Goal: Information Seeking & Learning: Learn about a topic

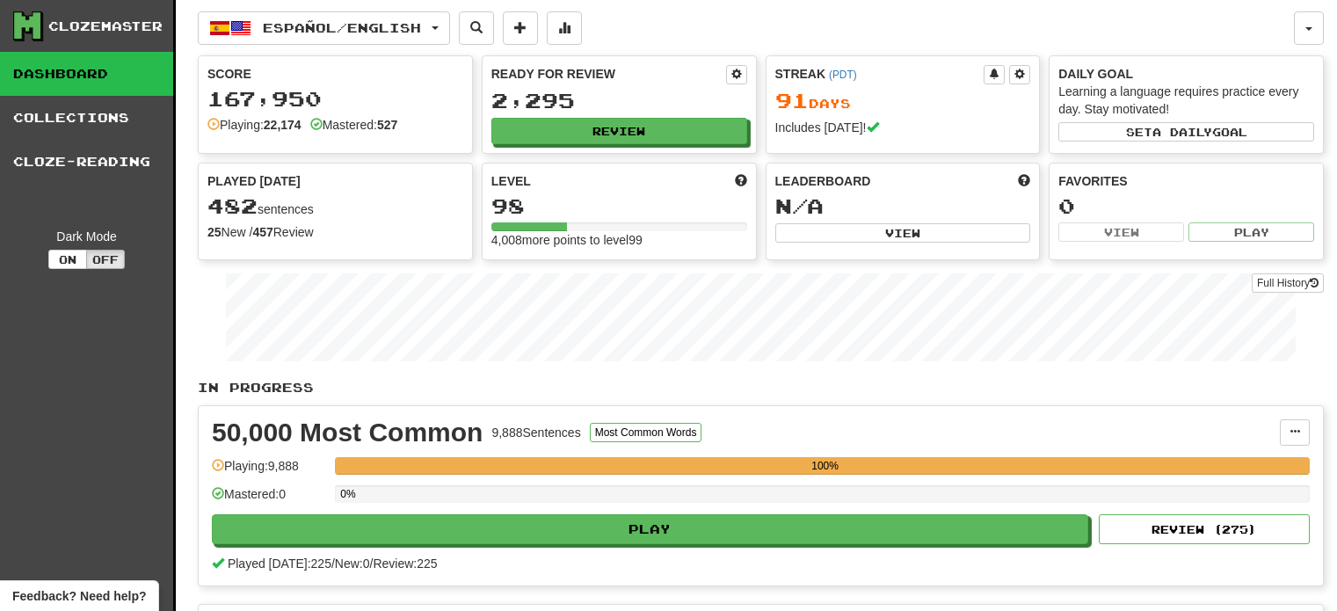
scroll to position [414, 0]
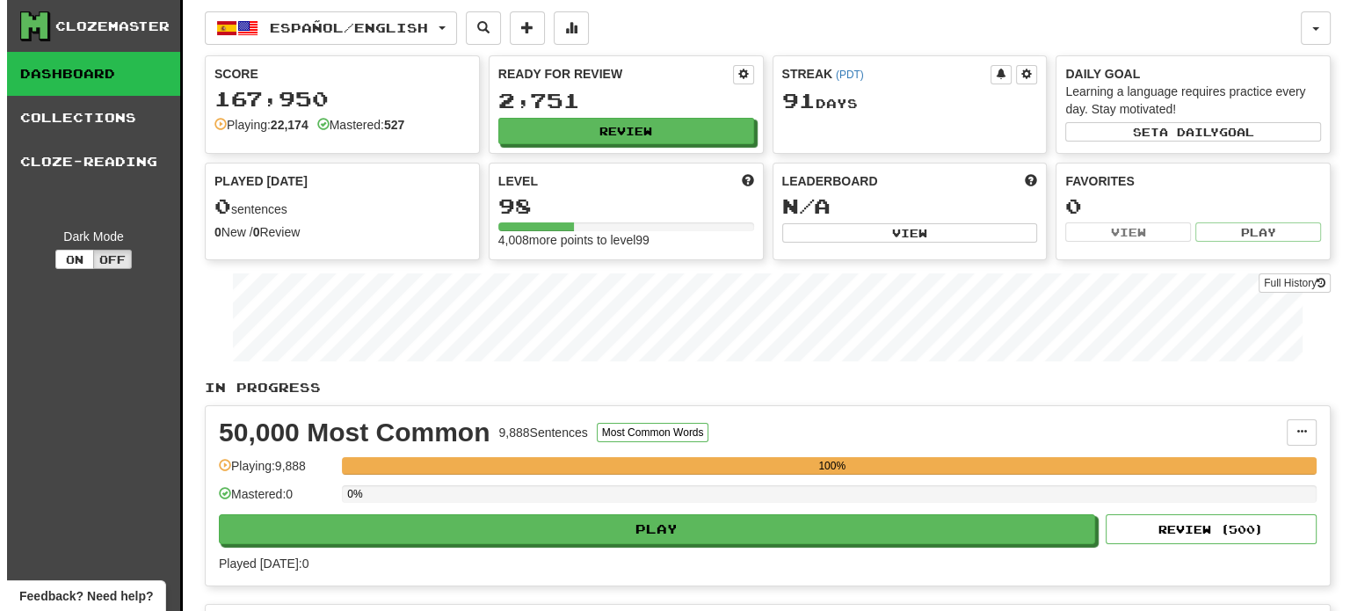
scroll to position [535, 0]
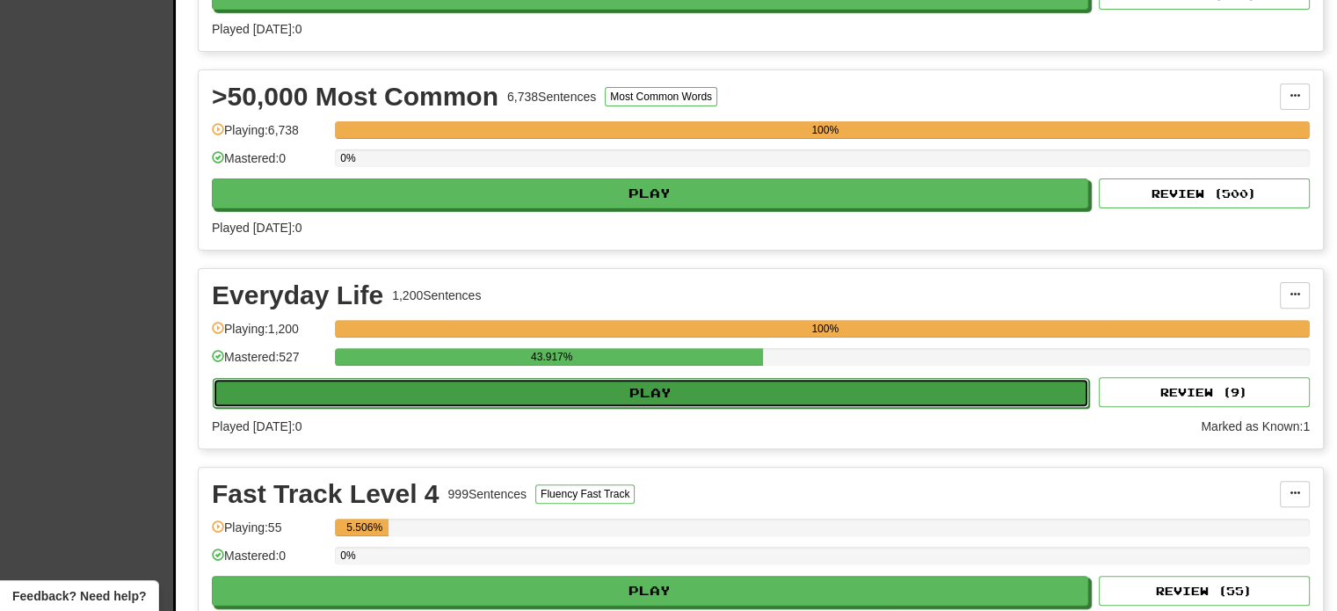
click at [621, 384] on button "Play" at bounding box center [651, 393] width 877 height 30
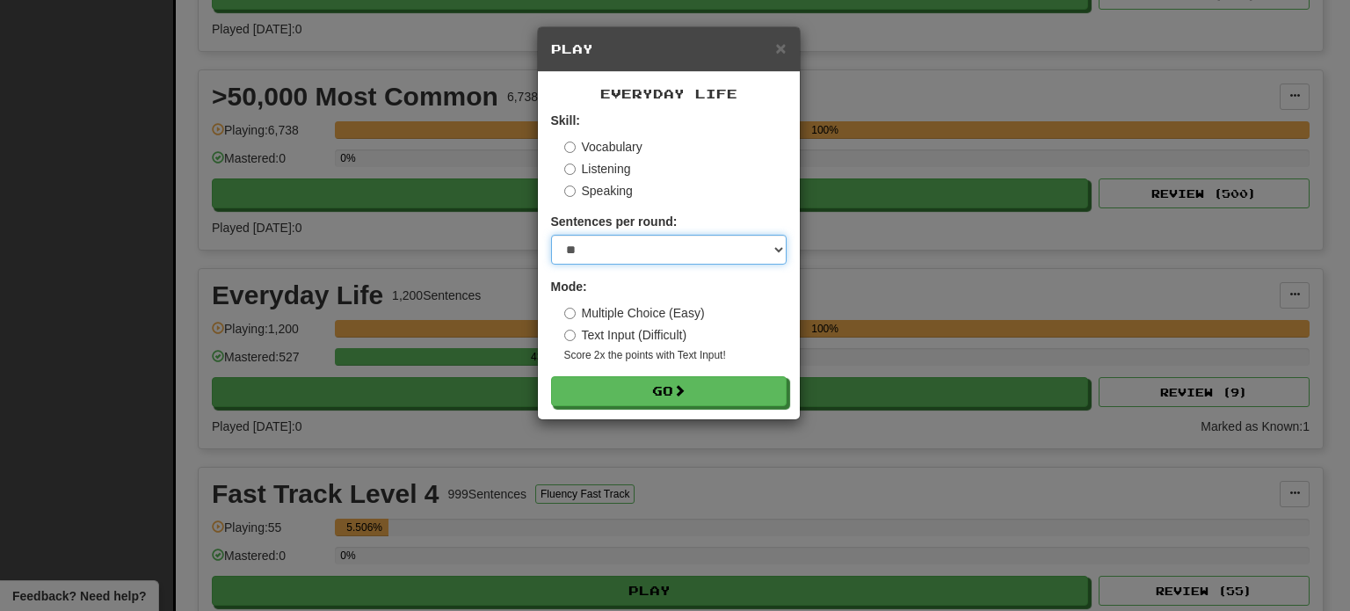
click at [587, 263] on select "* ** ** ** ** ** *** ********" at bounding box center [669, 250] width 236 height 30
select select "**"
click at [551, 235] on select "* ** ** ** ** ** *** ********" at bounding box center [669, 250] width 236 height 30
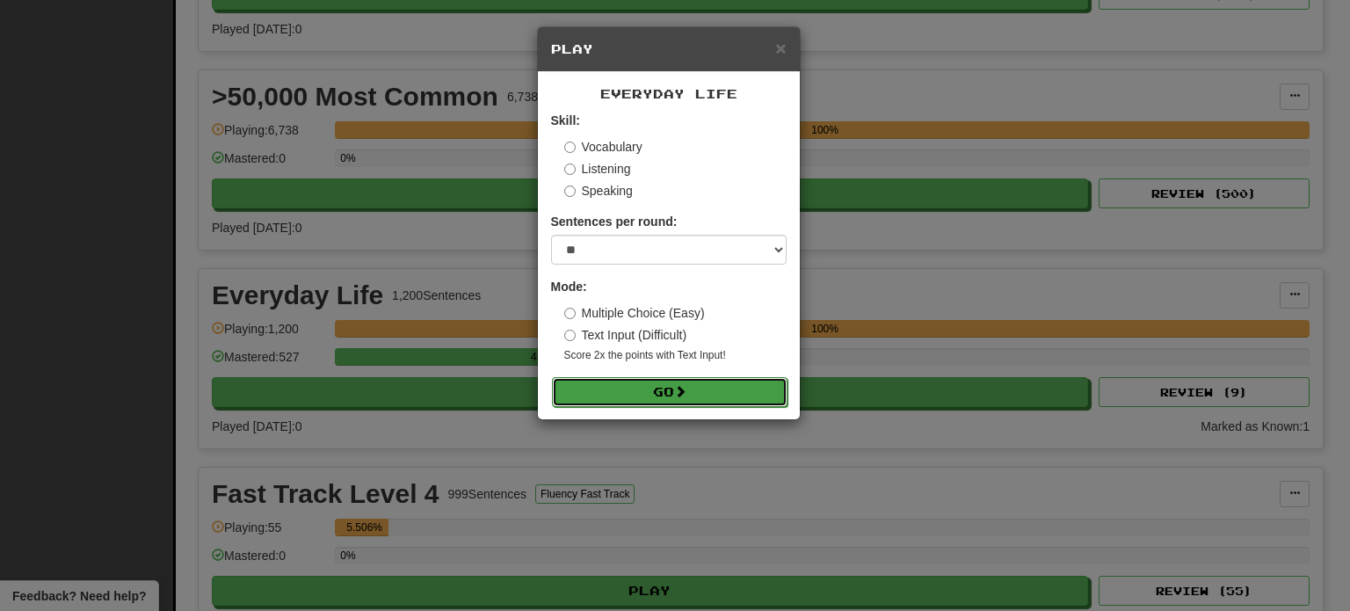
click at [617, 393] on button "Go" at bounding box center [670, 392] width 236 height 30
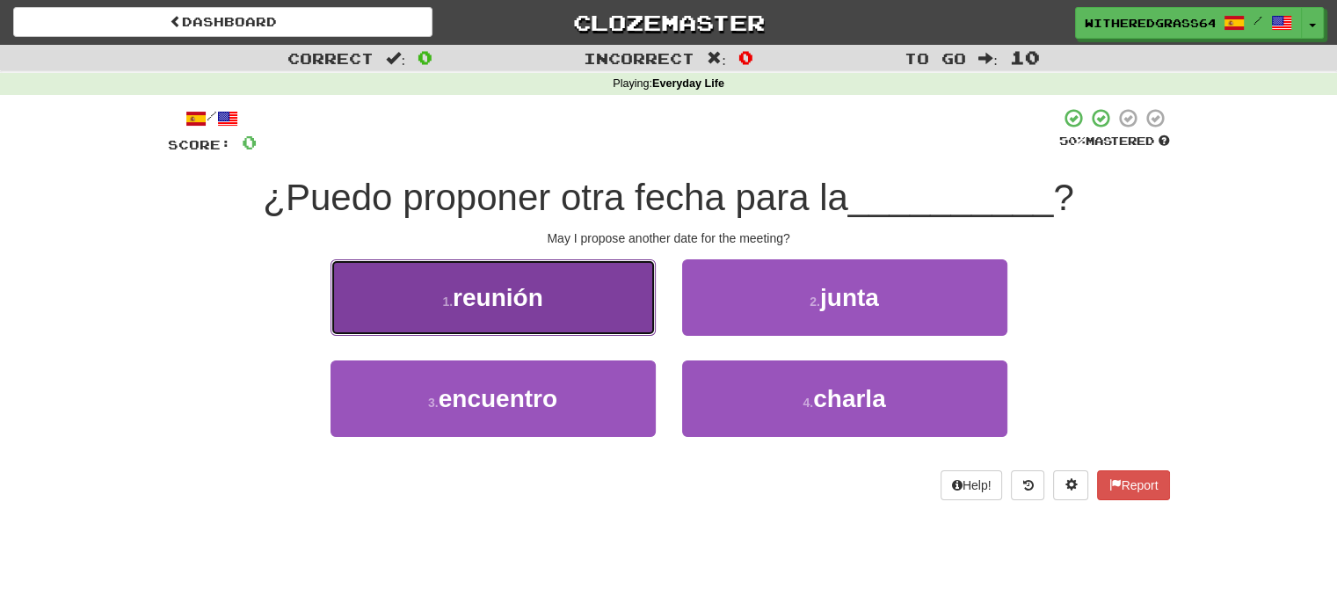
click at [574, 295] on button "1 . reunión" at bounding box center [493, 297] width 325 height 76
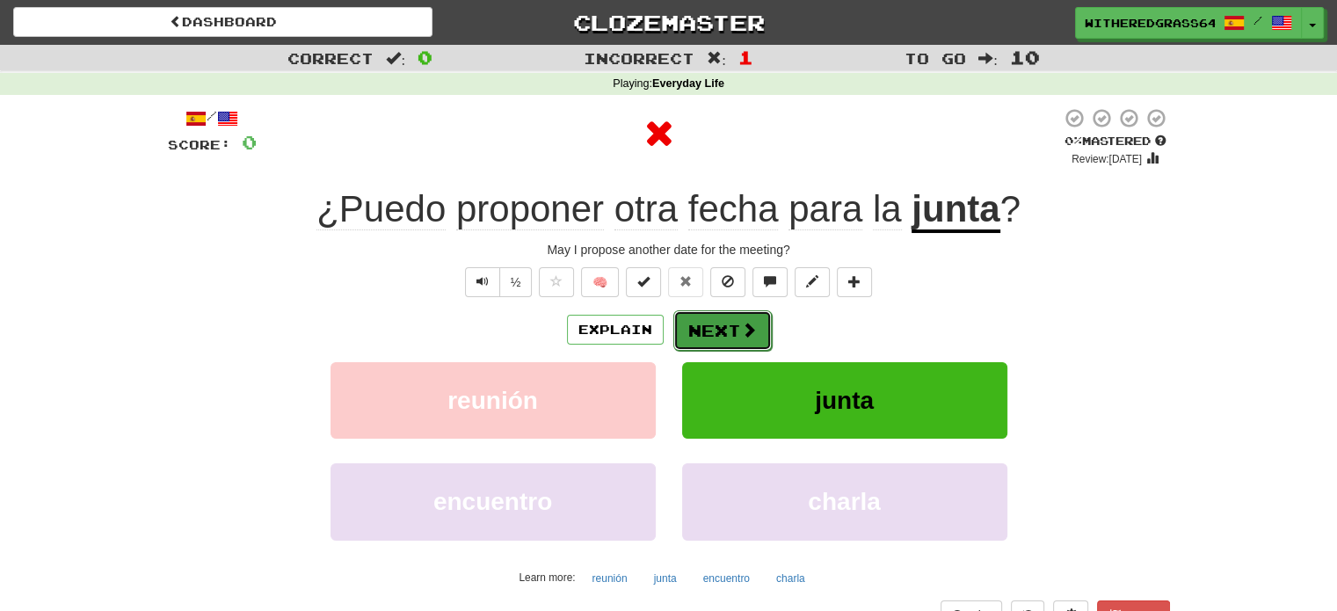
click at [701, 337] on button "Next" at bounding box center [722, 330] width 98 height 40
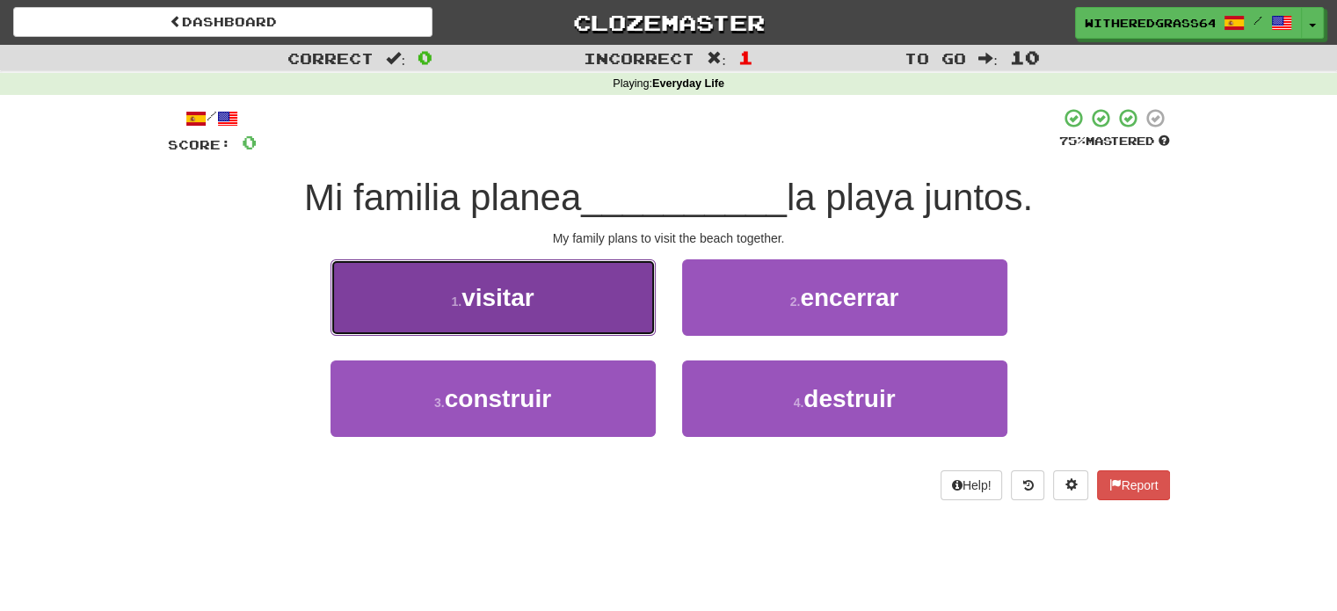
click at [619, 307] on button "1 . visitar" at bounding box center [493, 297] width 325 height 76
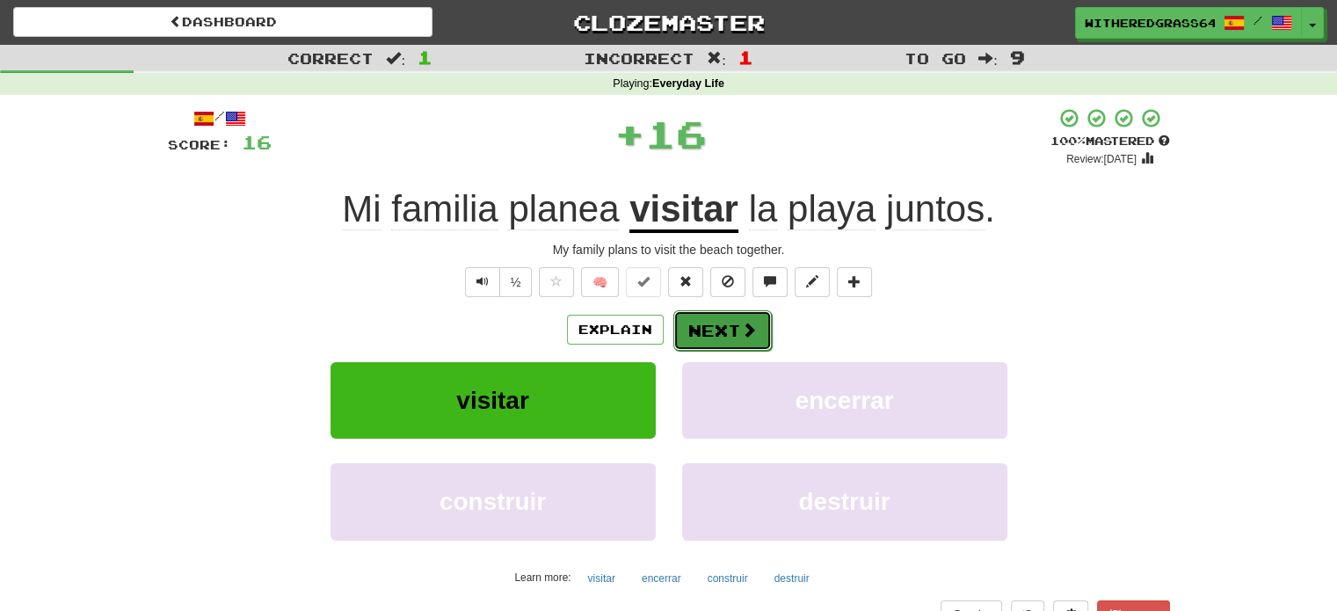
click at [737, 336] on button "Next" at bounding box center [722, 330] width 98 height 40
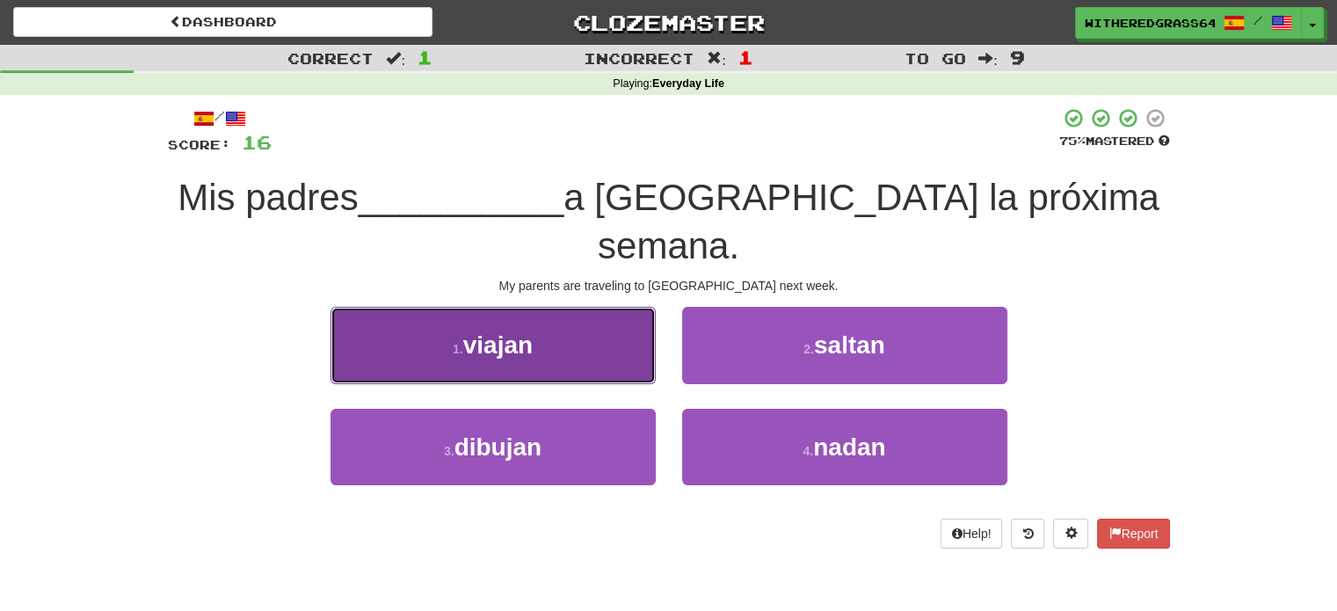
click at [564, 307] on button "1 . viajan" at bounding box center [493, 345] width 325 height 76
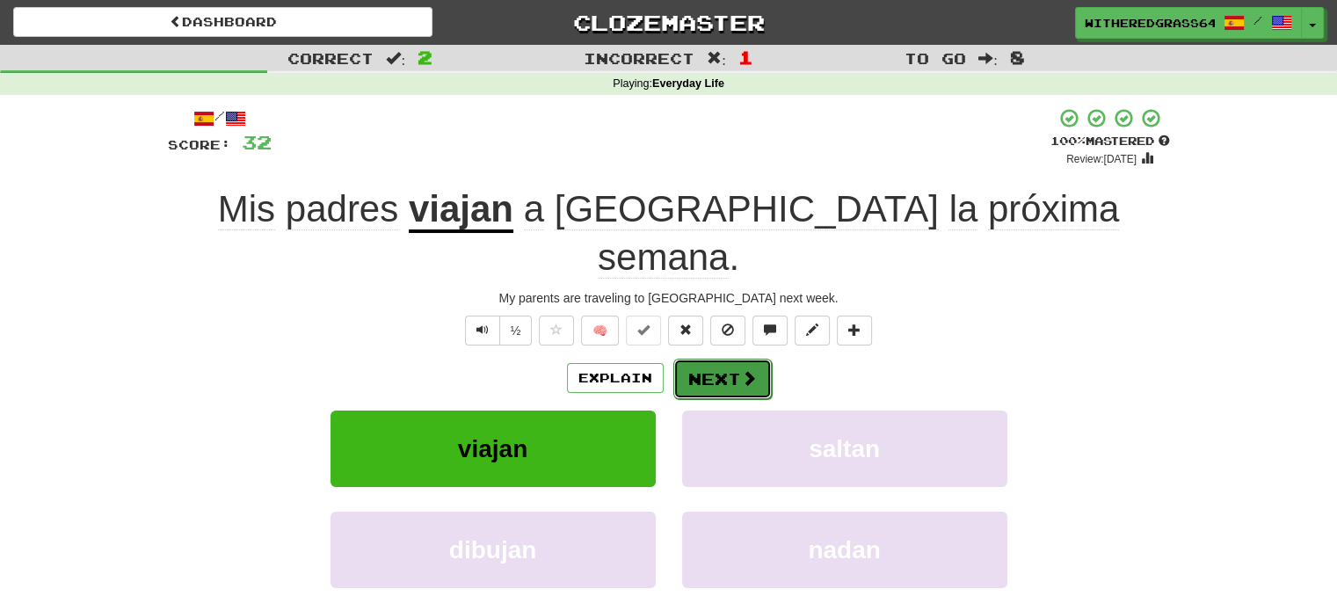
click at [717, 359] on button "Next" at bounding box center [722, 379] width 98 height 40
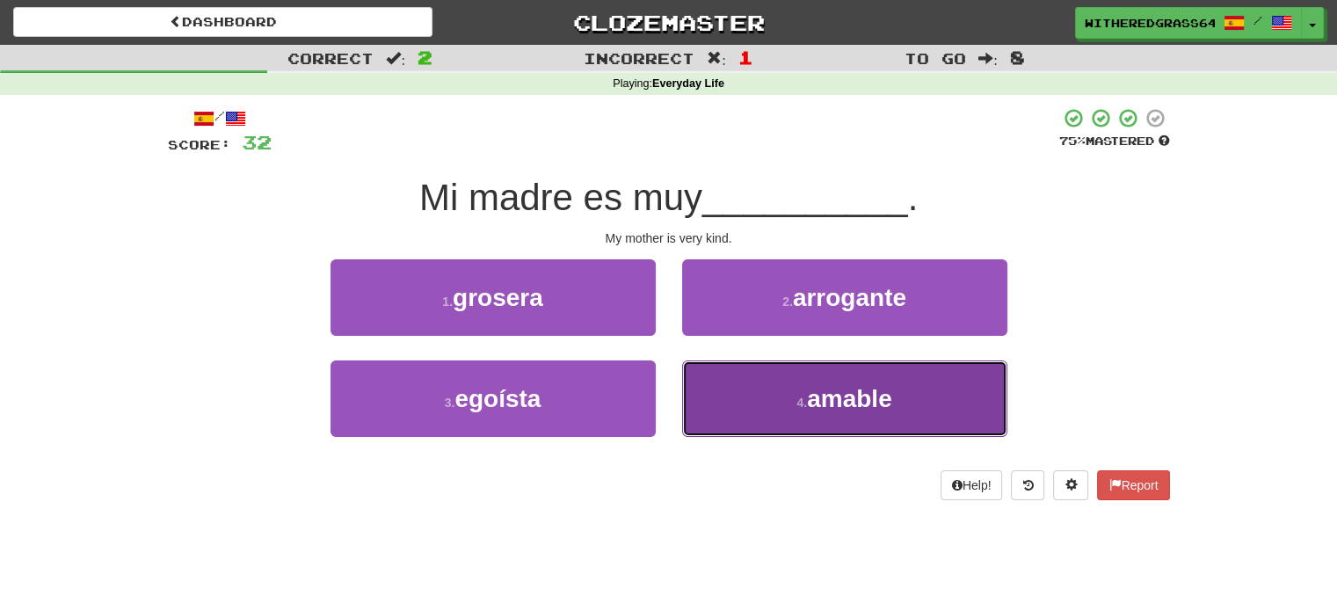
click at [763, 386] on button "4 . amable" at bounding box center [844, 398] width 325 height 76
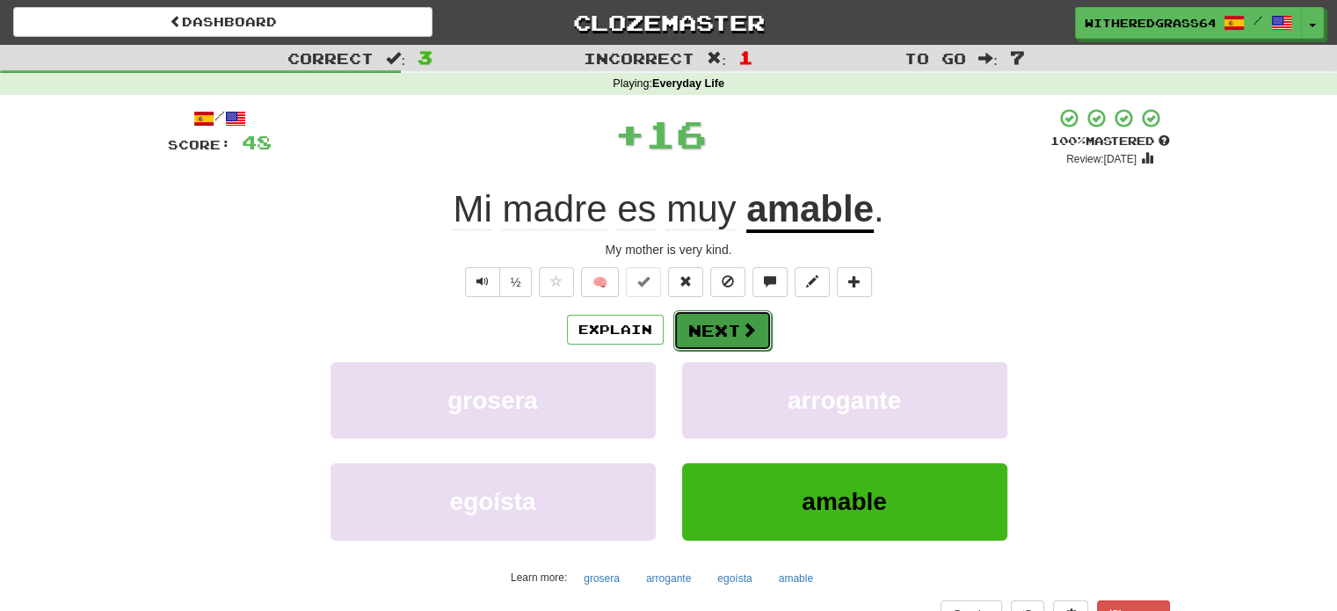
click at [736, 331] on button "Next" at bounding box center [722, 330] width 98 height 40
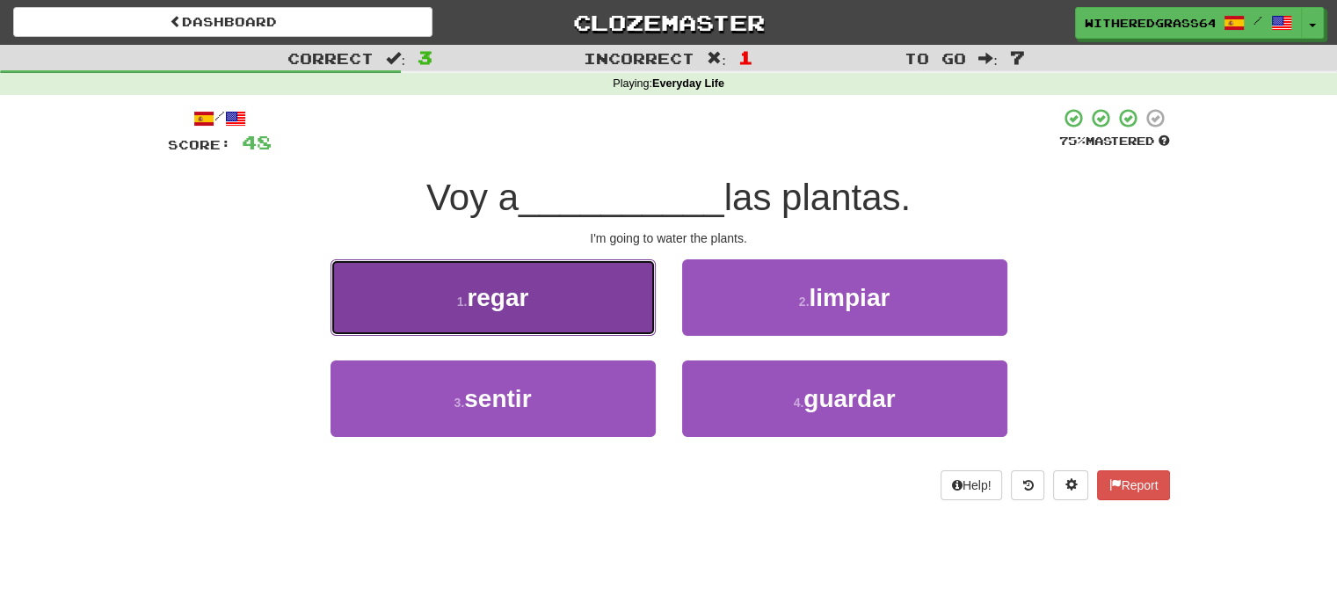
click at [587, 299] on button "1 . regar" at bounding box center [493, 297] width 325 height 76
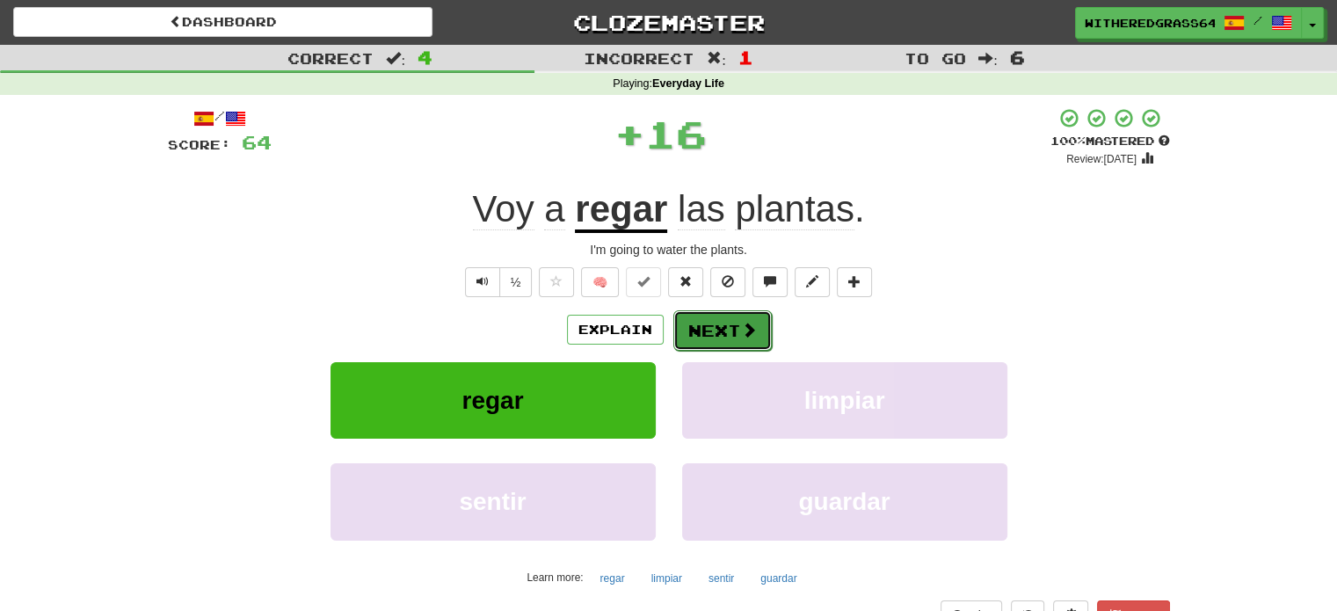
click at [710, 335] on button "Next" at bounding box center [722, 330] width 98 height 40
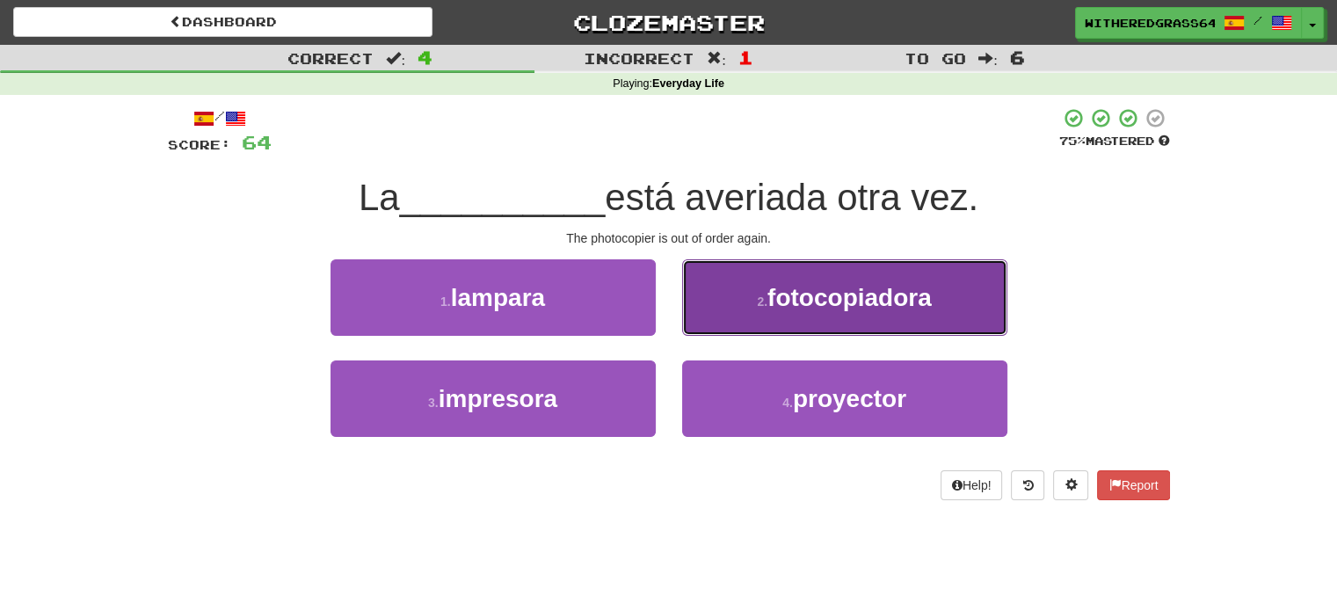
click at [721, 308] on button "2 . fotocopiadora" at bounding box center [844, 297] width 325 height 76
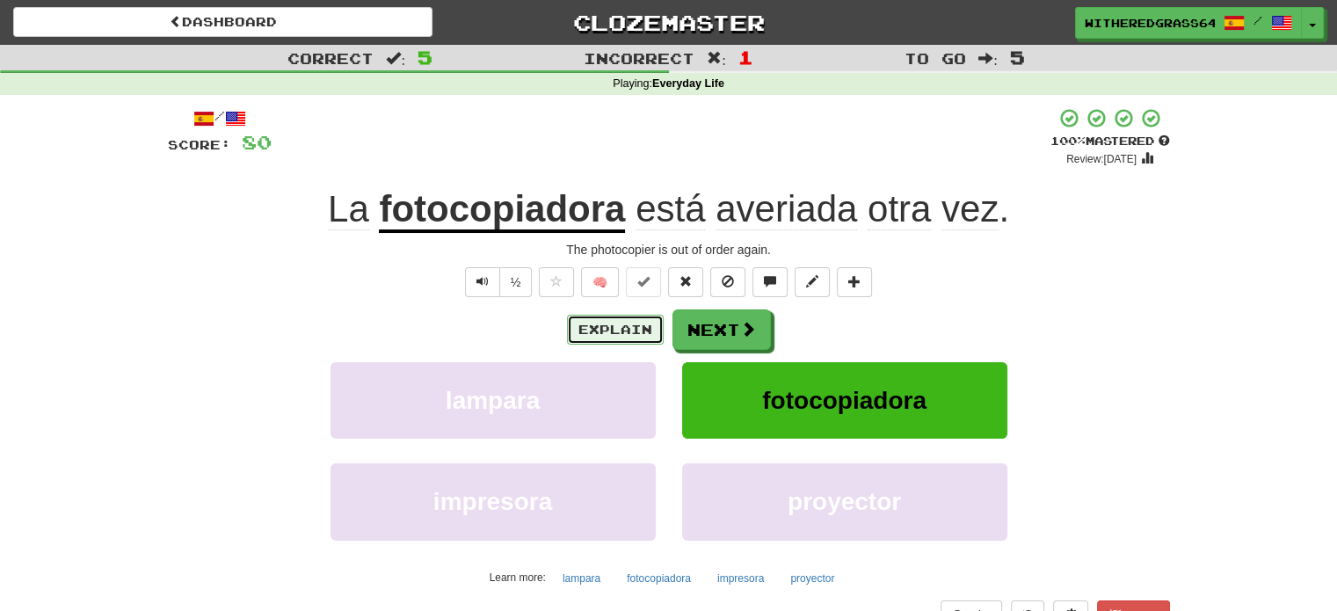
click at [627, 327] on button "Explain" at bounding box center [615, 330] width 97 height 30
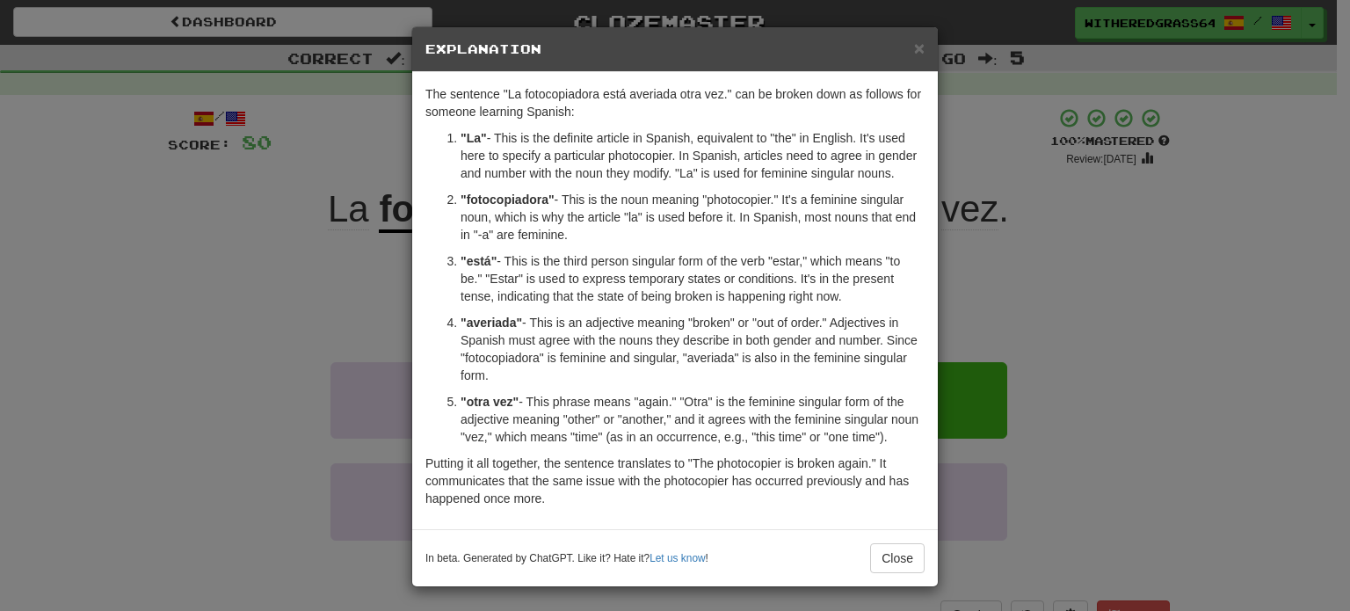
click at [280, 252] on div "× Explanation The sentence "La fotocopiadora está averiada otra vez." can be br…" at bounding box center [675, 305] width 1350 height 611
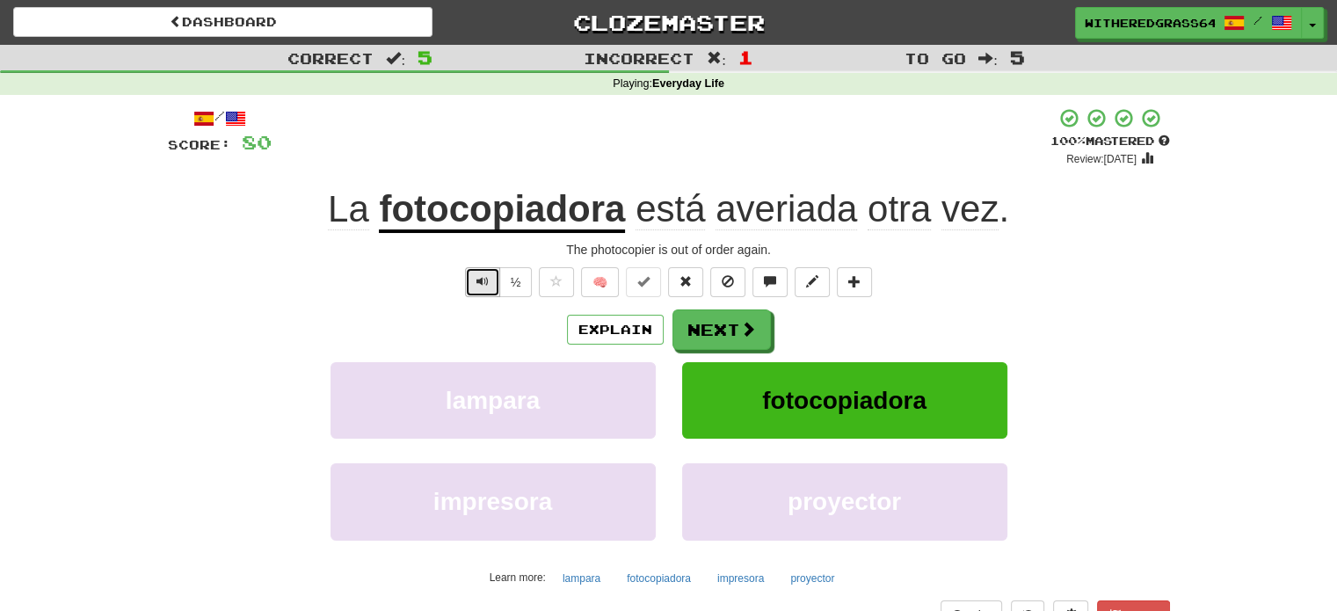
click at [488, 287] on span "Text-to-speech controls" at bounding box center [482, 281] width 12 height 12
click at [700, 328] on button "Next" at bounding box center [722, 330] width 98 height 40
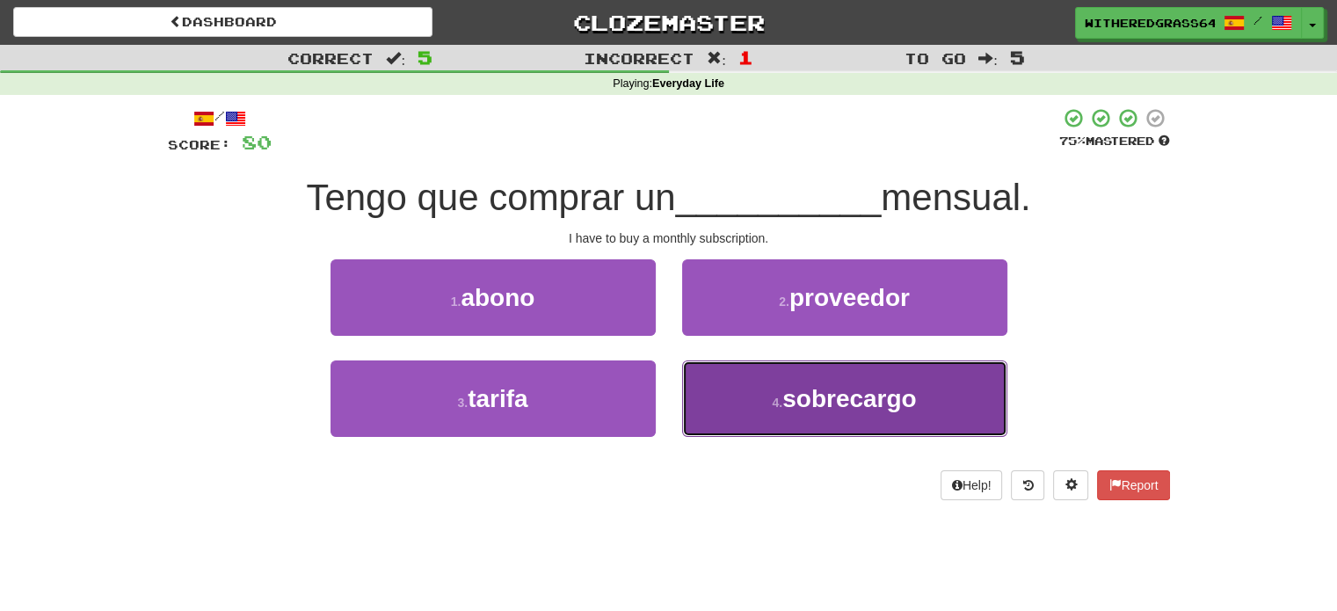
click at [735, 382] on button "4 . sobrecargo" at bounding box center [844, 398] width 325 height 76
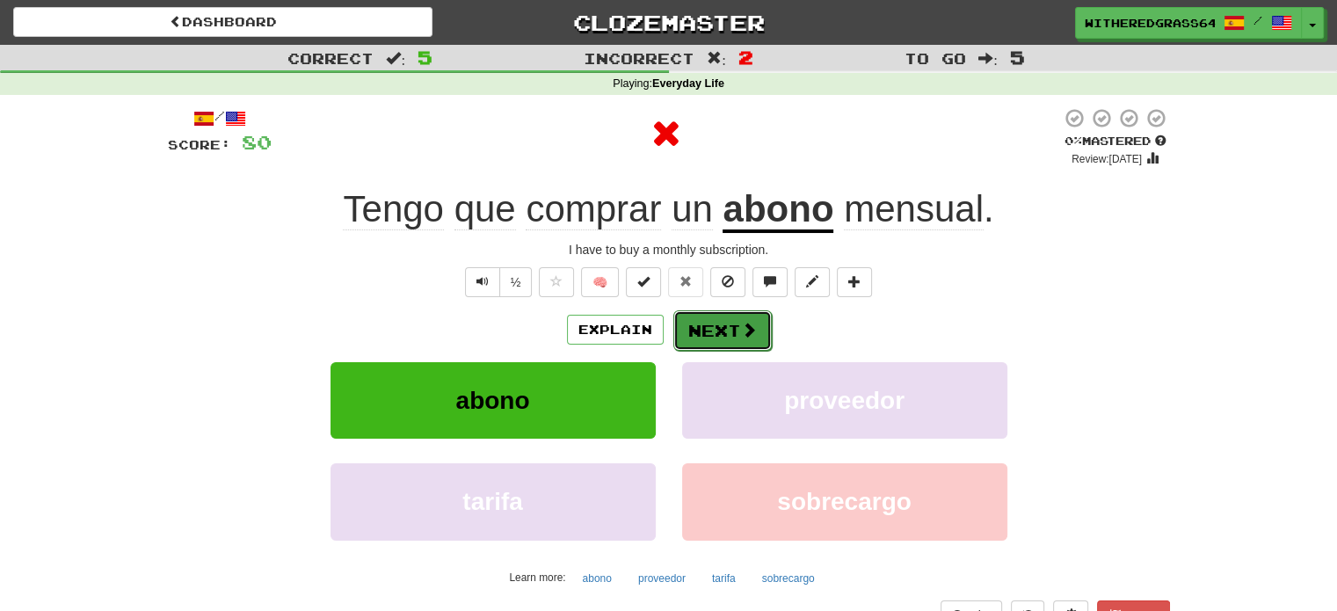
click at [717, 324] on button "Next" at bounding box center [722, 330] width 98 height 40
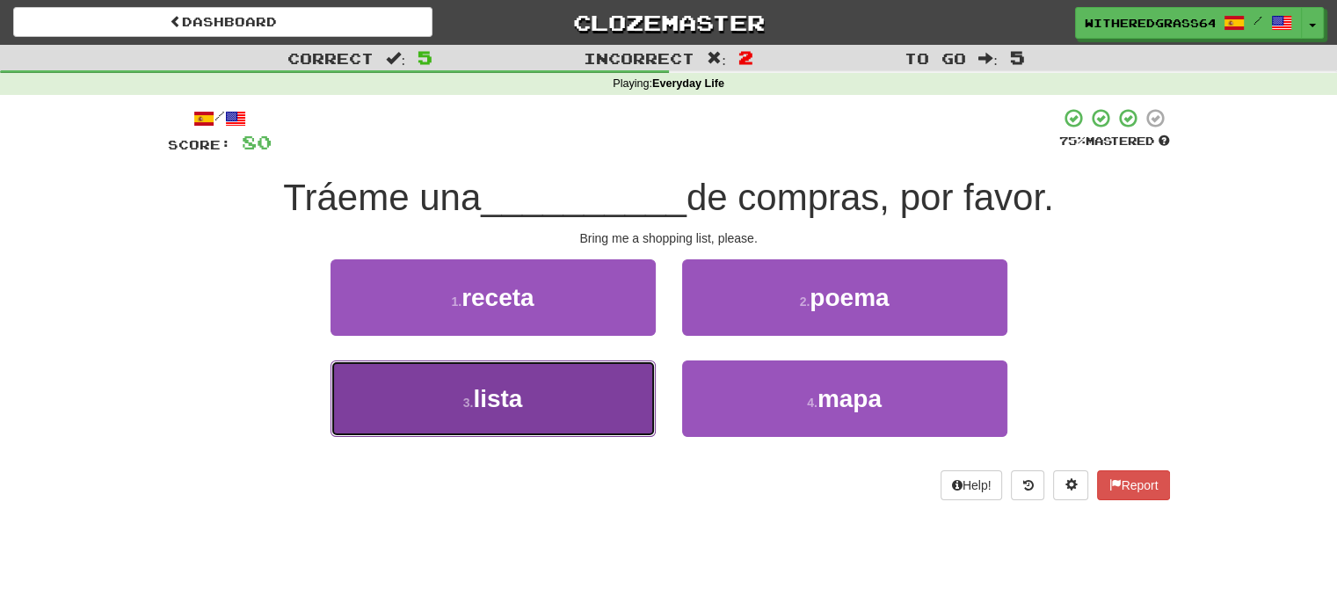
click at [581, 423] on button "3 . lista" at bounding box center [493, 398] width 325 height 76
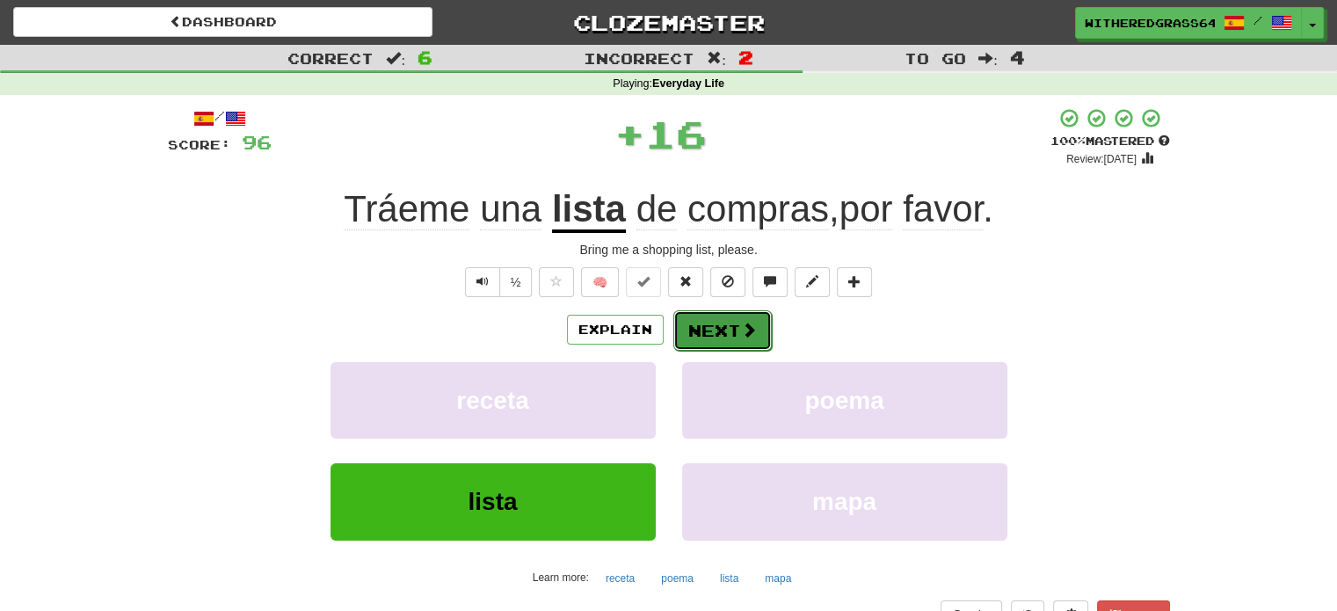
click at [700, 324] on button "Next" at bounding box center [722, 330] width 98 height 40
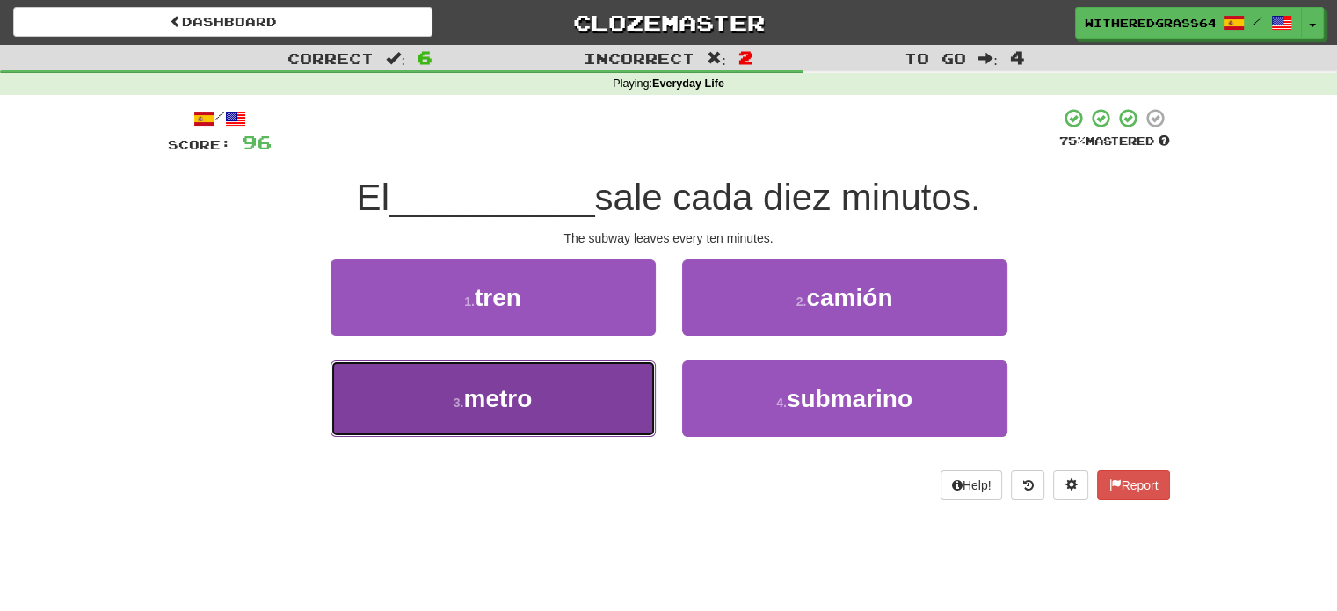
click at [595, 378] on button "3 . metro" at bounding box center [493, 398] width 325 height 76
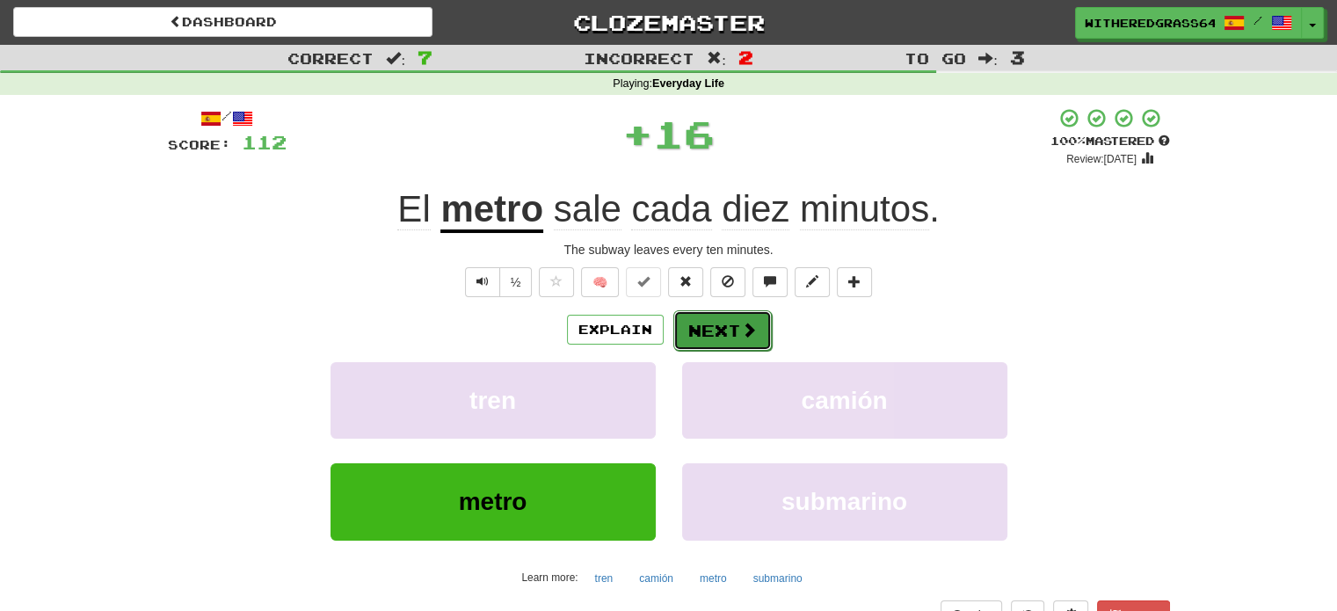
click at [696, 331] on button "Next" at bounding box center [722, 330] width 98 height 40
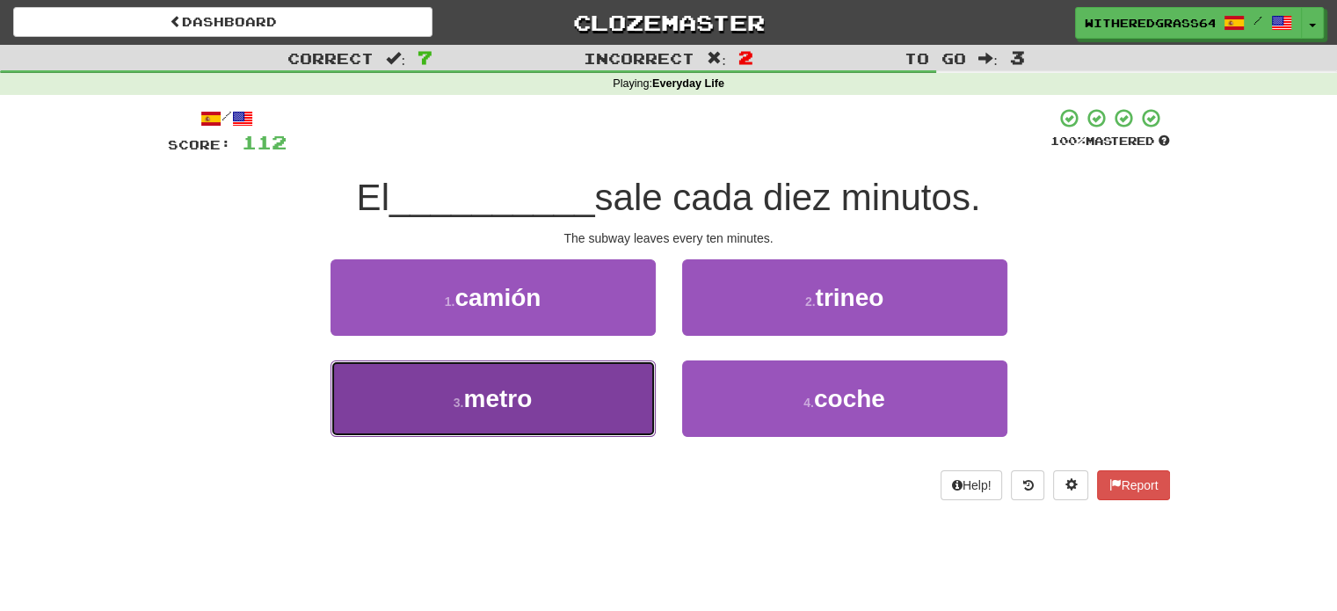
click at [619, 382] on button "3 . metro" at bounding box center [493, 398] width 325 height 76
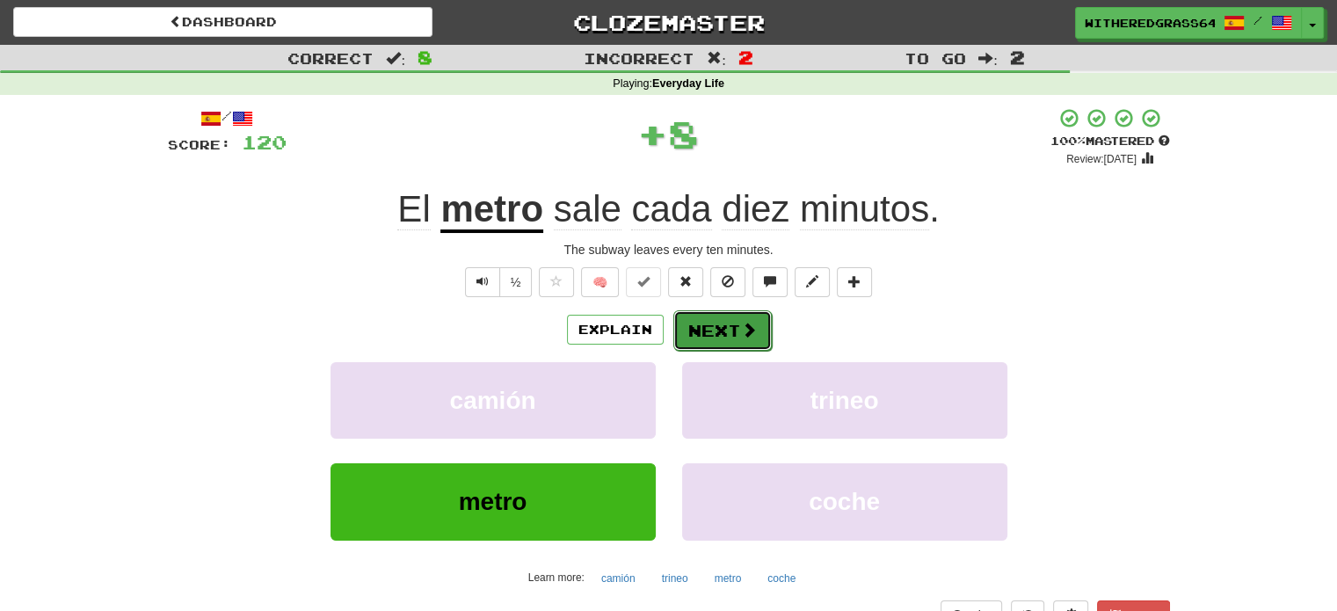
click at [702, 329] on button "Next" at bounding box center [722, 330] width 98 height 40
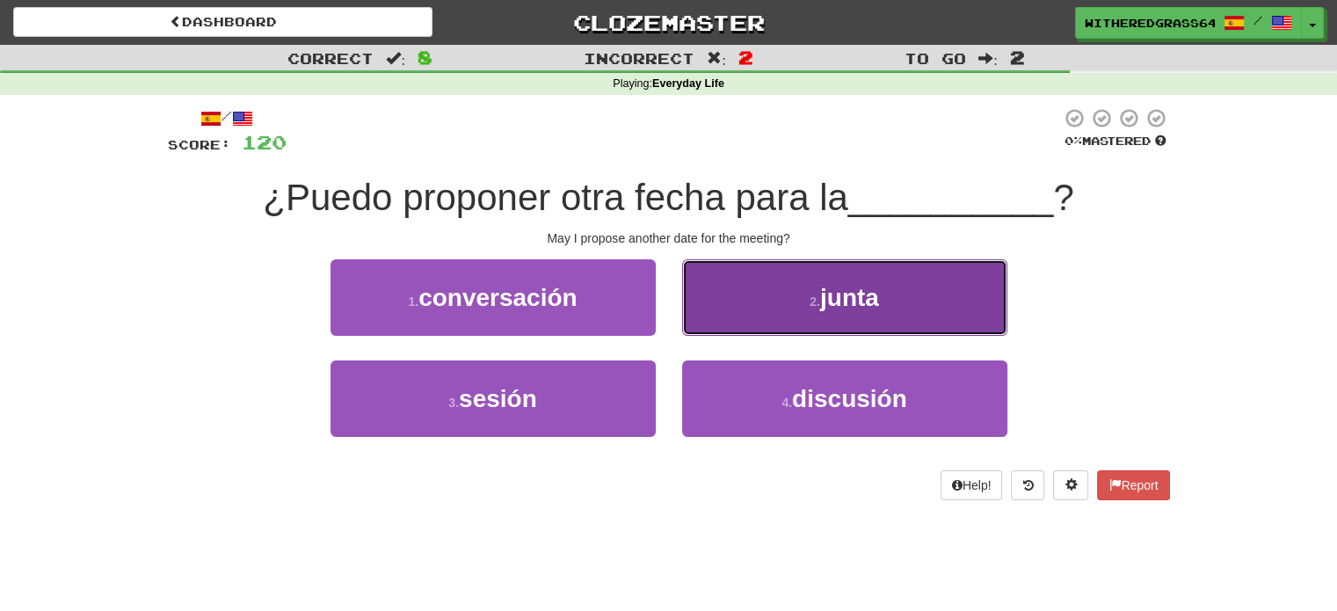
click at [736, 318] on button "2 . junta" at bounding box center [844, 297] width 325 height 76
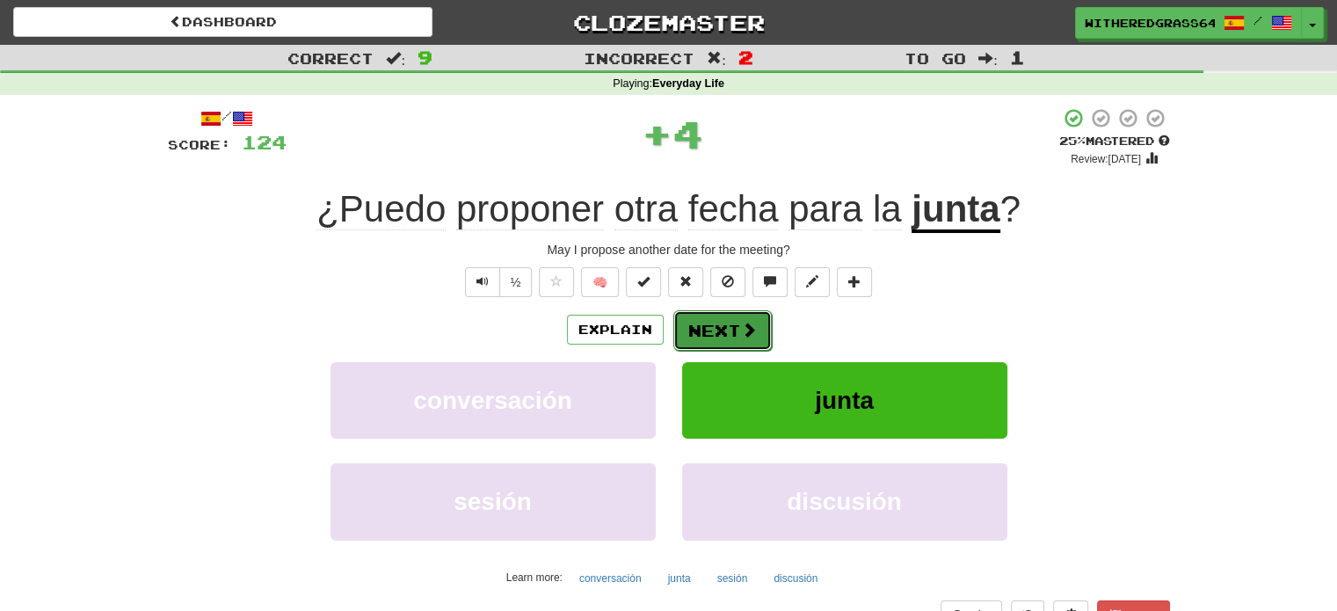
click at [737, 328] on button "Next" at bounding box center [722, 330] width 98 height 40
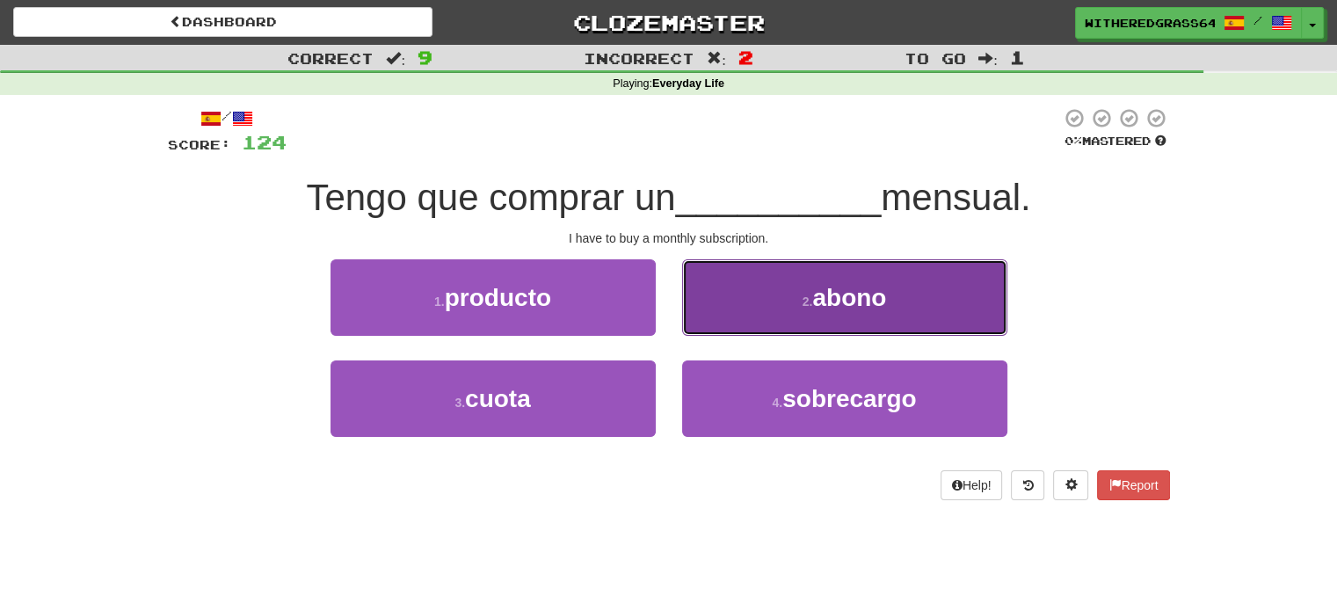
click at [738, 310] on button "2 . abono" at bounding box center [844, 297] width 325 height 76
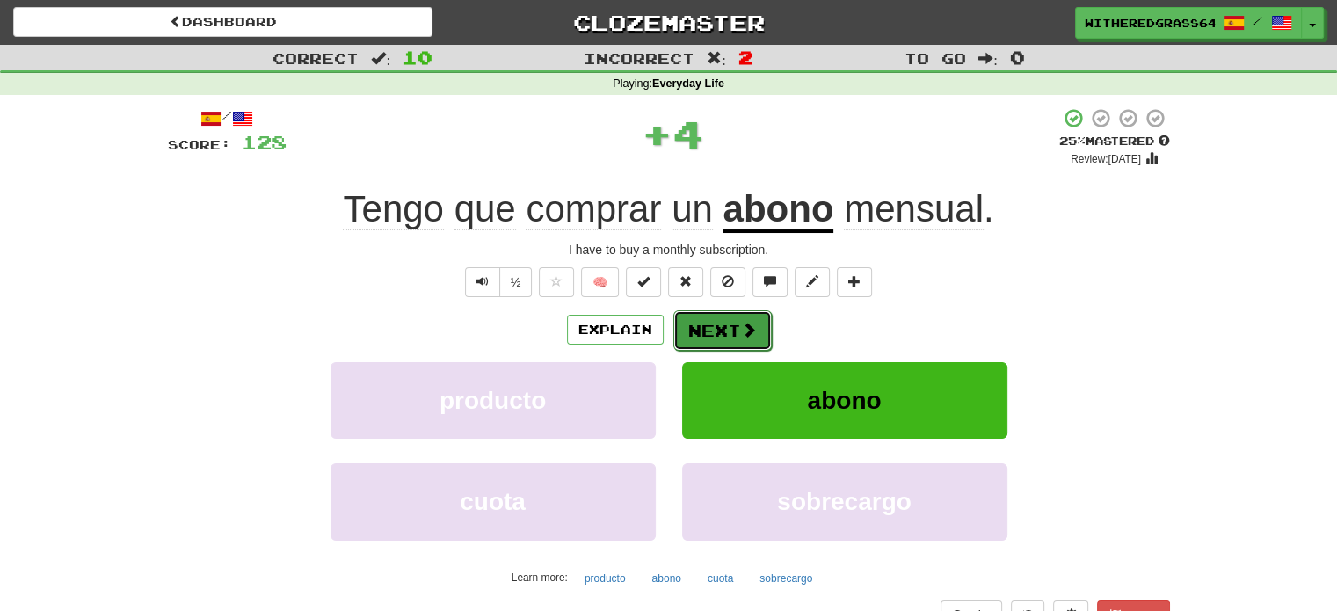
click at [743, 336] on span at bounding box center [749, 330] width 16 height 16
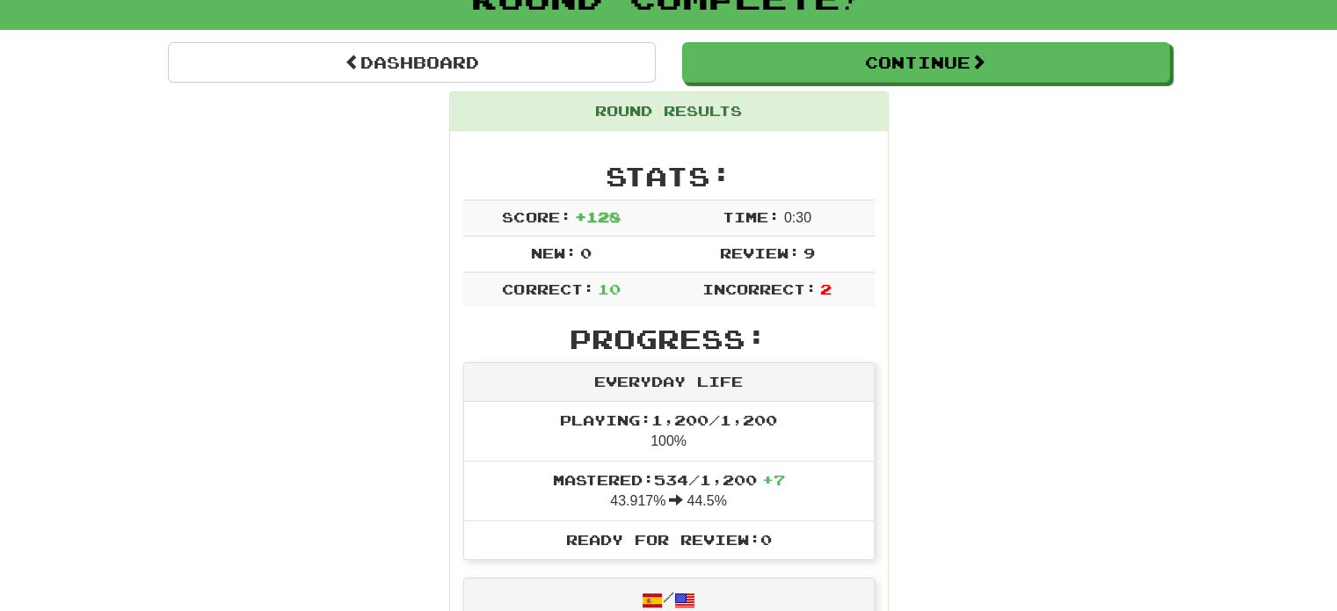
scroll to position [141, 0]
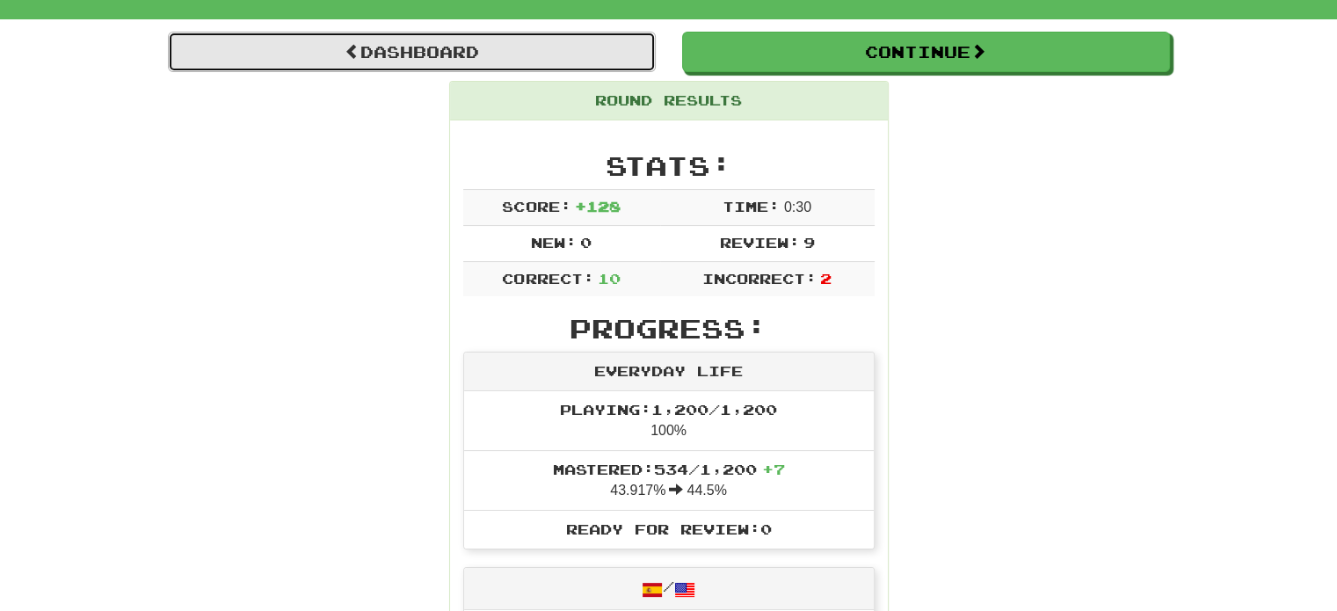
click at [451, 47] on link "Dashboard" at bounding box center [412, 52] width 488 height 40
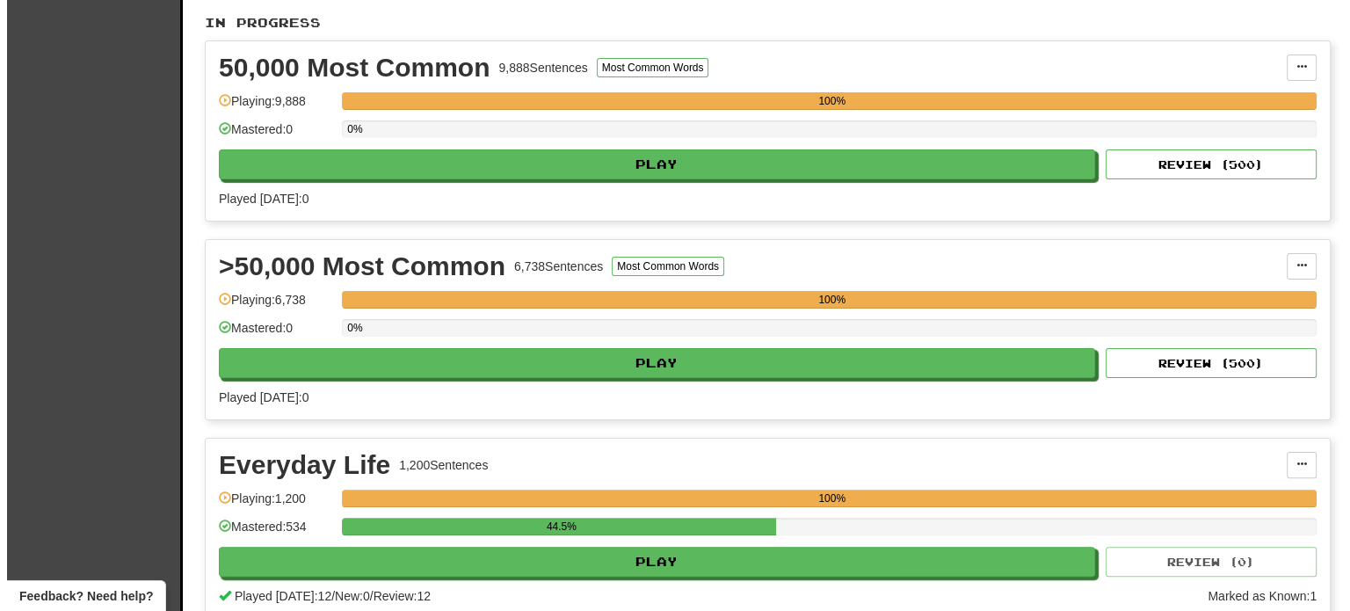
scroll to position [367, 0]
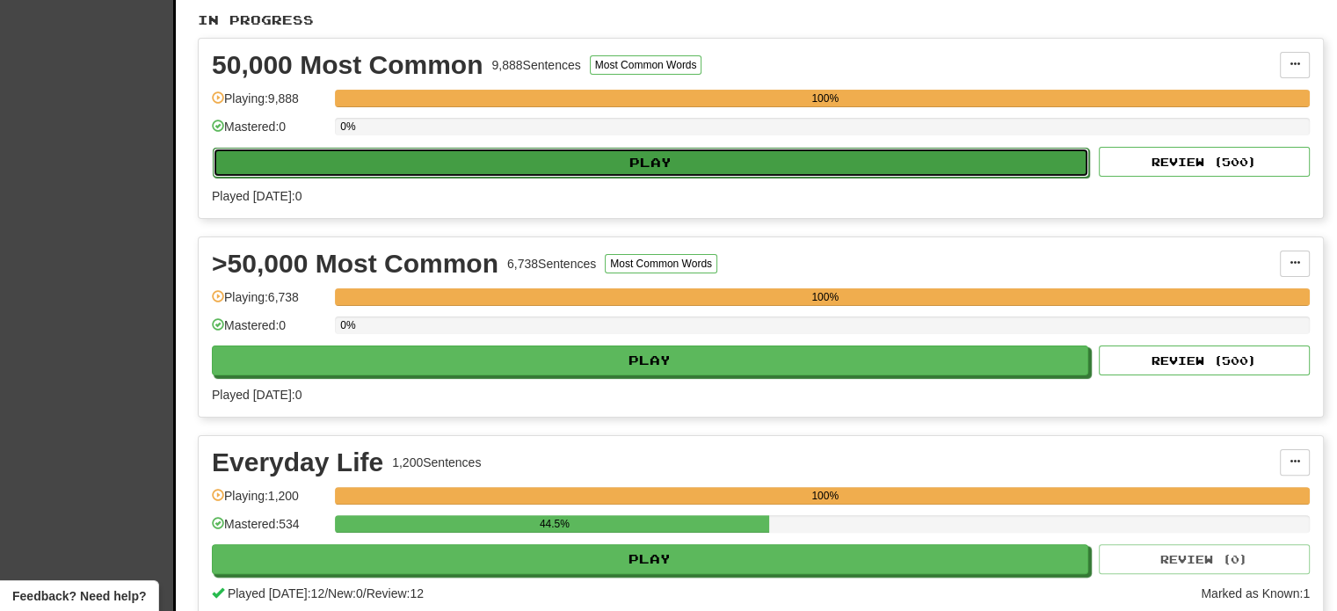
click at [1008, 152] on button "Play" at bounding box center [651, 163] width 877 height 30
select select "**"
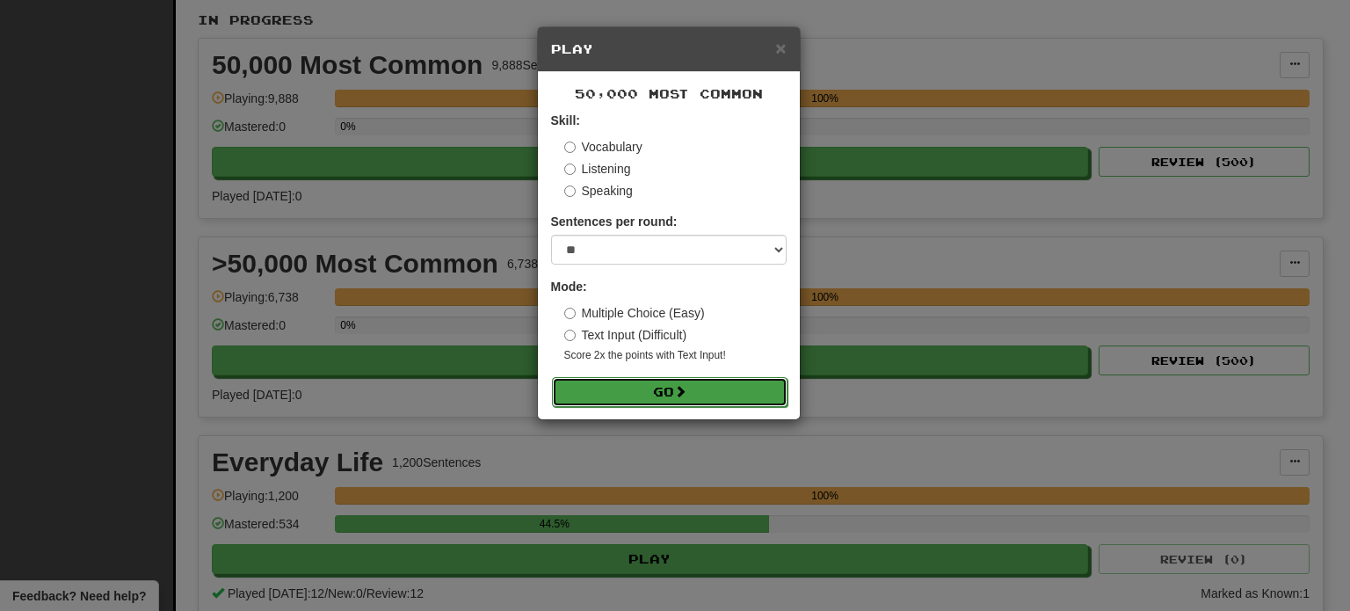
click at [714, 389] on button "Go" at bounding box center [670, 392] width 236 height 30
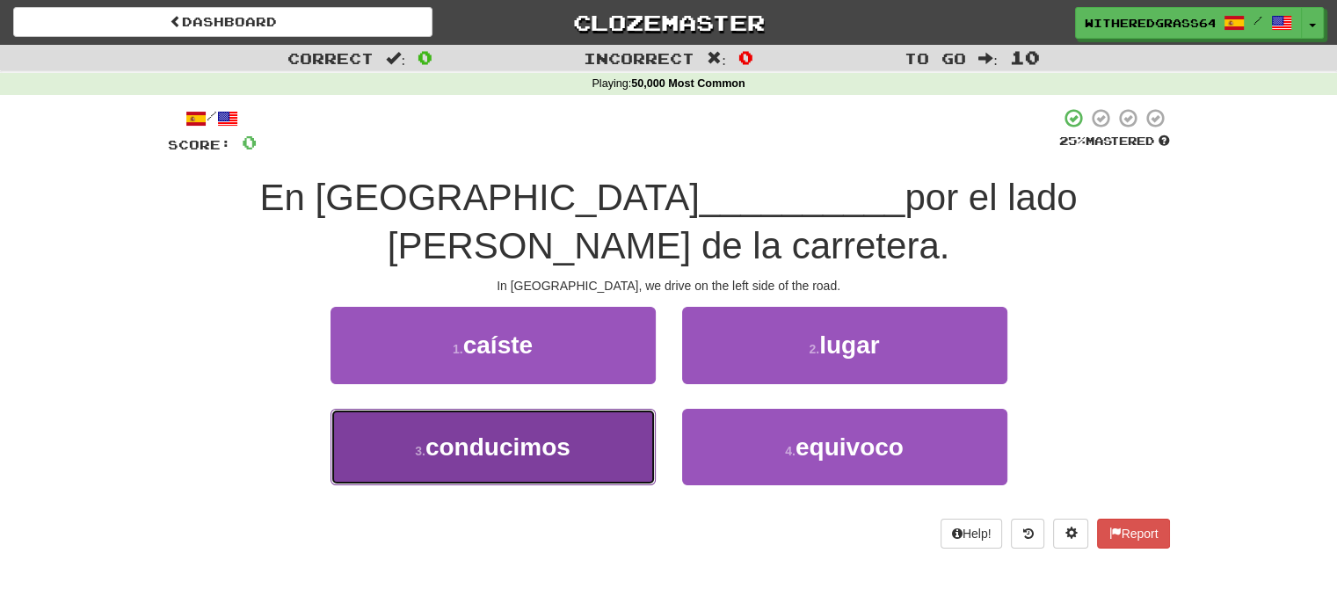
click at [615, 409] on button "3 . conducimos" at bounding box center [493, 447] width 325 height 76
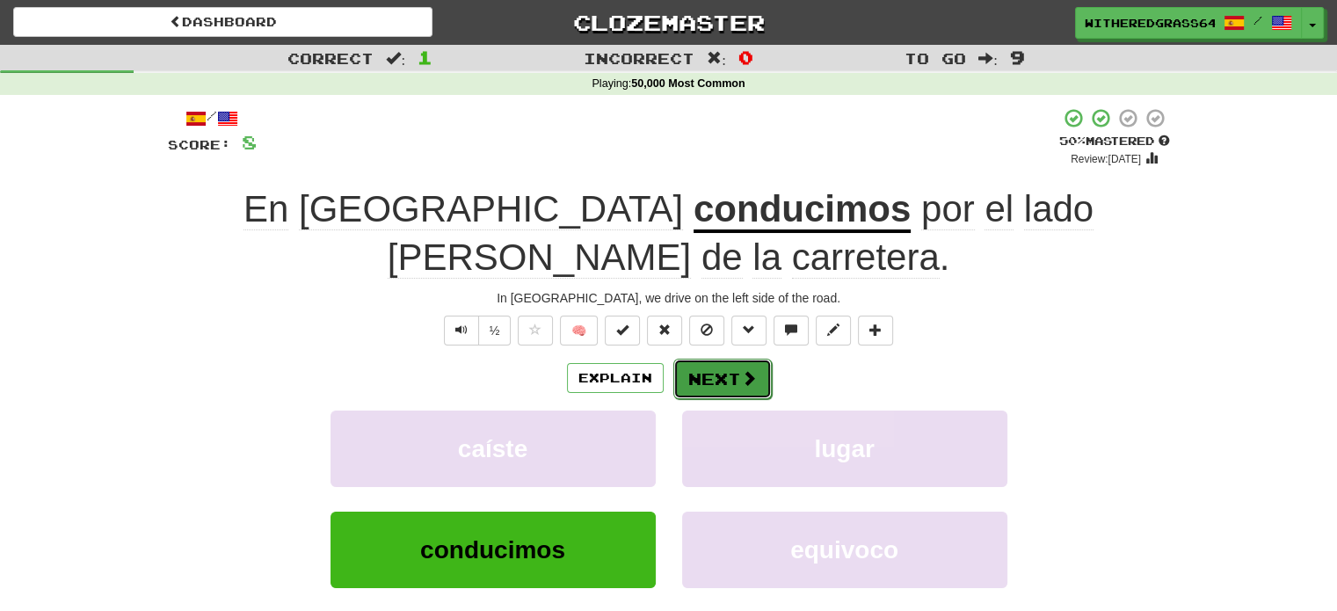
click at [700, 359] on button "Next" at bounding box center [722, 379] width 98 height 40
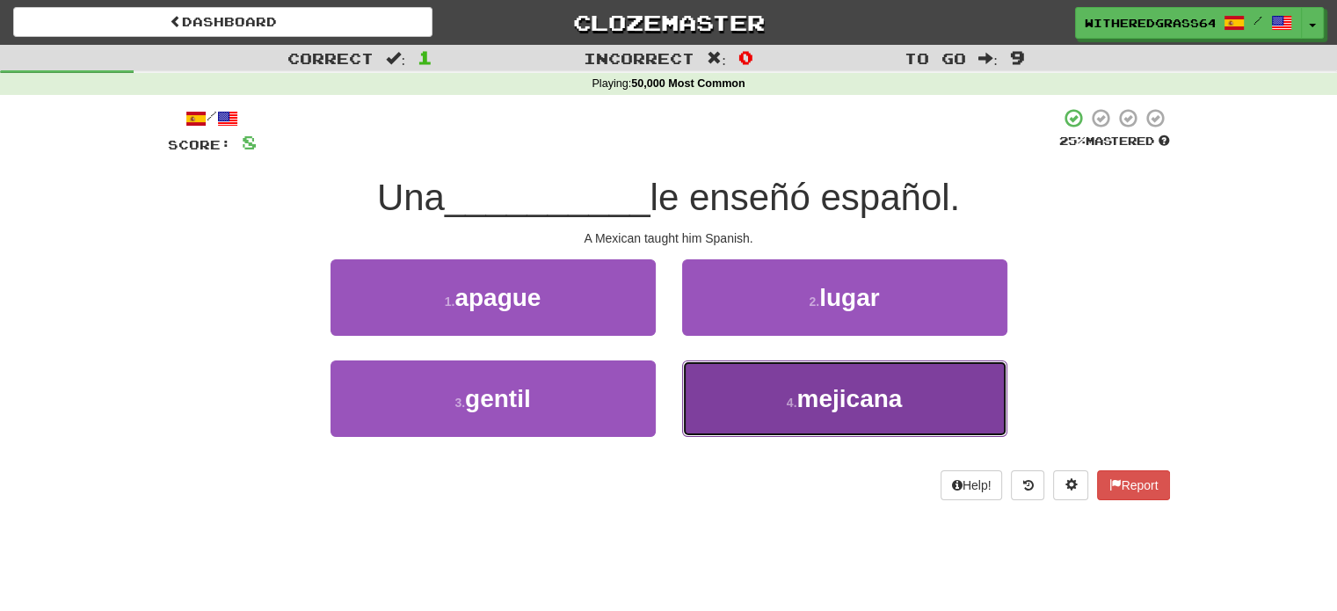
click at [717, 376] on button "4 . mejicana" at bounding box center [844, 398] width 325 height 76
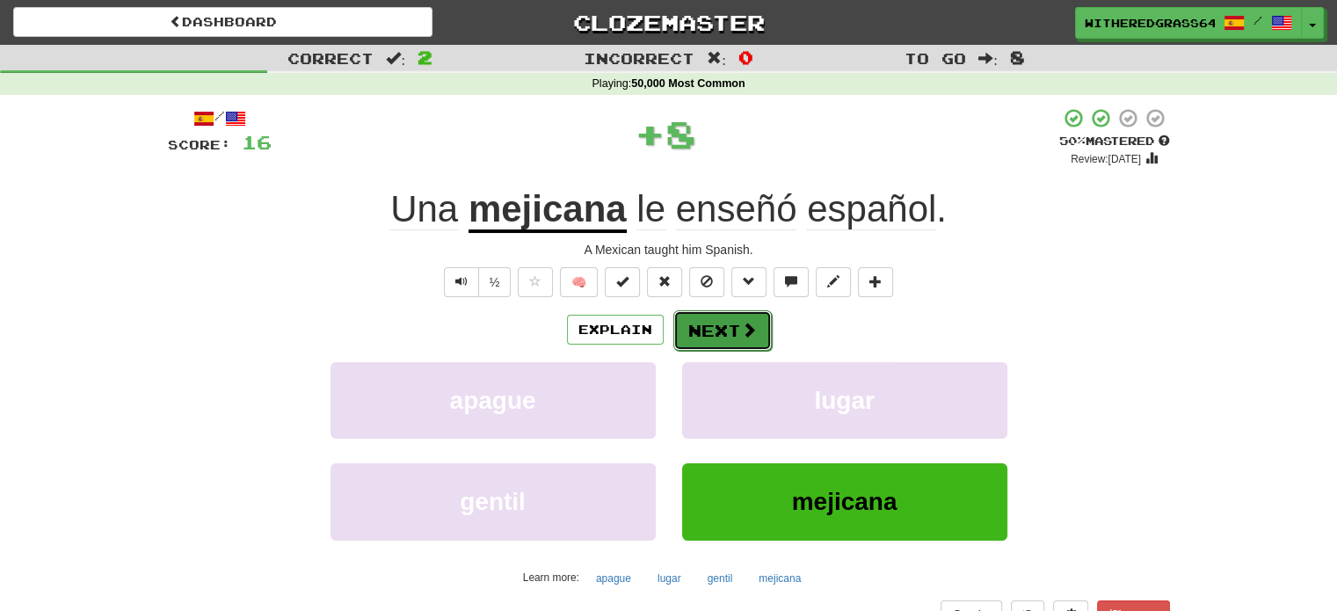
click at [714, 334] on button "Next" at bounding box center [722, 330] width 98 height 40
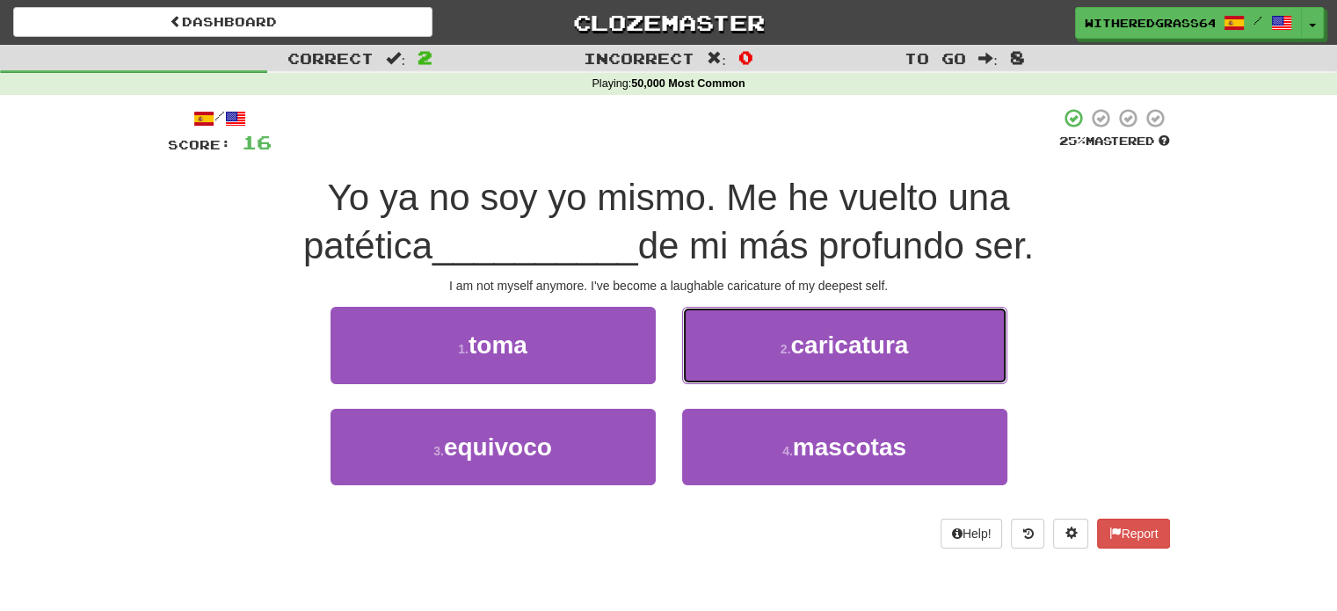
click at [714, 334] on button "2 . caricatura" at bounding box center [844, 345] width 325 height 76
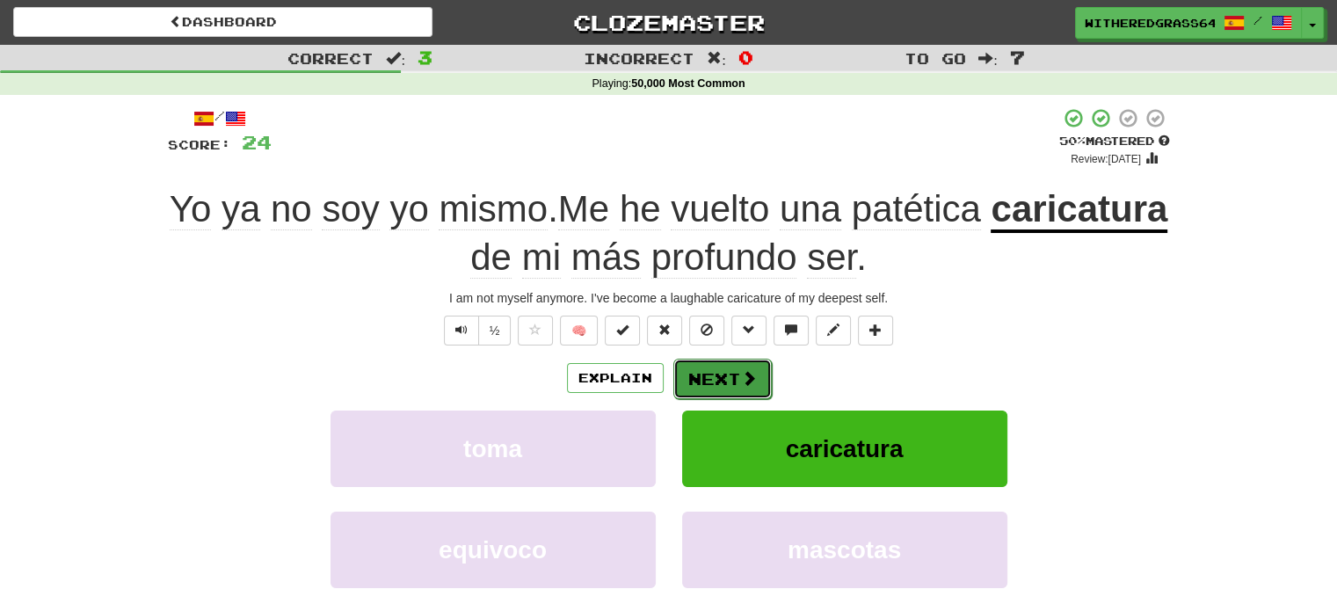
click at [714, 370] on button "Next" at bounding box center [722, 379] width 98 height 40
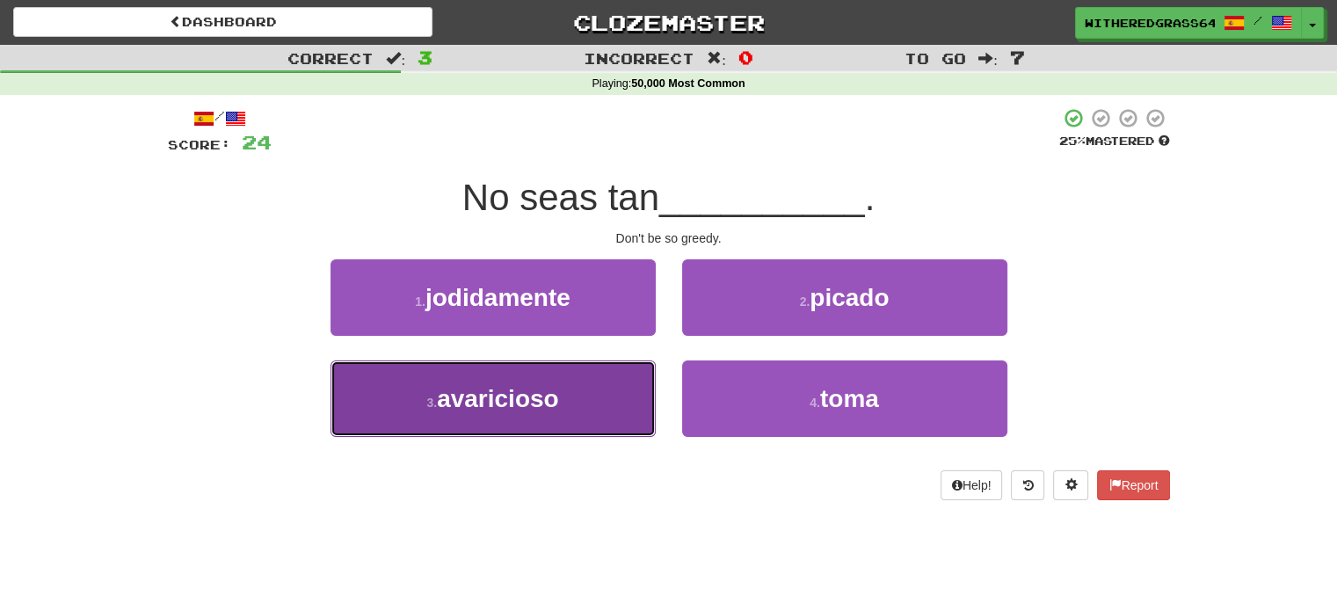
click at [611, 406] on button "3 . avaricioso" at bounding box center [493, 398] width 325 height 76
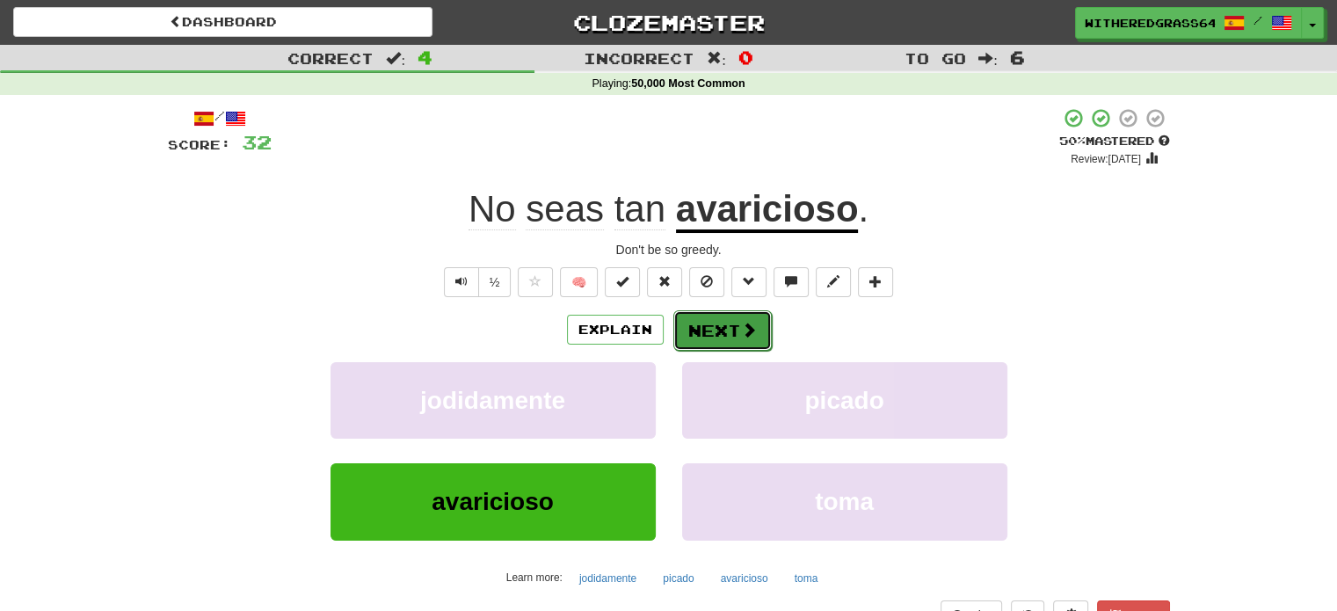
click at [736, 348] on button "Next" at bounding box center [722, 330] width 98 height 40
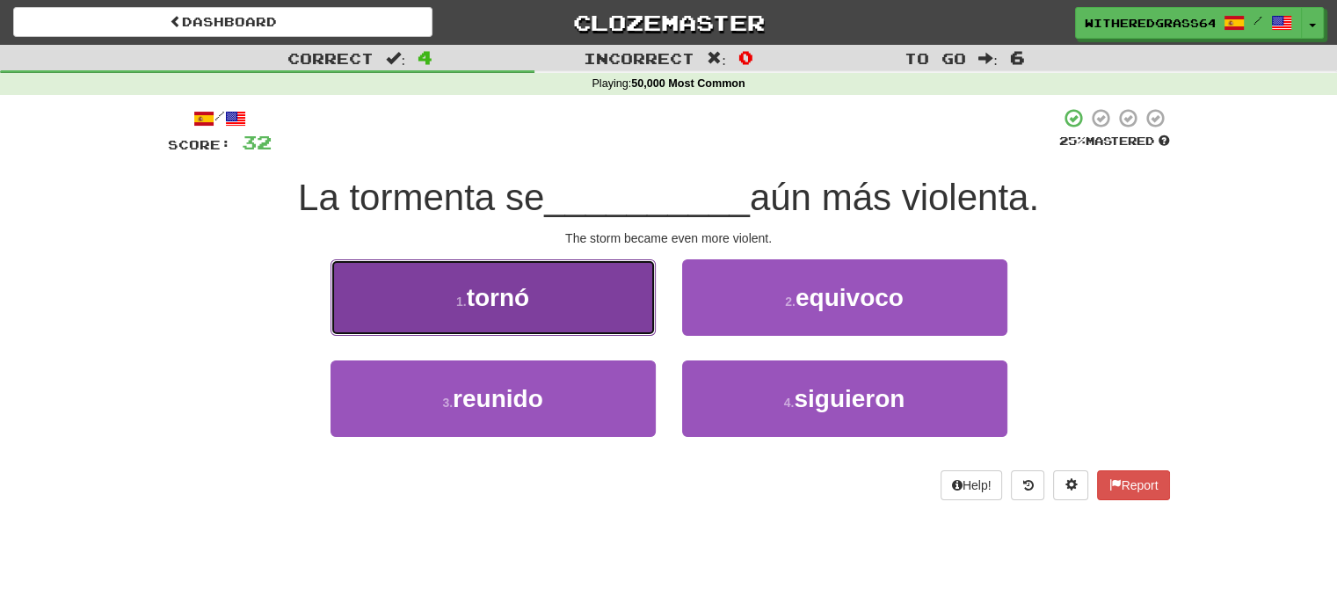
click at [582, 294] on button "1 . tornó" at bounding box center [493, 297] width 325 height 76
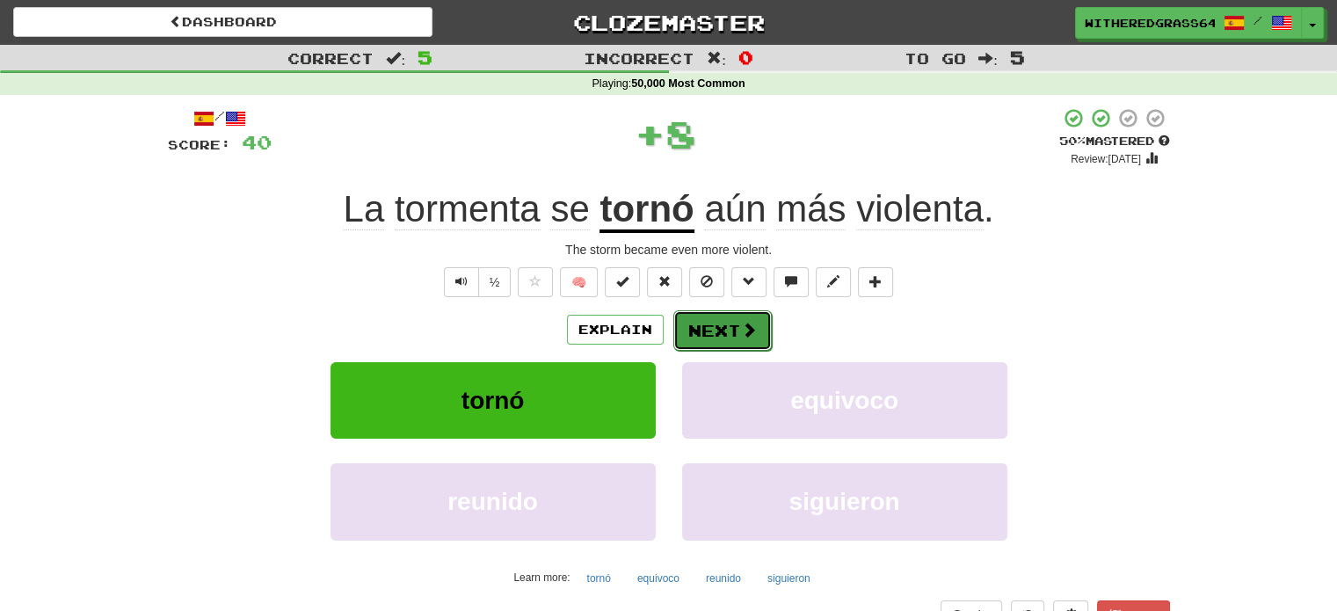
click at [721, 328] on button "Next" at bounding box center [722, 330] width 98 height 40
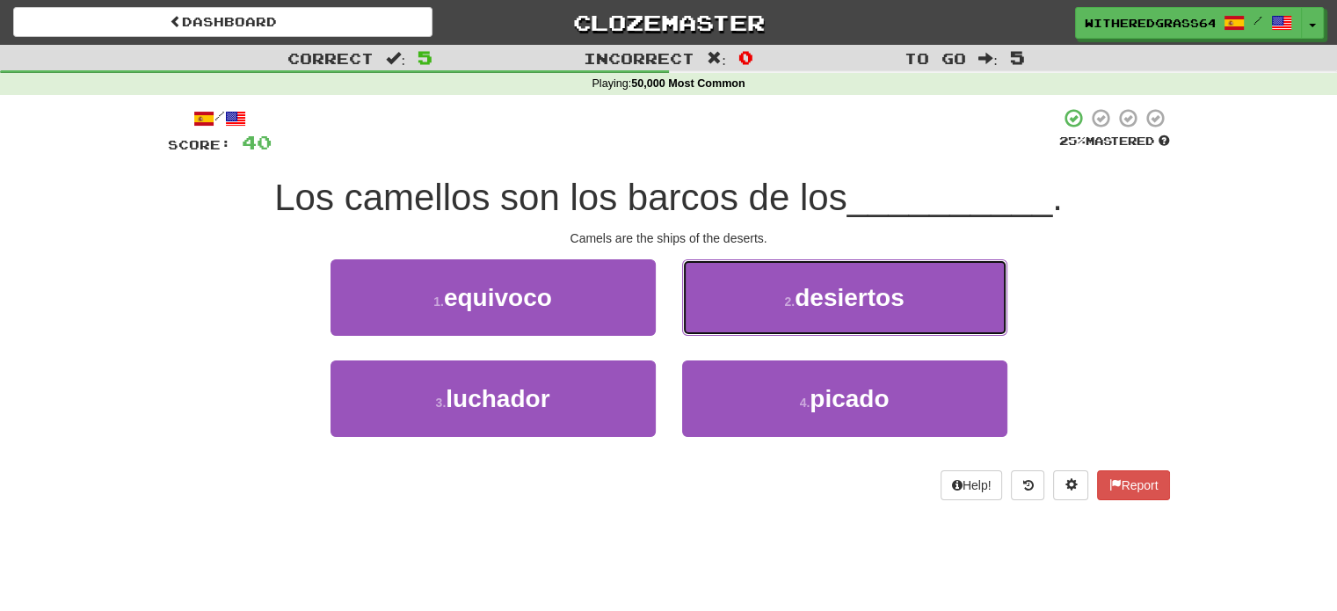
click at [721, 328] on button "2 . desiertos" at bounding box center [844, 297] width 325 height 76
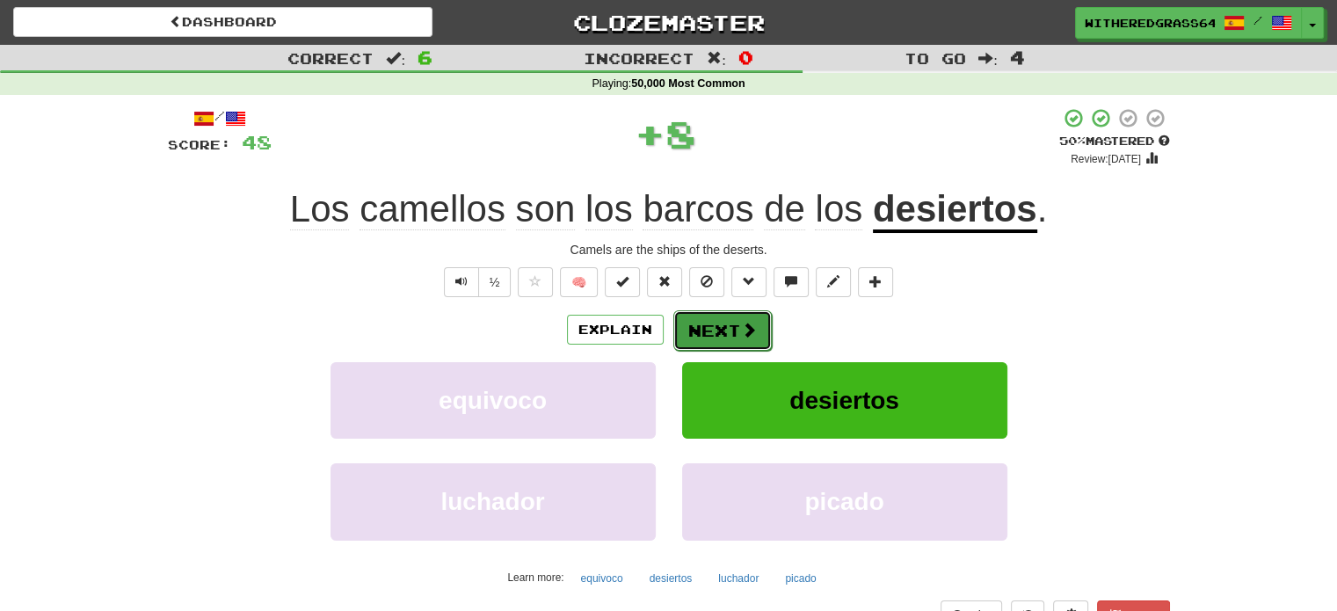
click at [722, 339] on button "Next" at bounding box center [722, 330] width 98 height 40
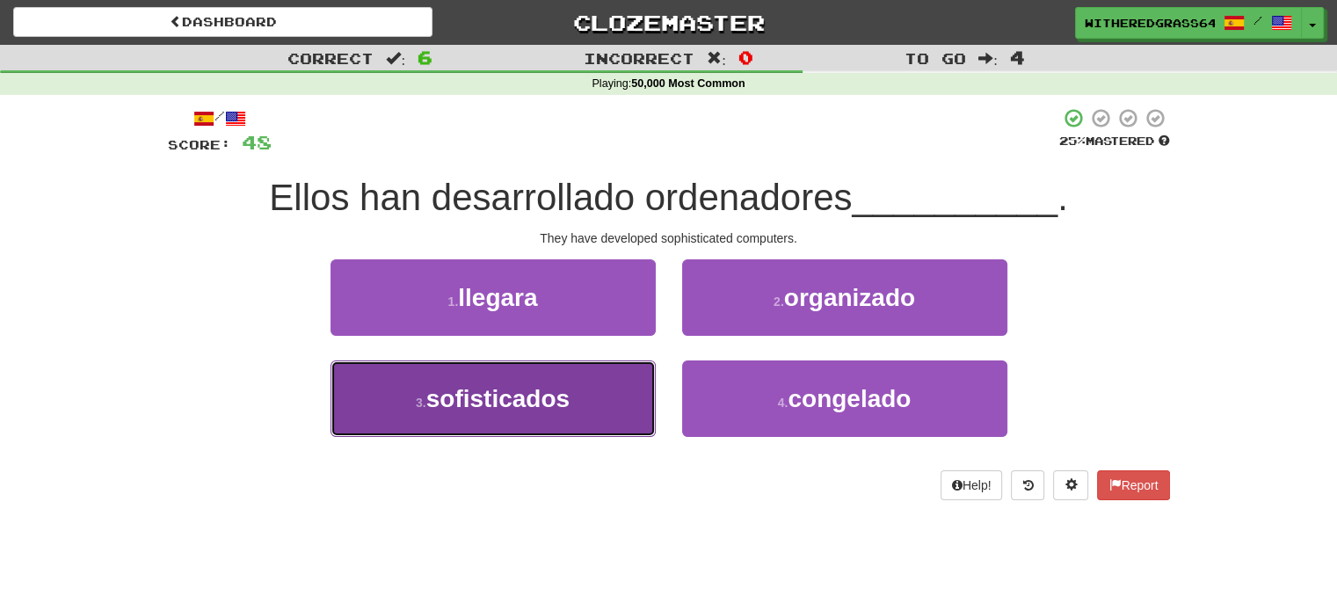
click at [633, 404] on button "3 . sofisticados" at bounding box center [493, 398] width 325 height 76
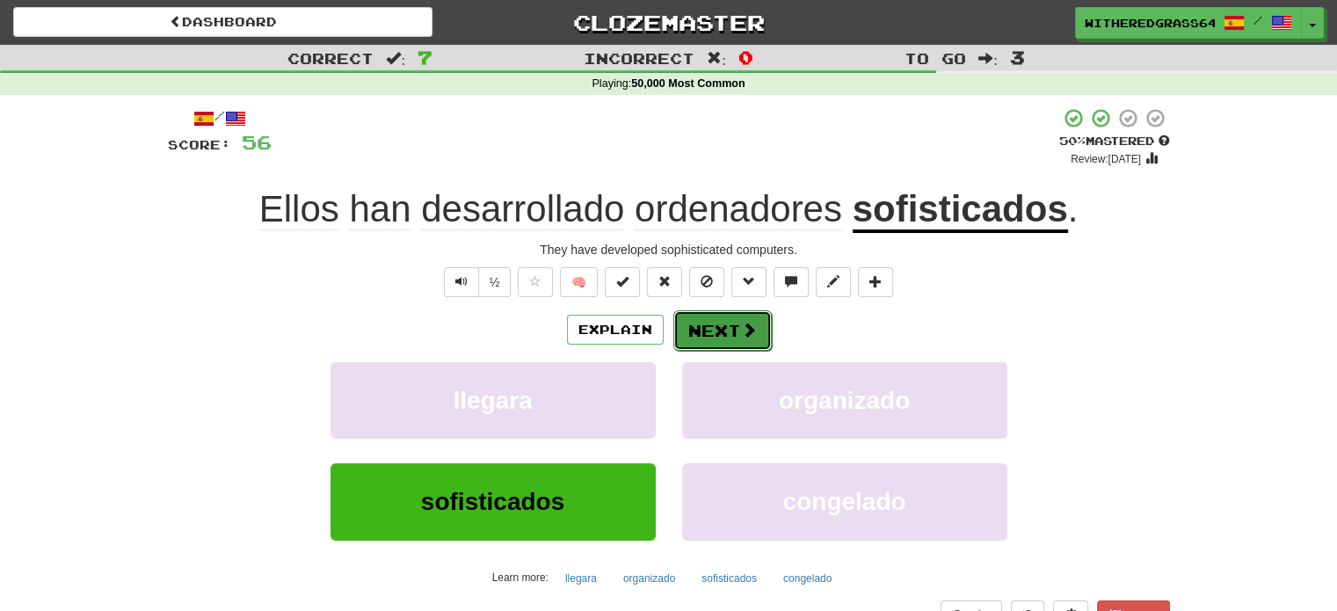
click at [742, 334] on span at bounding box center [749, 330] width 16 height 16
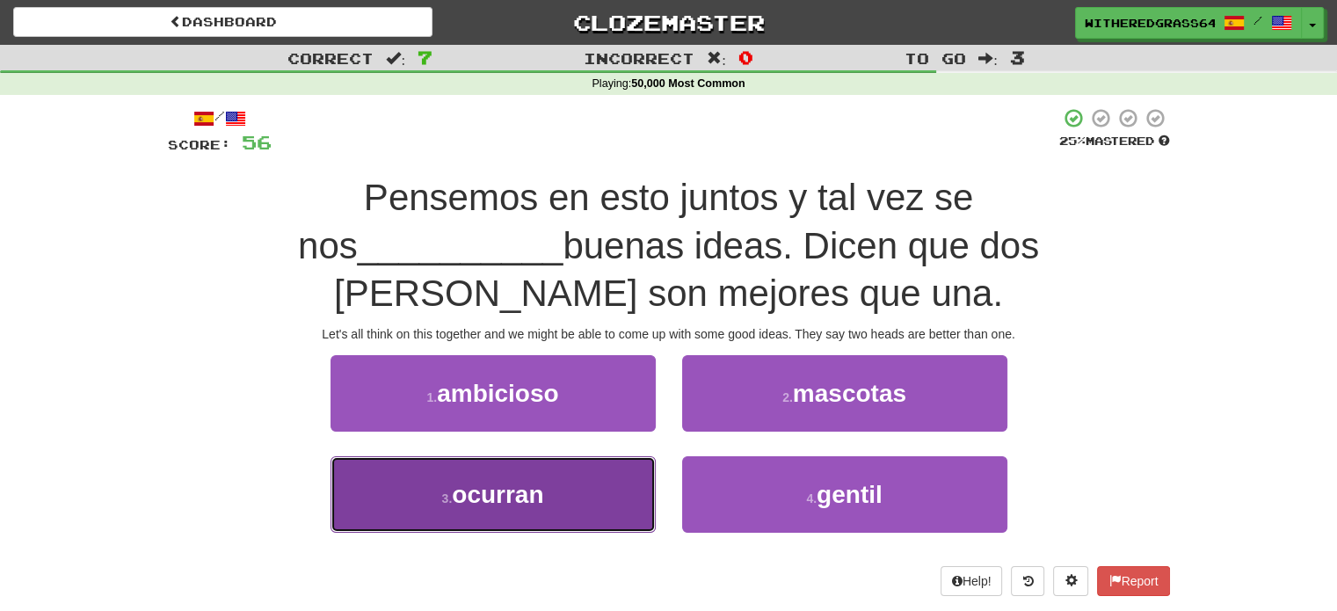
click at [608, 456] on button "3 . ocurran" at bounding box center [493, 494] width 325 height 76
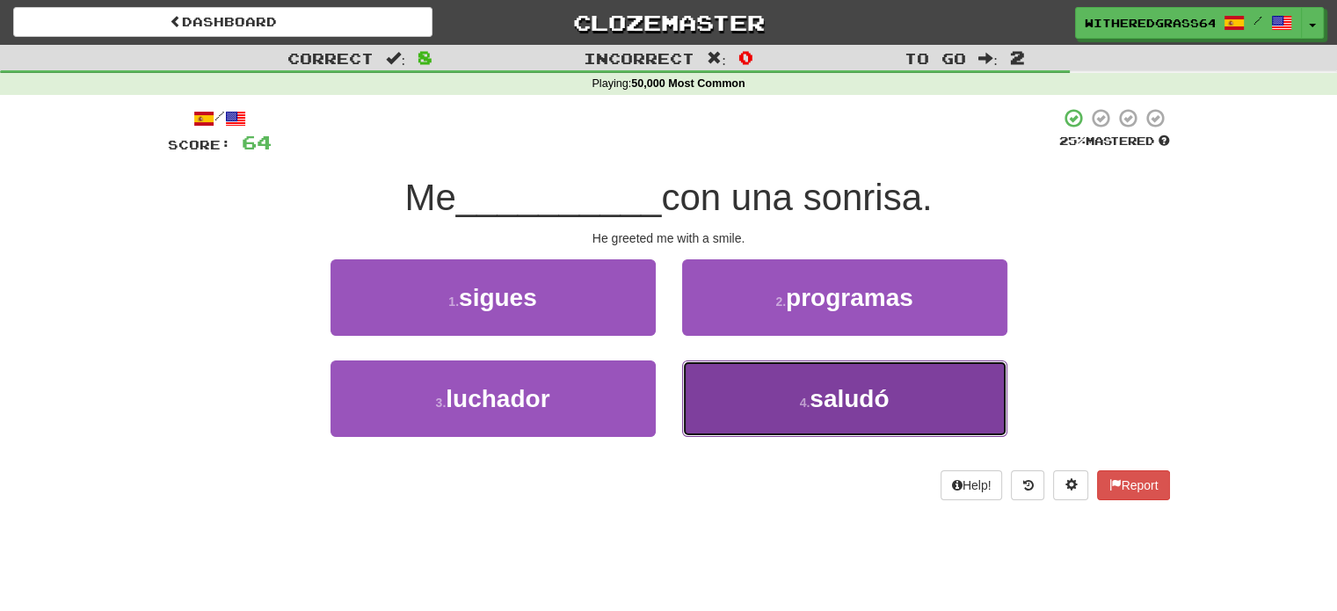
click at [888, 398] on span "saludó" at bounding box center [849, 398] width 79 height 27
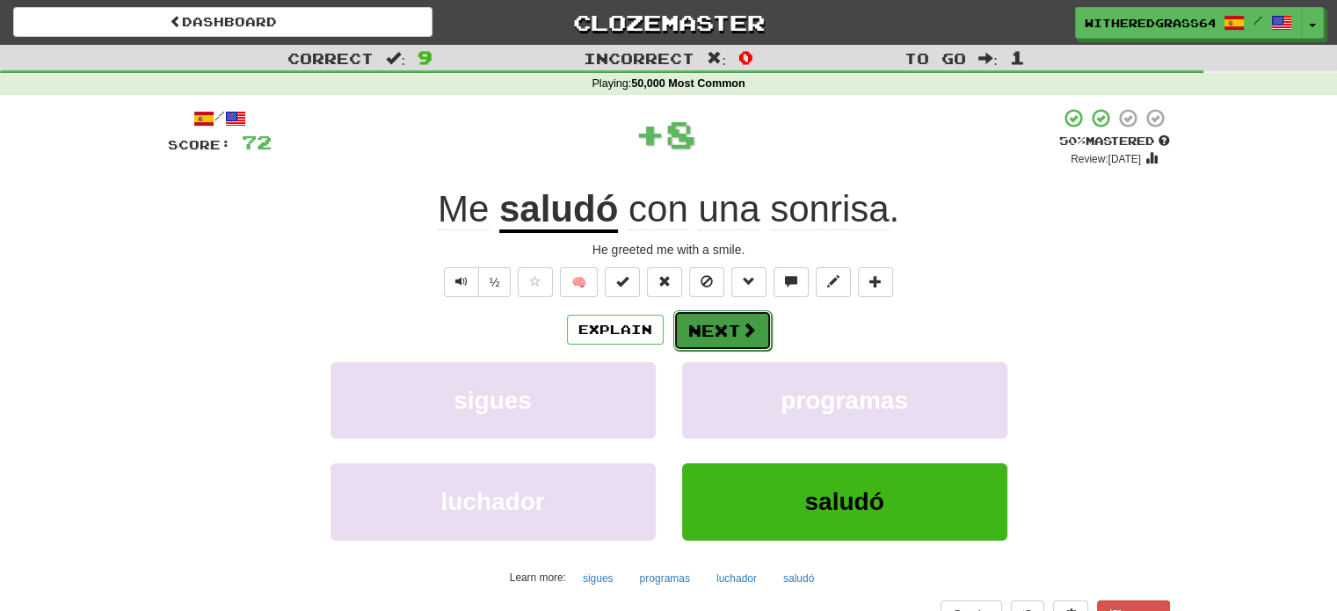
click at [738, 338] on button "Next" at bounding box center [722, 330] width 98 height 40
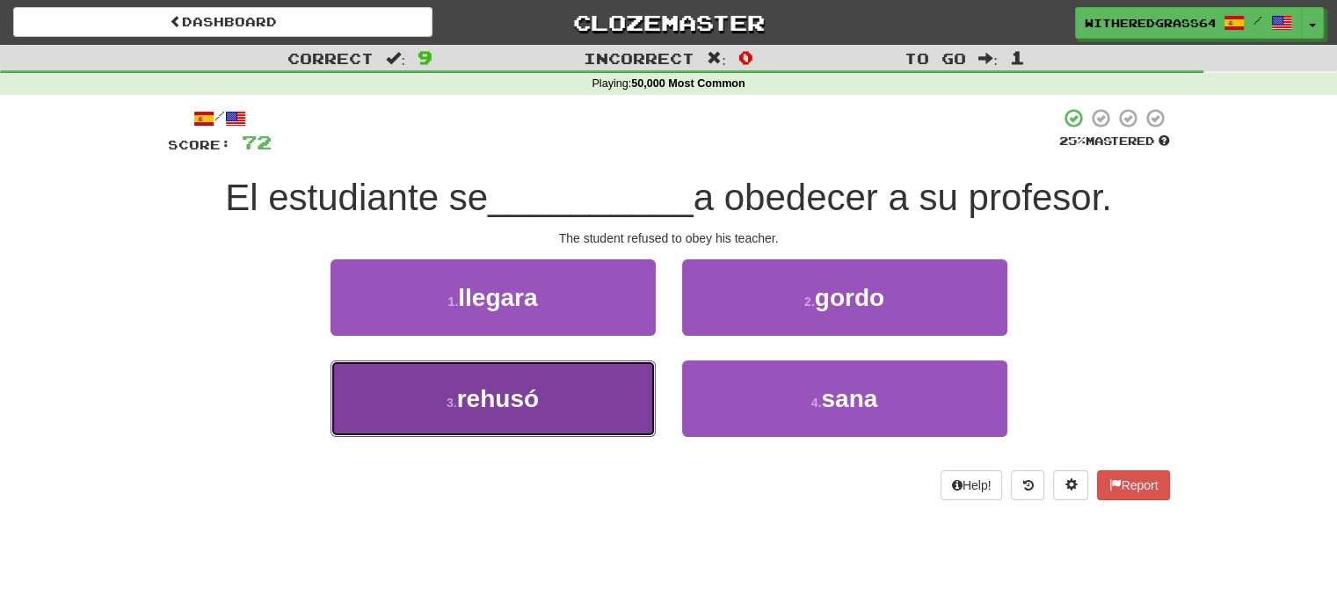
click at [582, 410] on button "3 . rehusó" at bounding box center [493, 398] width 325 height 76
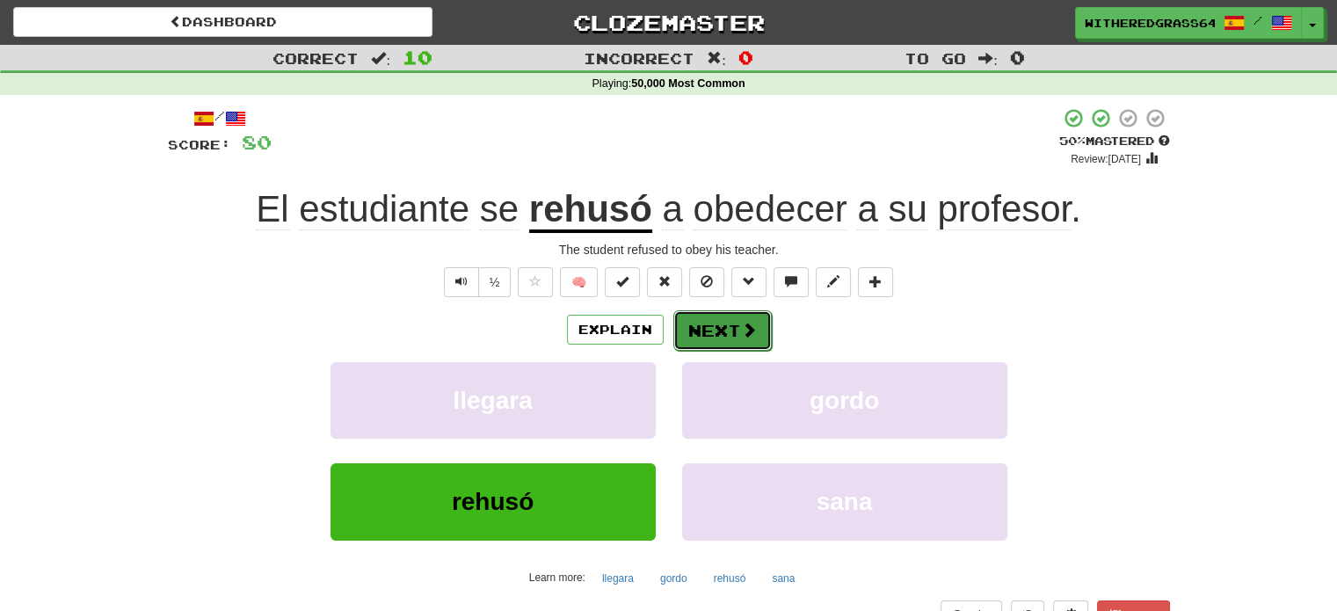
click at [710, 324] on button "Next" at bounding box center [722, 330] width 98 height 40
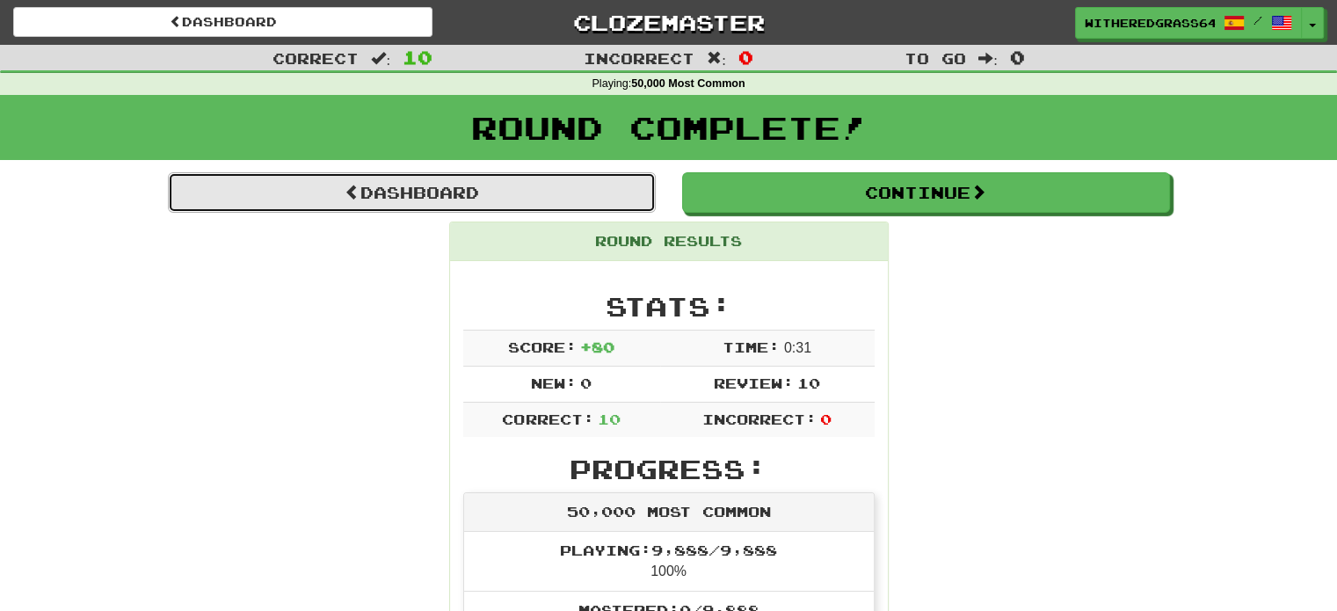
click at [527, 202] on link "Dashboard" at bounding box center [412, 192] width 488 height 40
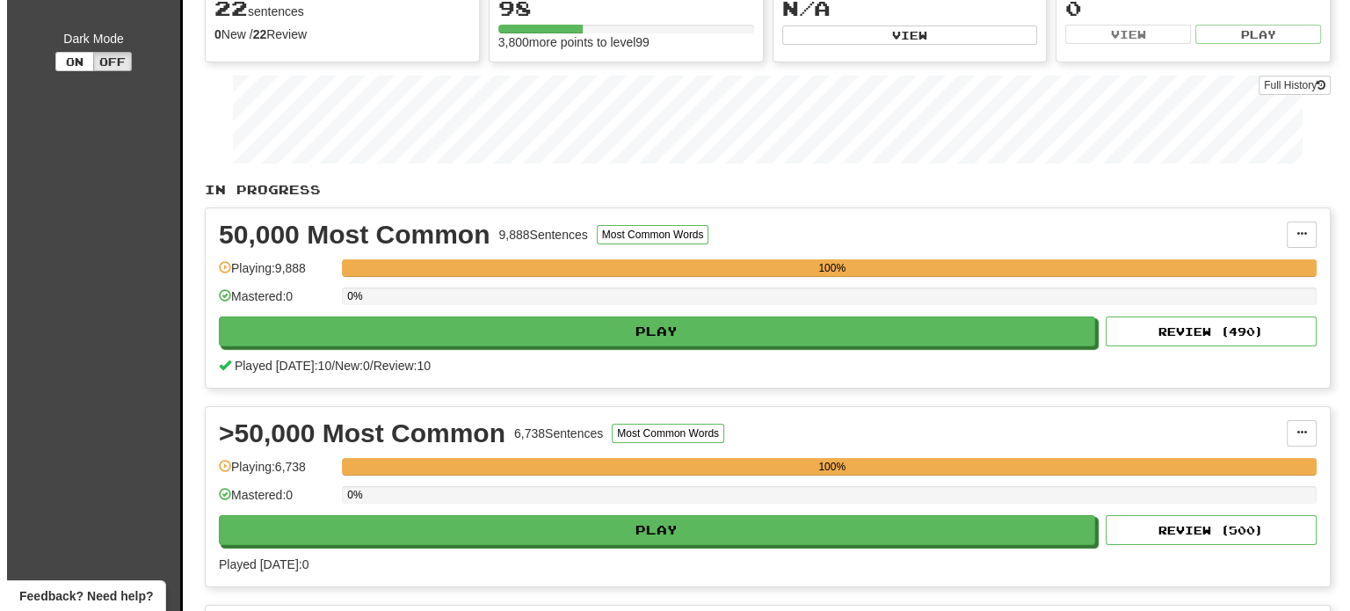
scroll to position [220, 0]
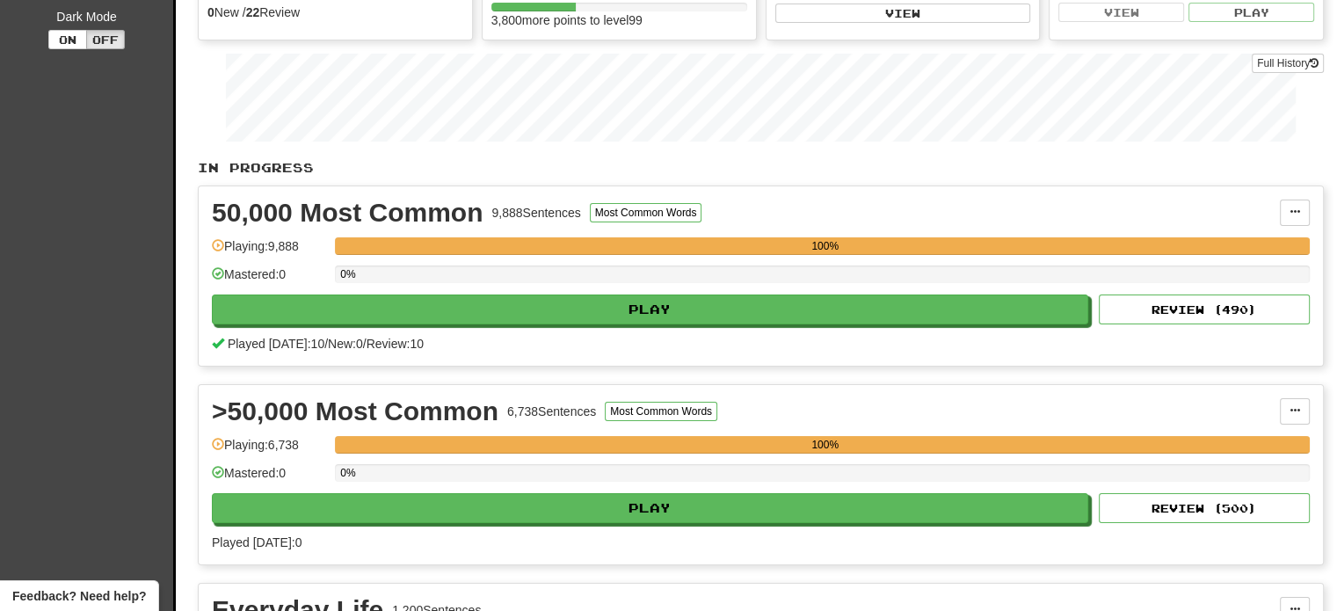
click at [949, 289] on div "0%" at bounding box center [822, 280] width 975 height 29
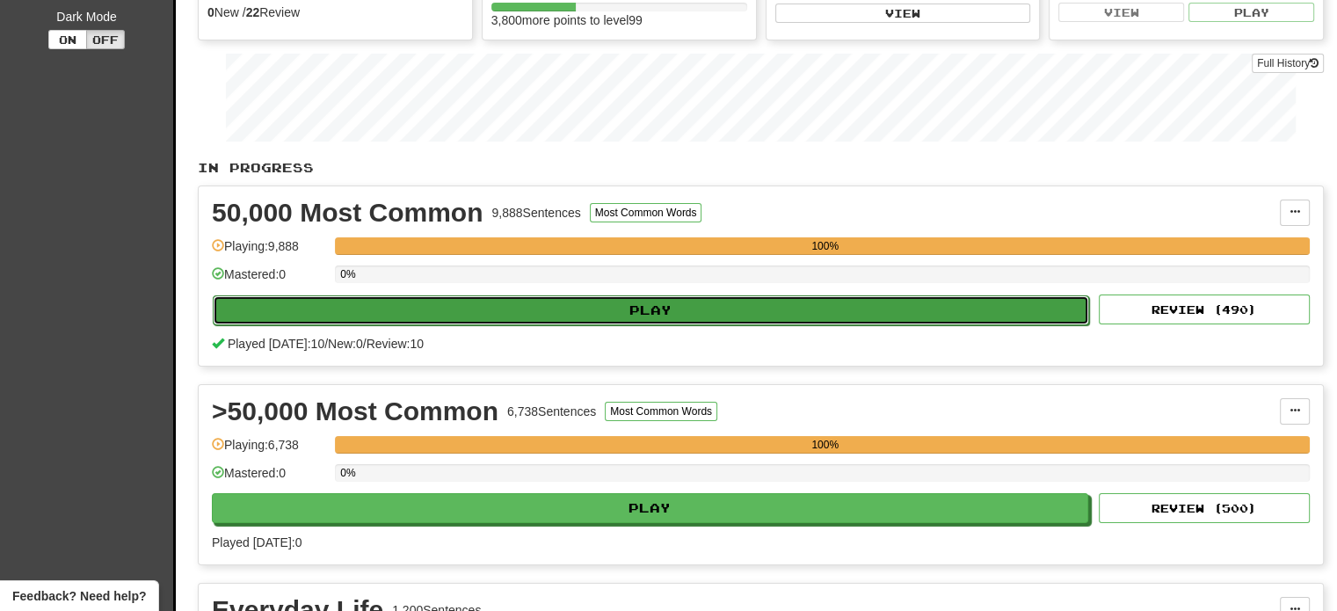
click at [942, 305] on button "Play" at bounding box center [651, 310] width 877 height 30
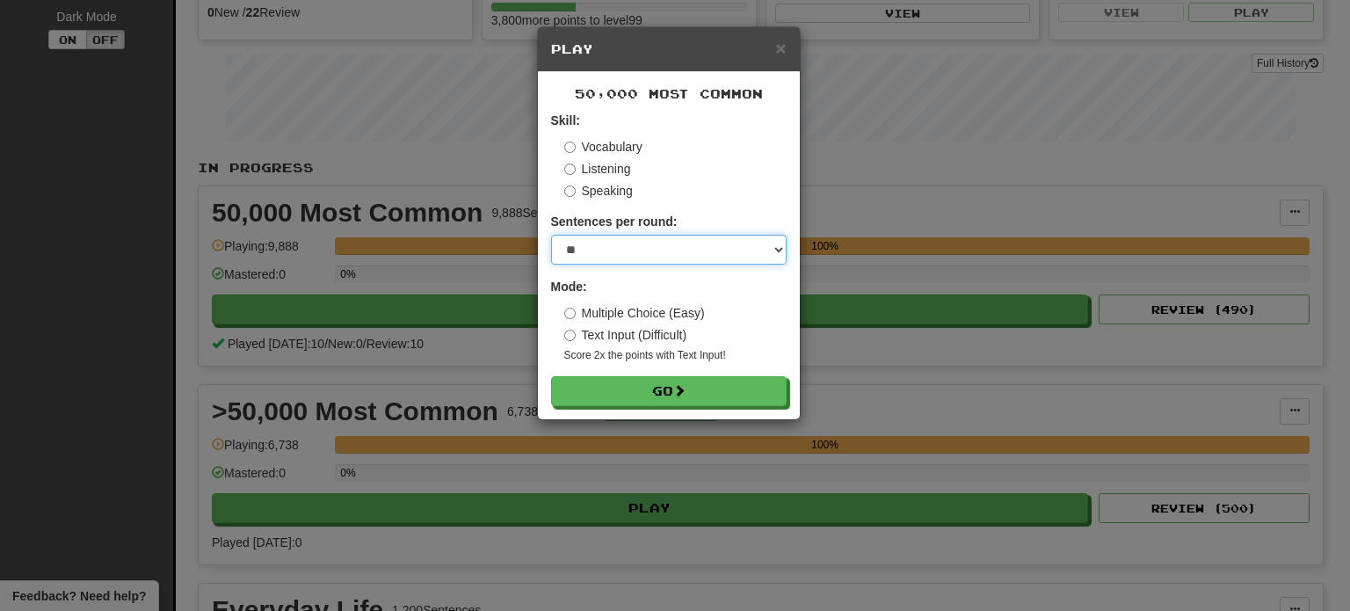
click at [605, 256] on select "* ** ** ** ** ** *** ********" at bounding box center [669, 250] width 236 height 30
select select "**"
click at [551, 235] on select "* ** ** ** ** ** *** ********" at bounding box center [669, 250] width 236 height 30
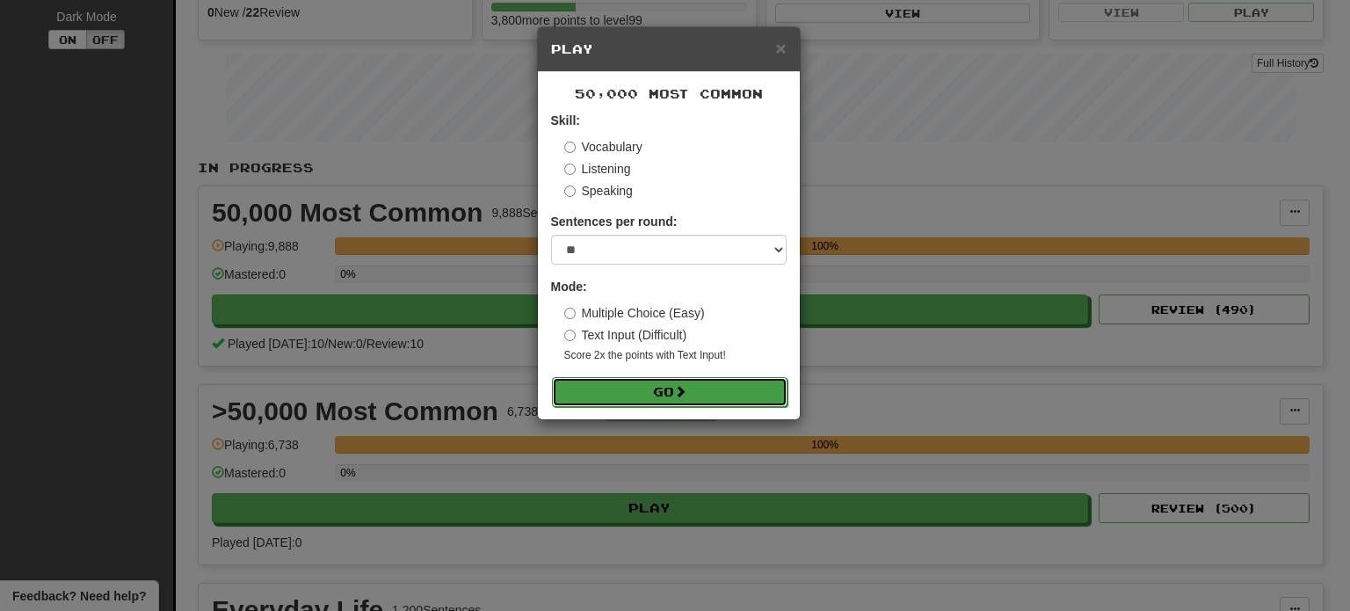
click at [622, 389] on button "Go" at bounding box center [670, 392] width 236 height 30
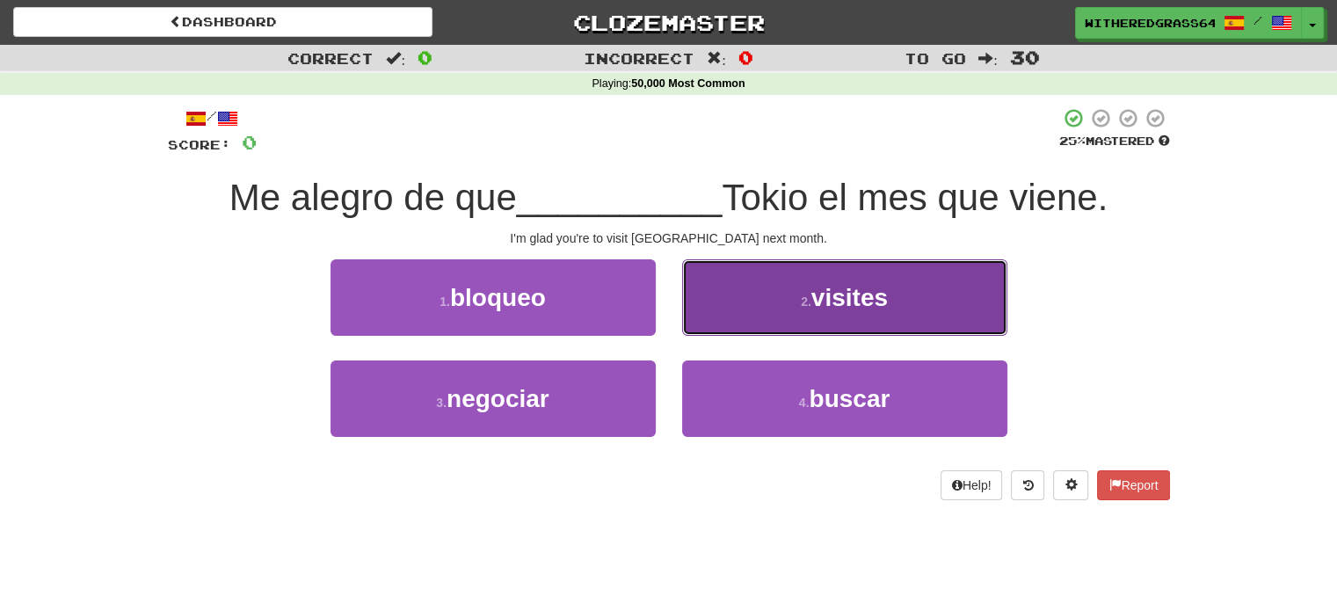
click at [731, 271] on button "2 . visites" at bounding box center [844, 297] width 325 height 76
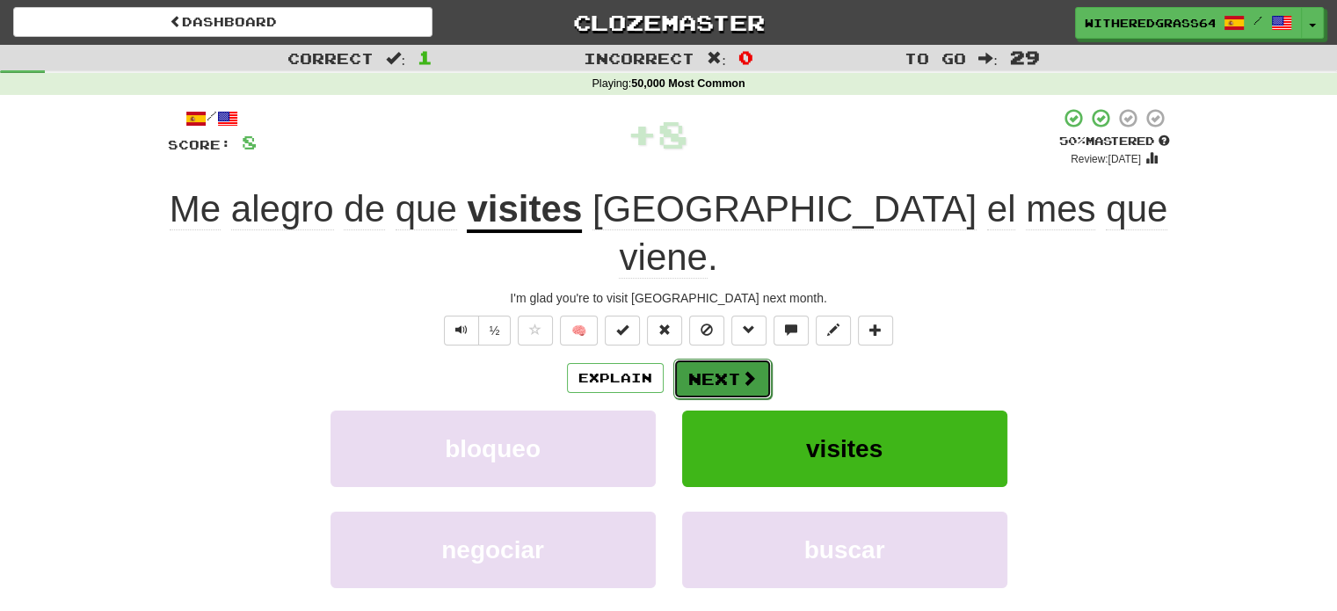
click at [730, 359] on button "Next" at bounding box center [722, 379] width 98 height 40
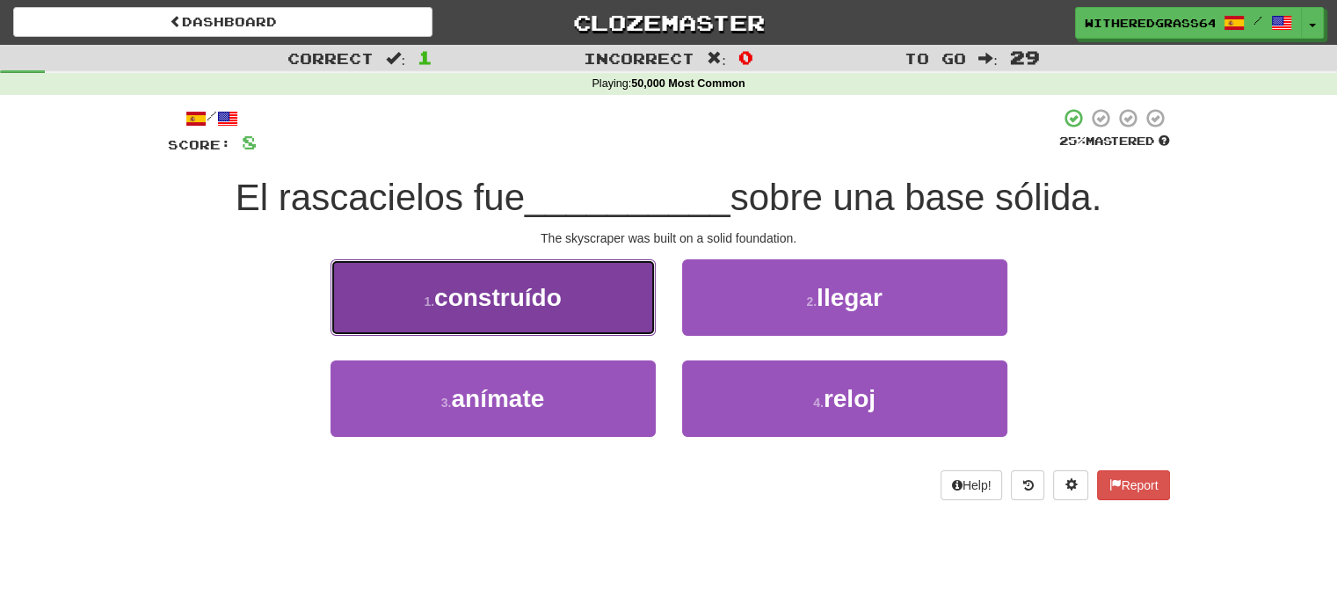
click at [633, 318] on button "1 . construído" at bounding box center [493, 297] width 325 height 76
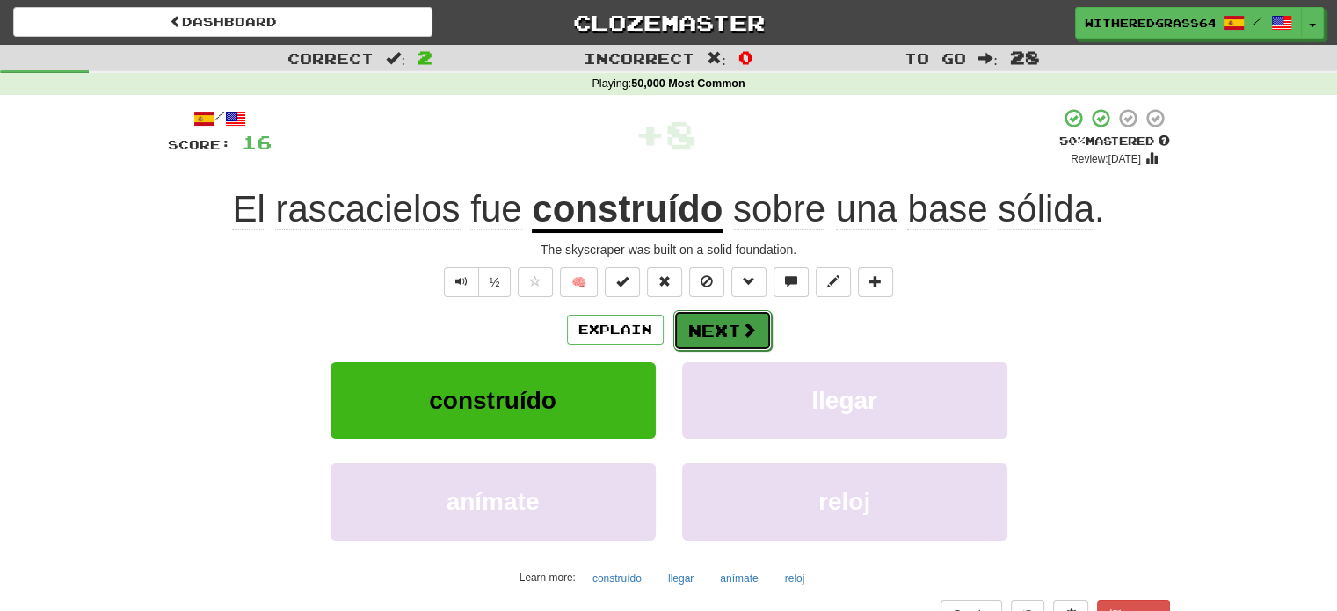
click at [703, 331] on button "Next" at bounding box center [722, 330] width 98 height 40
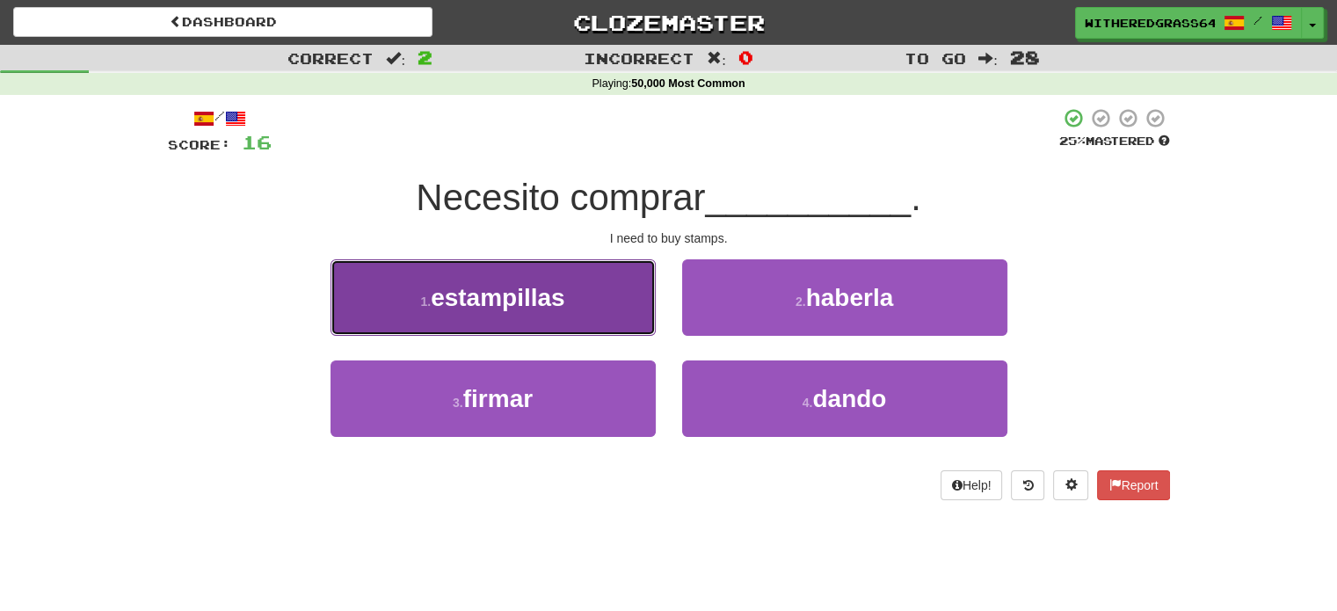
click at [596, 272] on button "1 . estampillas" at bounding box center [493, 297] width 325 height 76
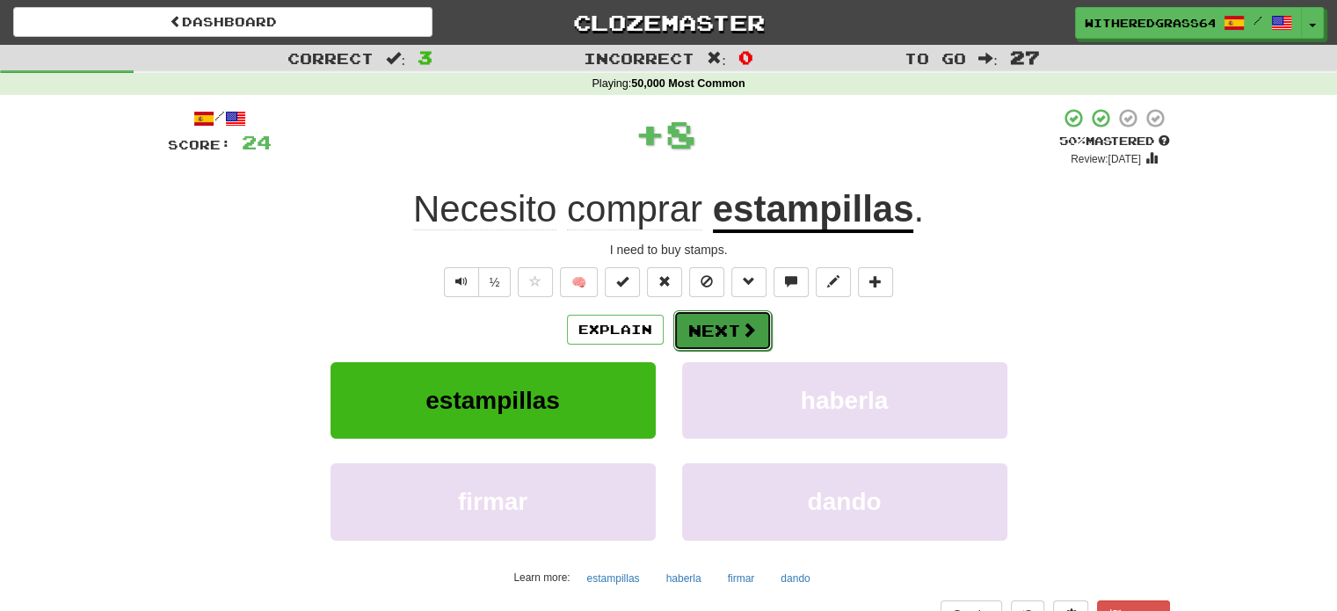
click at [727, 327] on button "Next" at bounding box center [722, 330] width 98 height 40
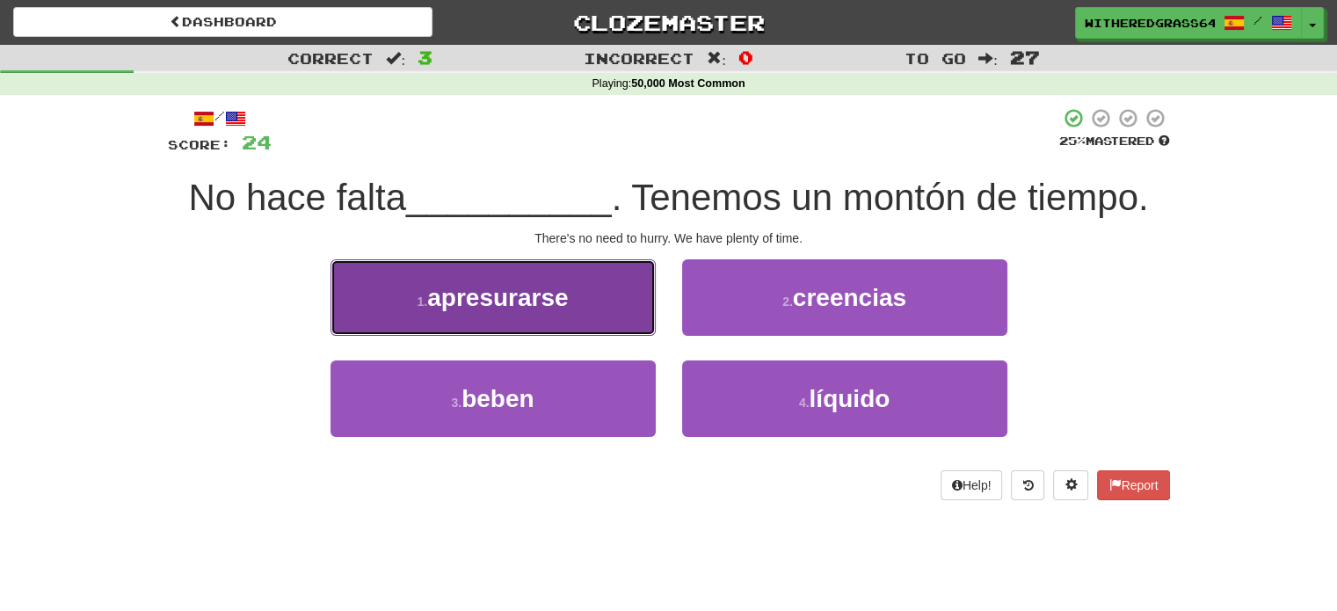
click at [567, 307] on span "apresurarse" at bounding box center [497, 297] width 141 height 27
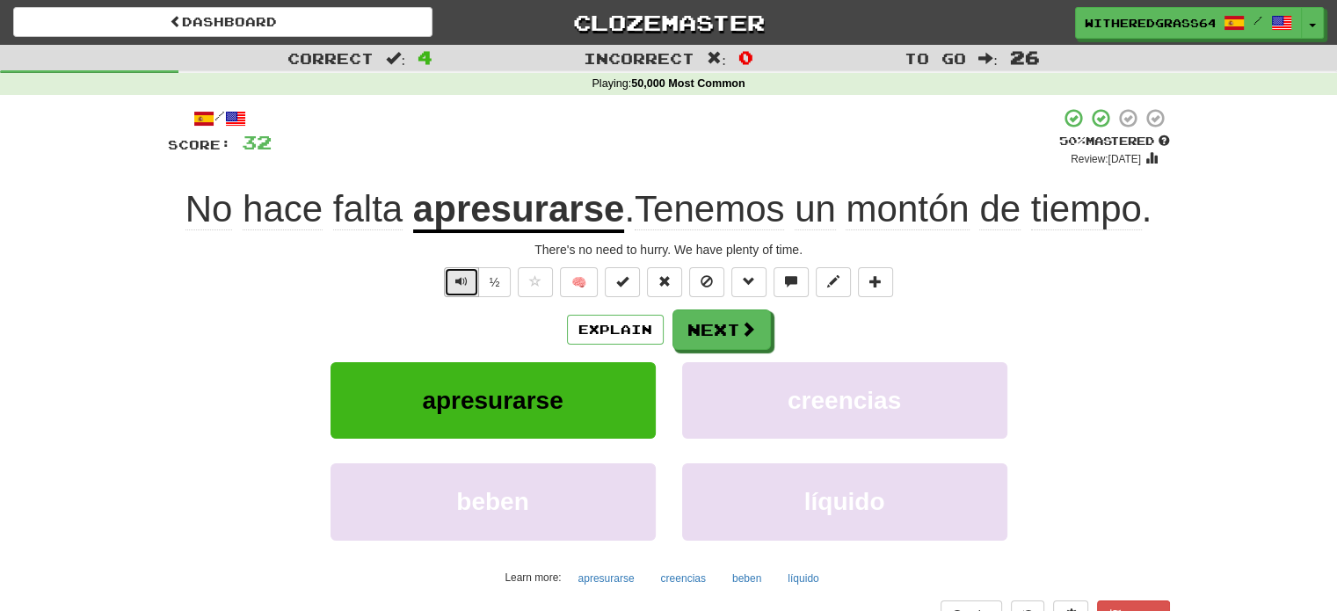
click at [467, 286] on span "Text-to-speech controls" at bounding box center [461, 281] width 12 height 12
click at [602, 338] on button "Explain" at bounding box center [615, 330] width 97 height 30
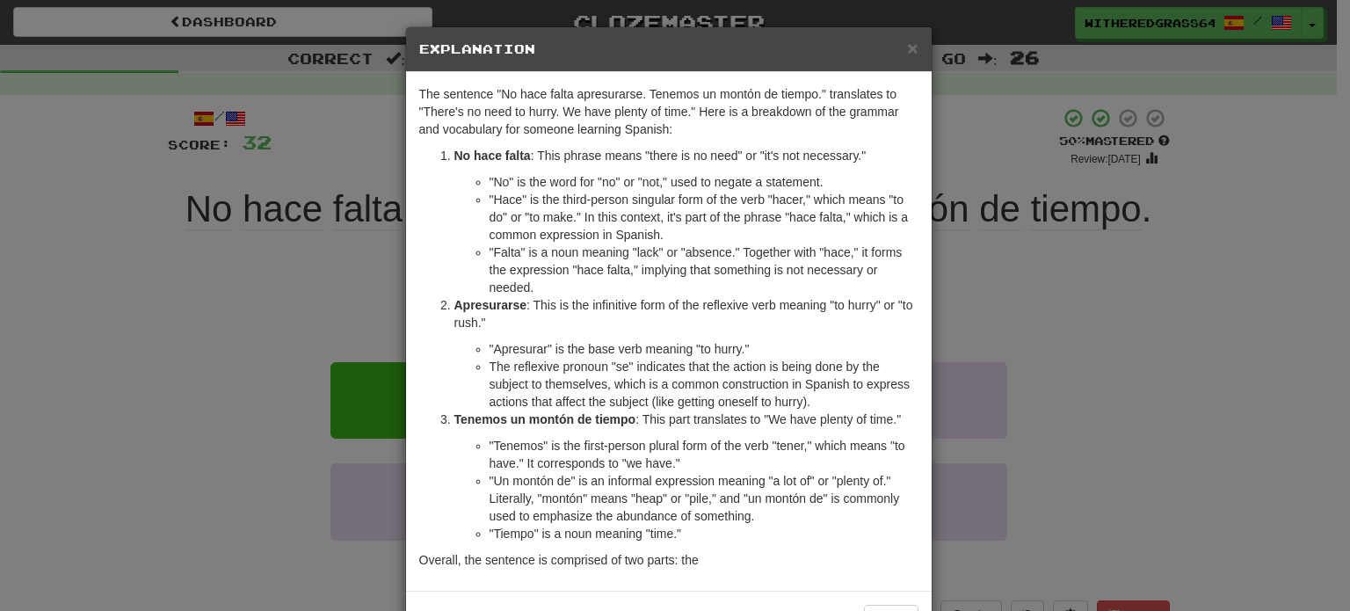
click at [295, 302] on div "× Explanation The sentence "No hace falta apresurarse. Tenemos un montón de tie…" at bounding box center [675, 305] width 1350 height 611
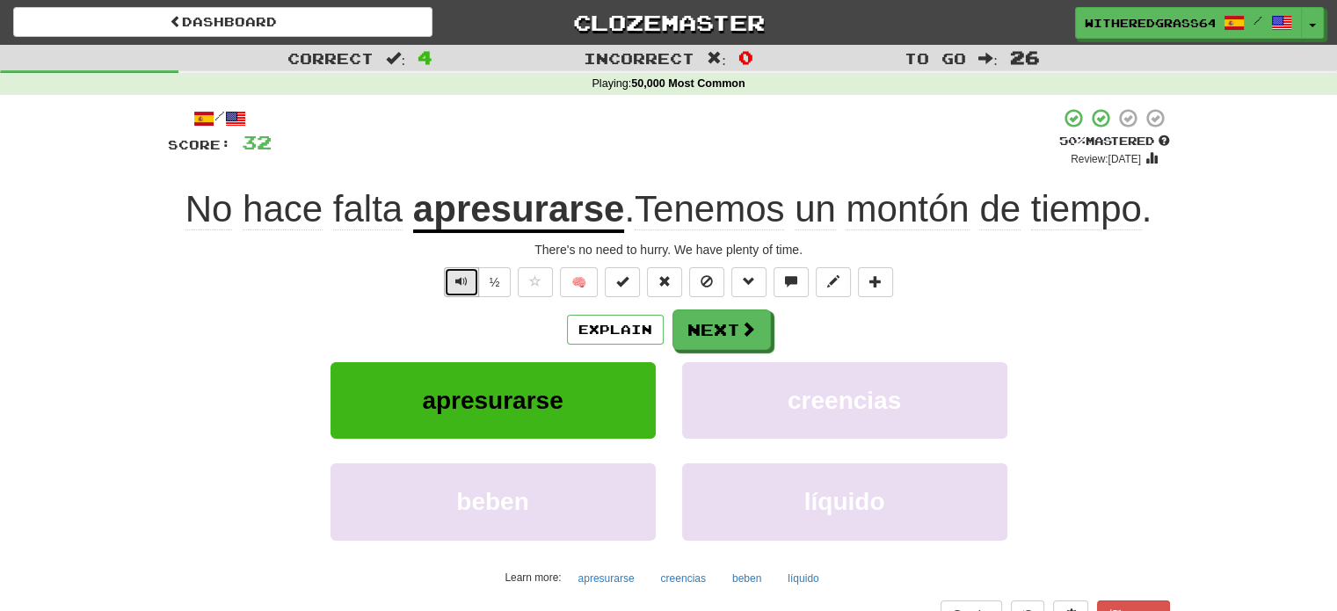
click at [469, 277] on button "Text-to-speech controls" at bounding box center [461, 282] width 35 height 30
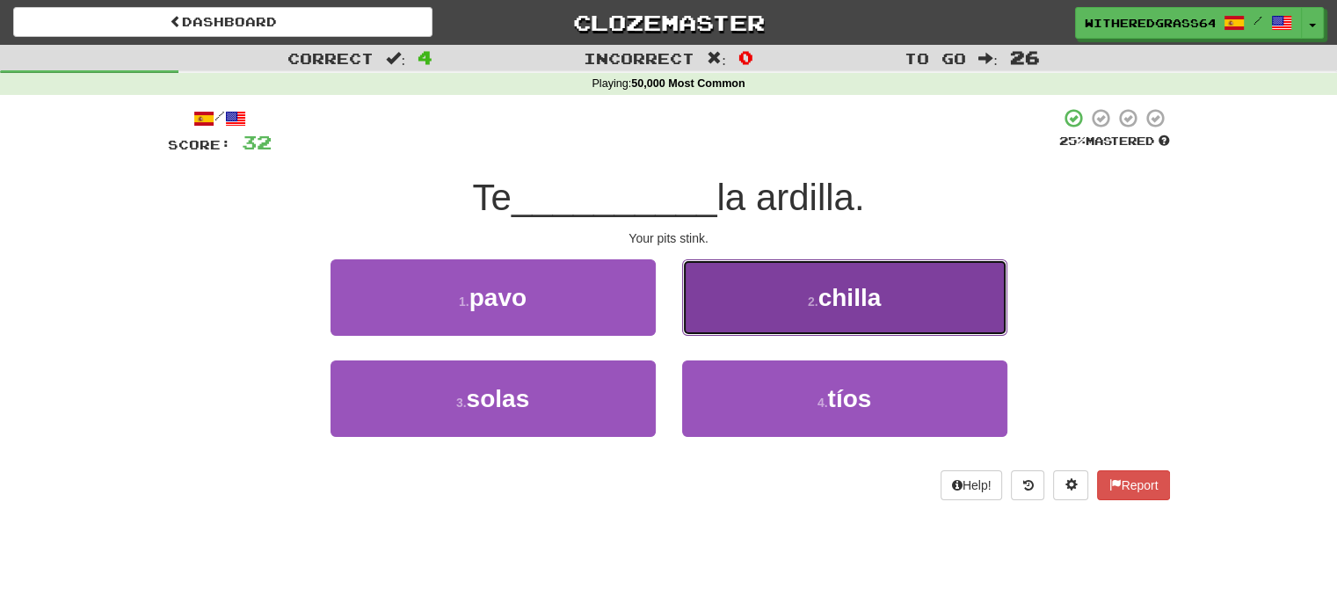
click at [750, 302] on button "2 . chilla" at bounding box center [844, 297] width 325 height 76
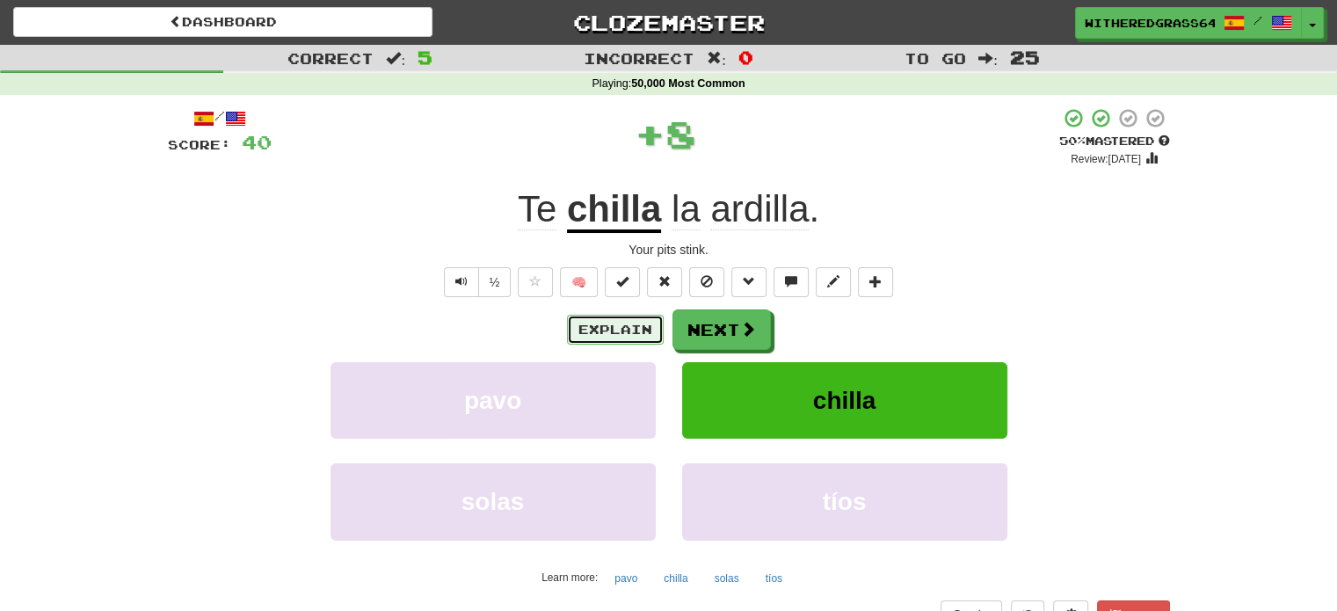
click at [621, 328] on button "Explain" at bounding box center [615, 330] width 97 height 30
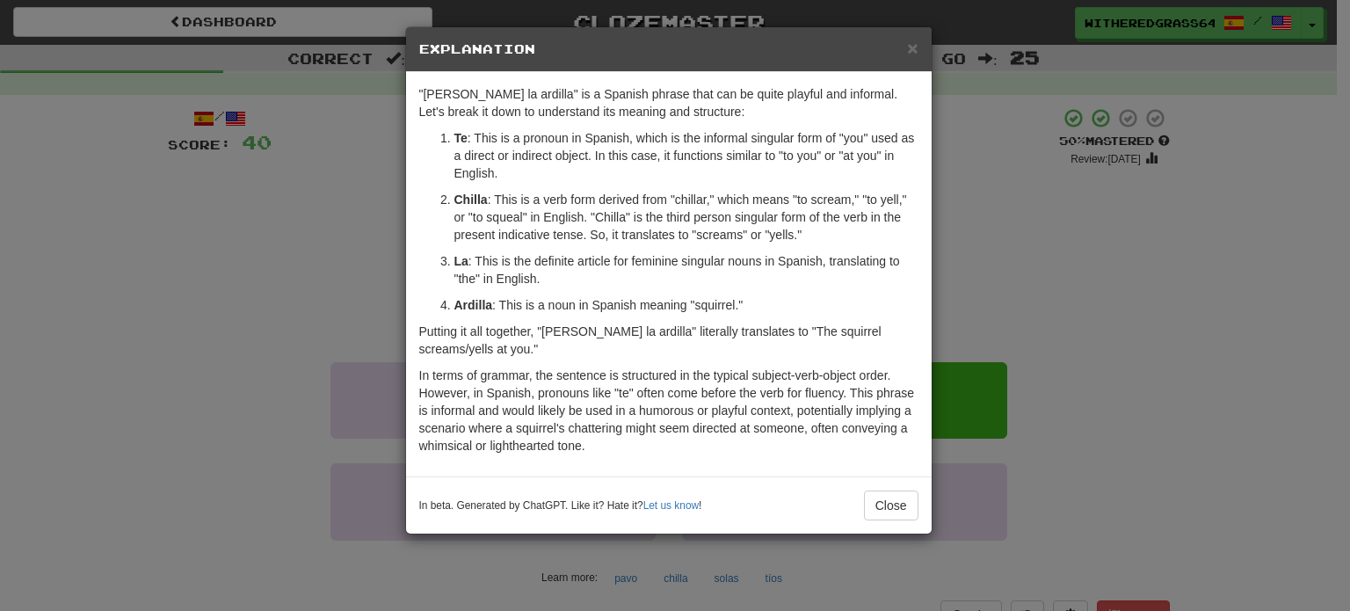
click at [258, 214] on div "× Explanation "Te chilla la ardilla" is a Spanish phrase that can be quite play…" at bounding box center [675, 305] width 1350 height 611
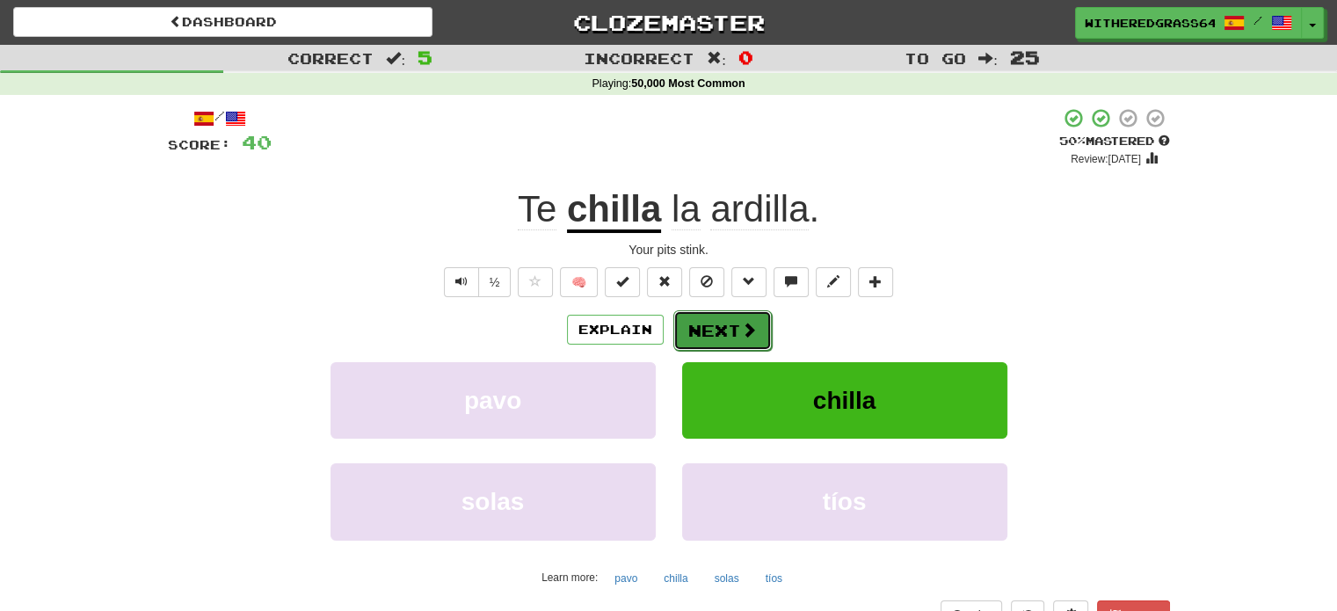
click at [702, 322] on button "Next" at bounding box center [722, 330] width 98 height 40
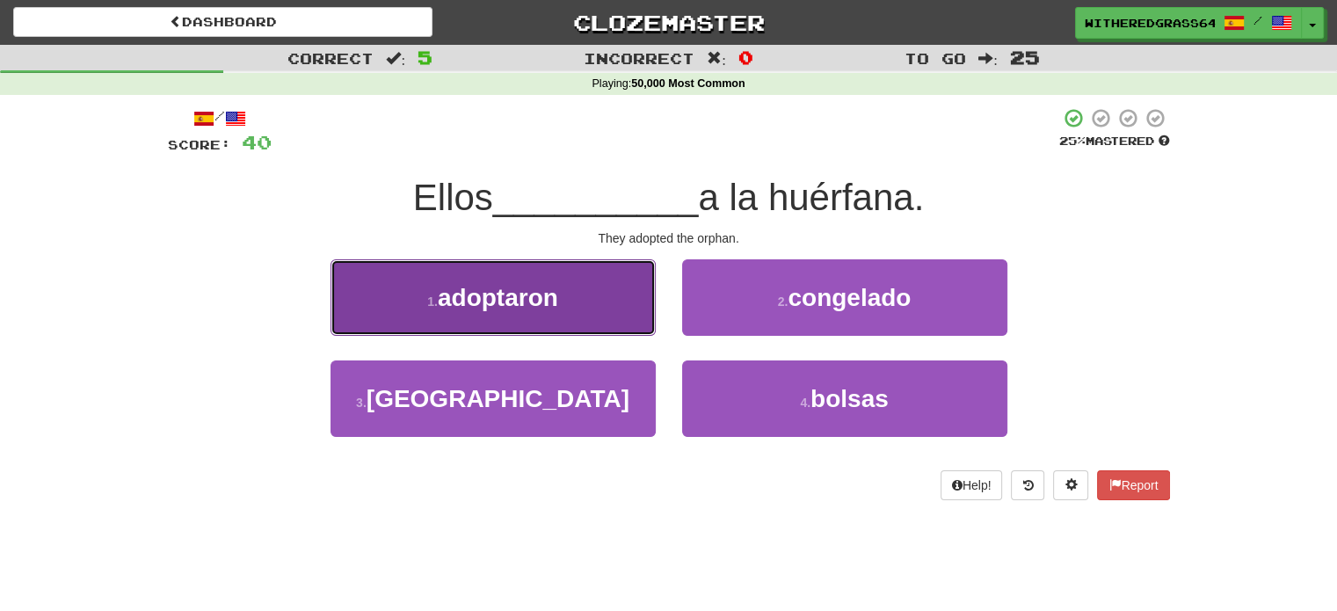
click at [615, 302] on button "1 . adoptaron" at bounding box center [493, 297] width 325 height 76
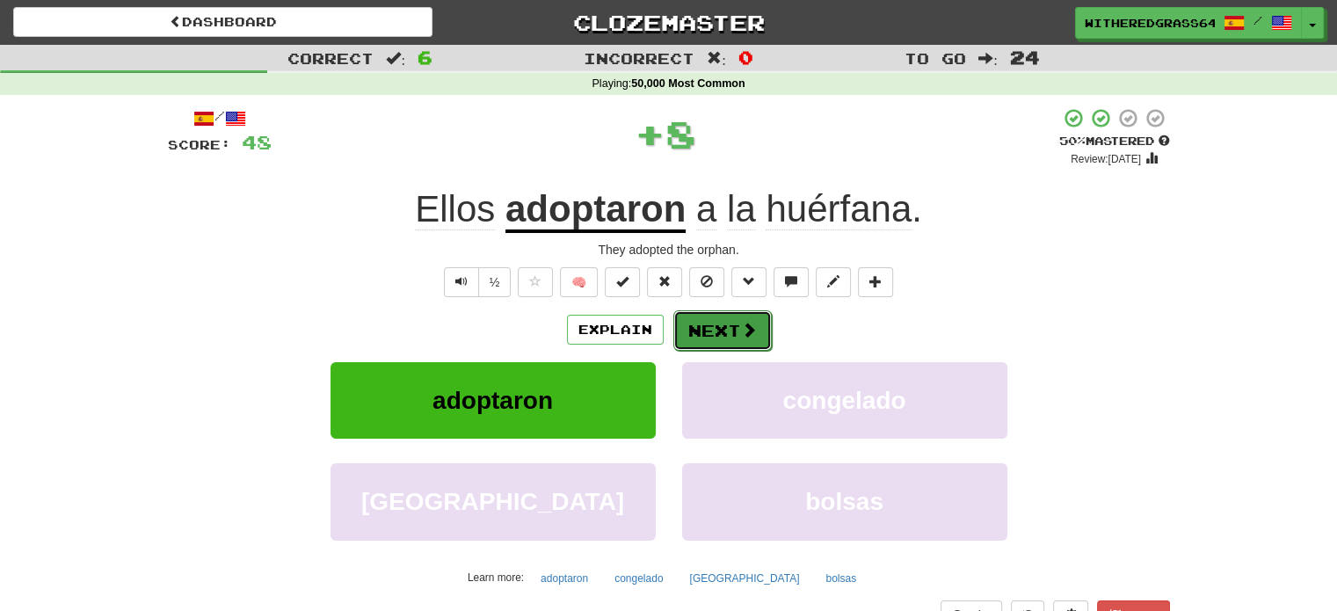
click at [741, 328] on span at bounding box center [749, 330] width 16 height 16
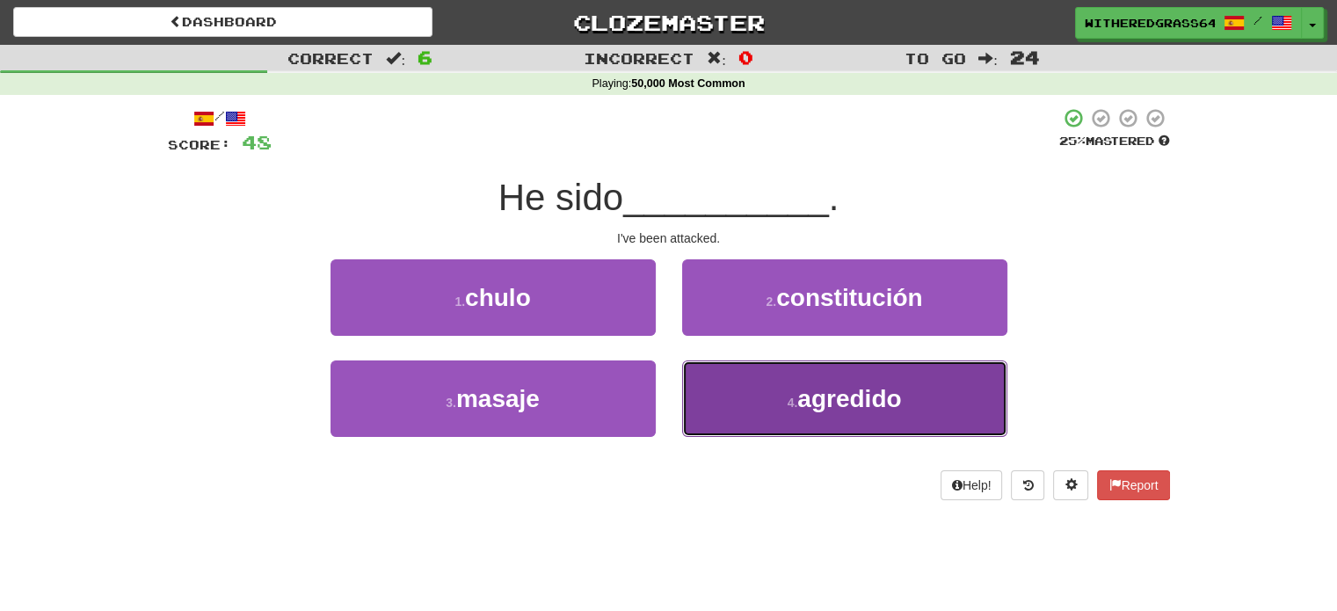
click at [748, 417] on button "4 . agredido" at bounding box center [844, 398] width 325 height 76
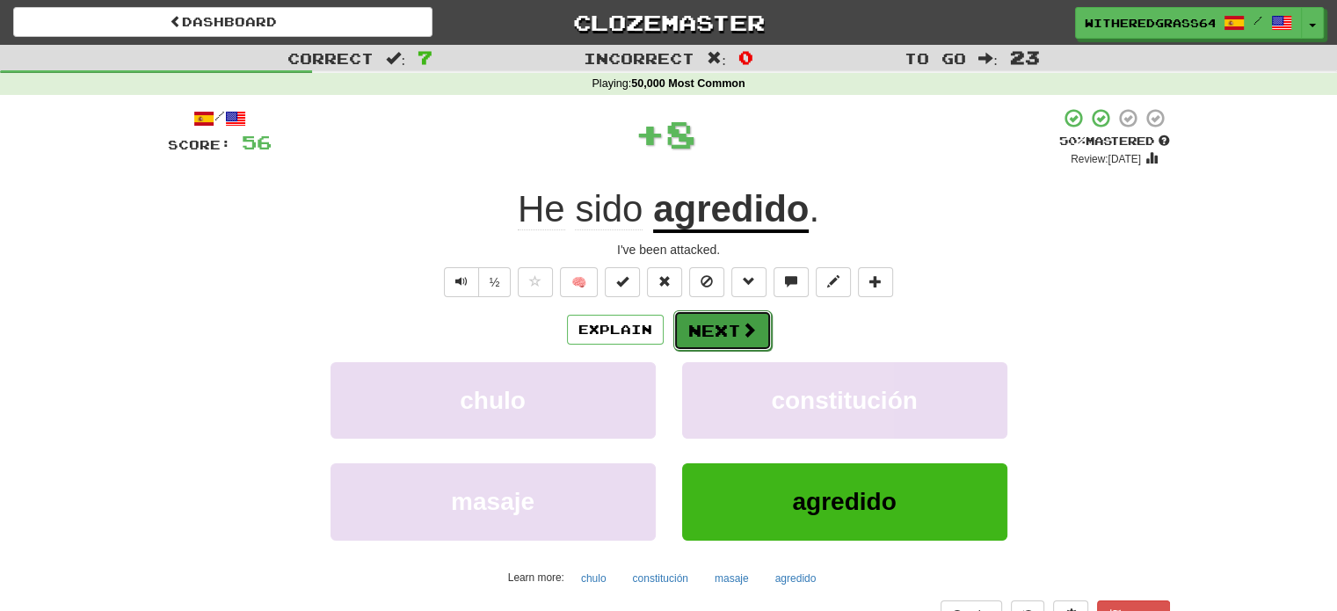
click at [715, 344] on button "Next" at bounding box center [722, 330] width 98 height 40
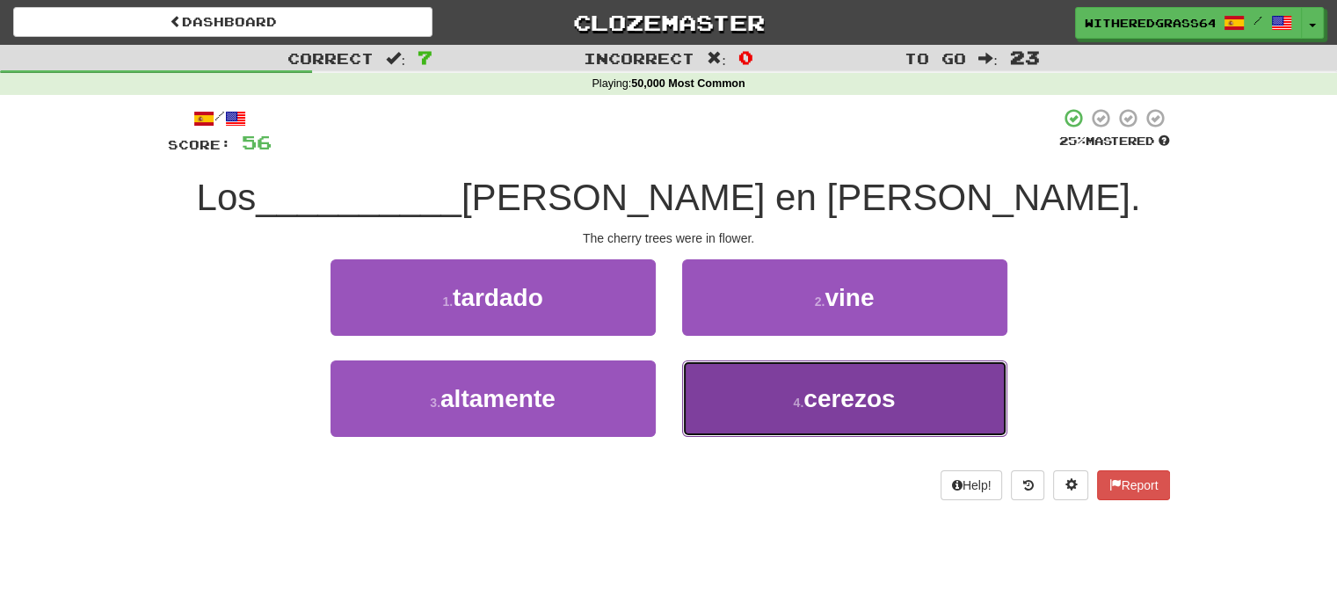
click at [700, 389] on button "4 . cerezos" at bounding box center [844, 398] width 325 height 76
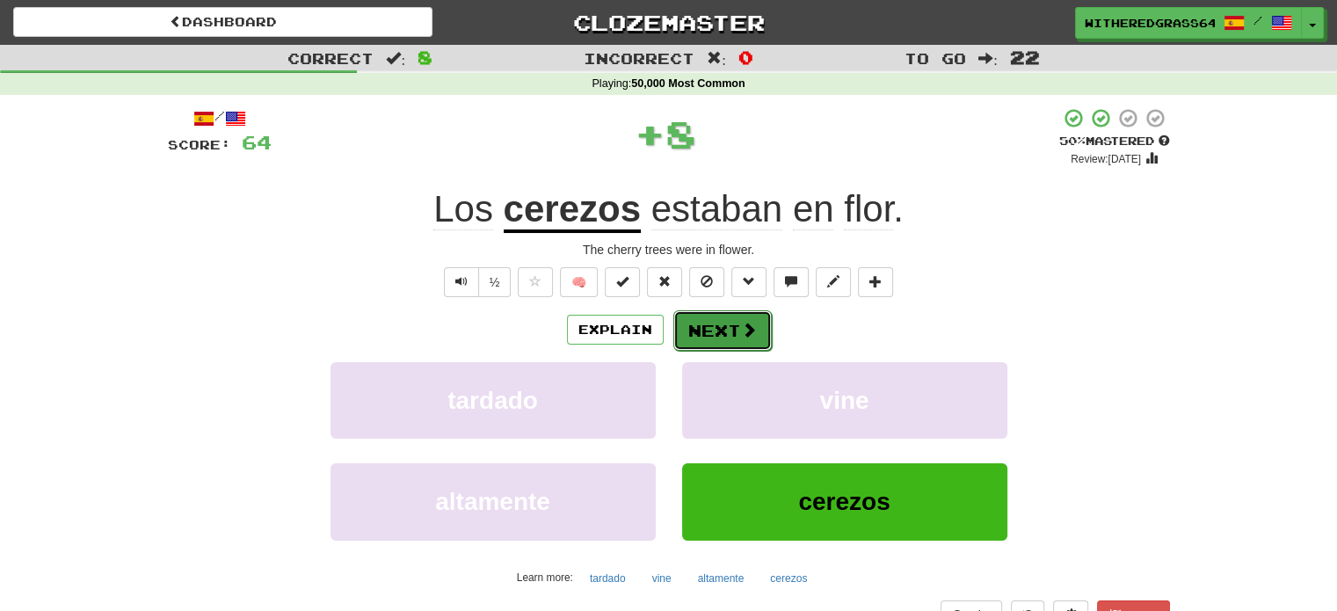
click at [717, 326] on button "Next" at bounding box center [722, 330] width 98 height 40
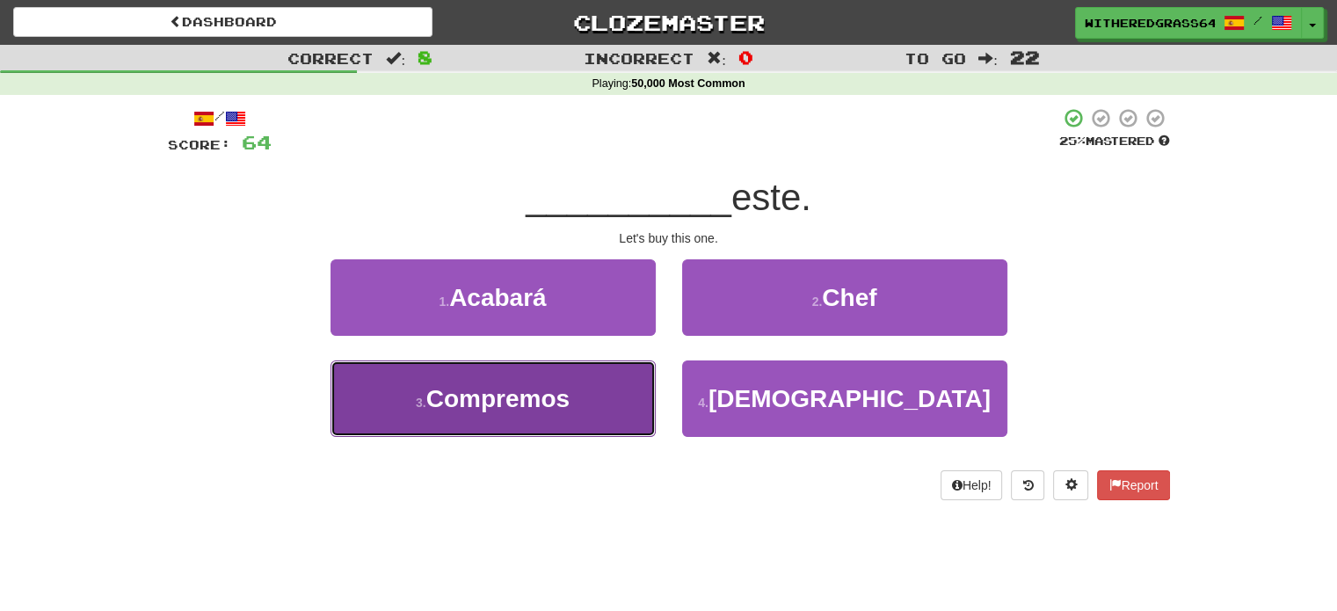
click at [604, 389] on button "3 . Compremos" at bounding box center [493, 398] width 325 height 76
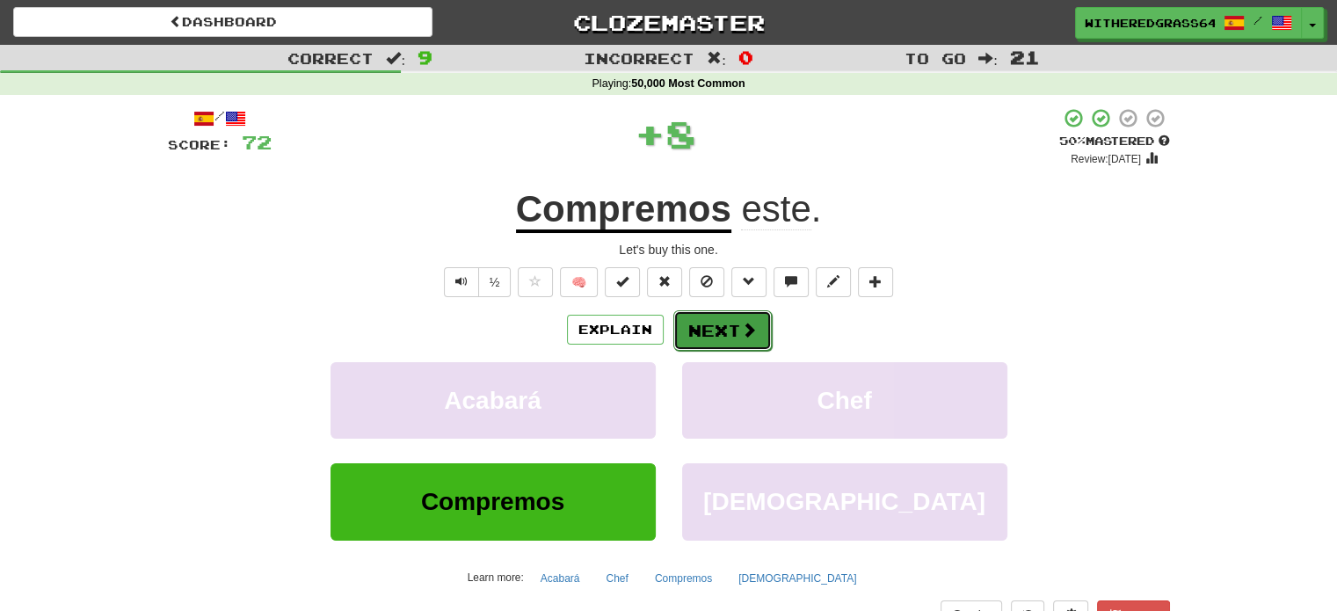
click at [703, 331] on button "Next" at bounding box center [722, 330] width 98 height 40
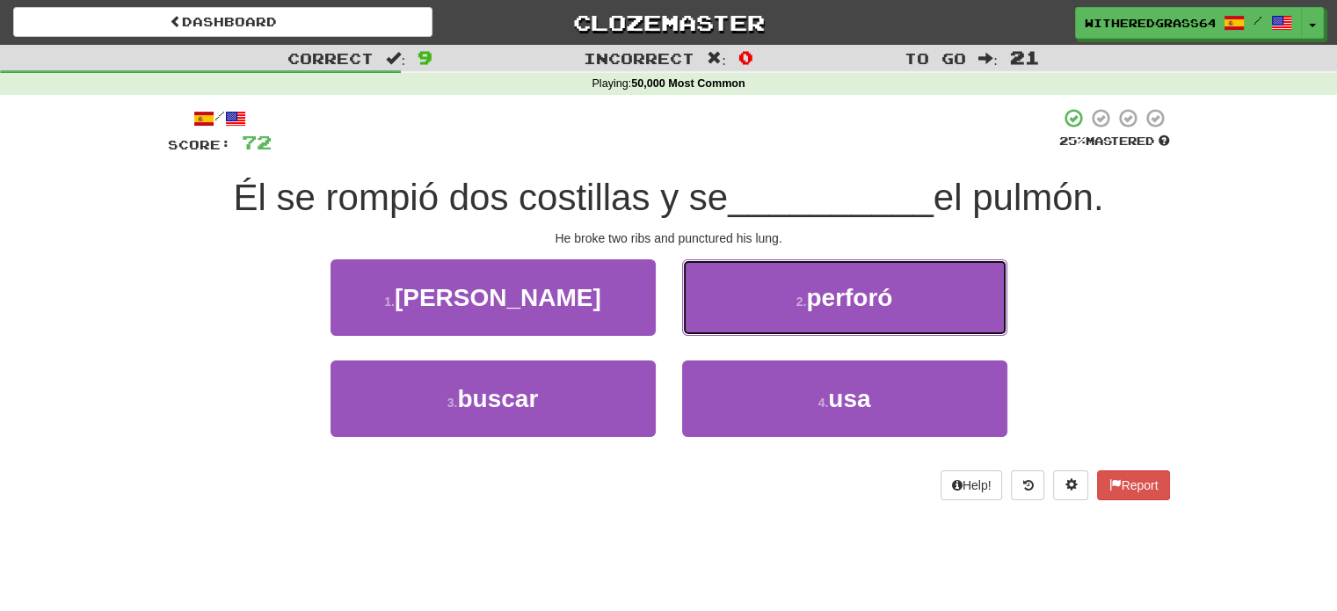
click at [703, 331] on button "2 . perforó" at bounding box center [844, 297] width 325 height 76
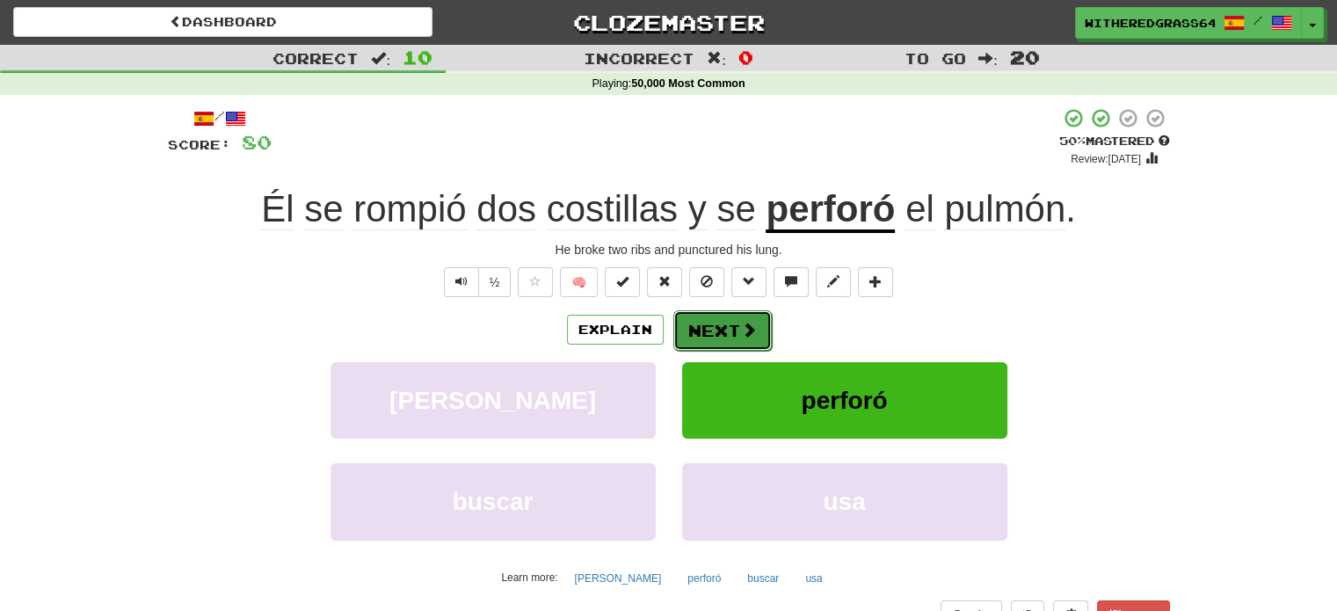
click at [687, 343] on button "Next" at bounding box center [722, 330] width 98 height 40
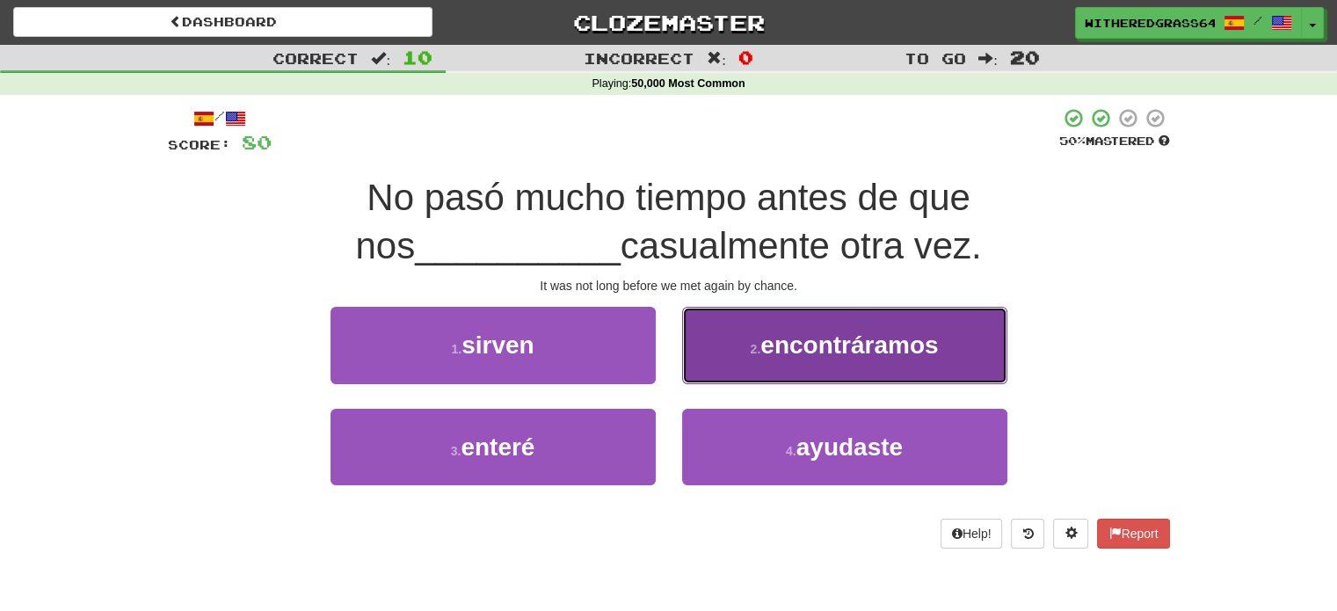
click at [710, 344] on button "2 . encontráramos" at bounding box center [844, 345] width 325 height 76
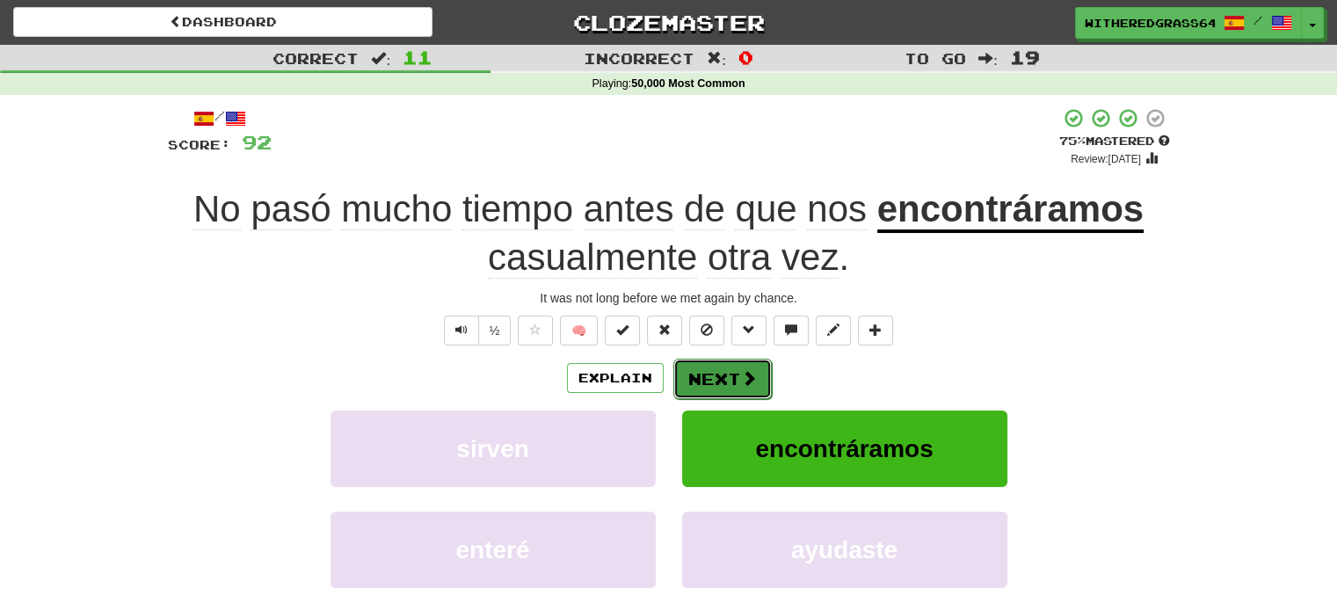
click at [721, 376] on button "Next" at bounding box center [722, 379] width 98 height 40
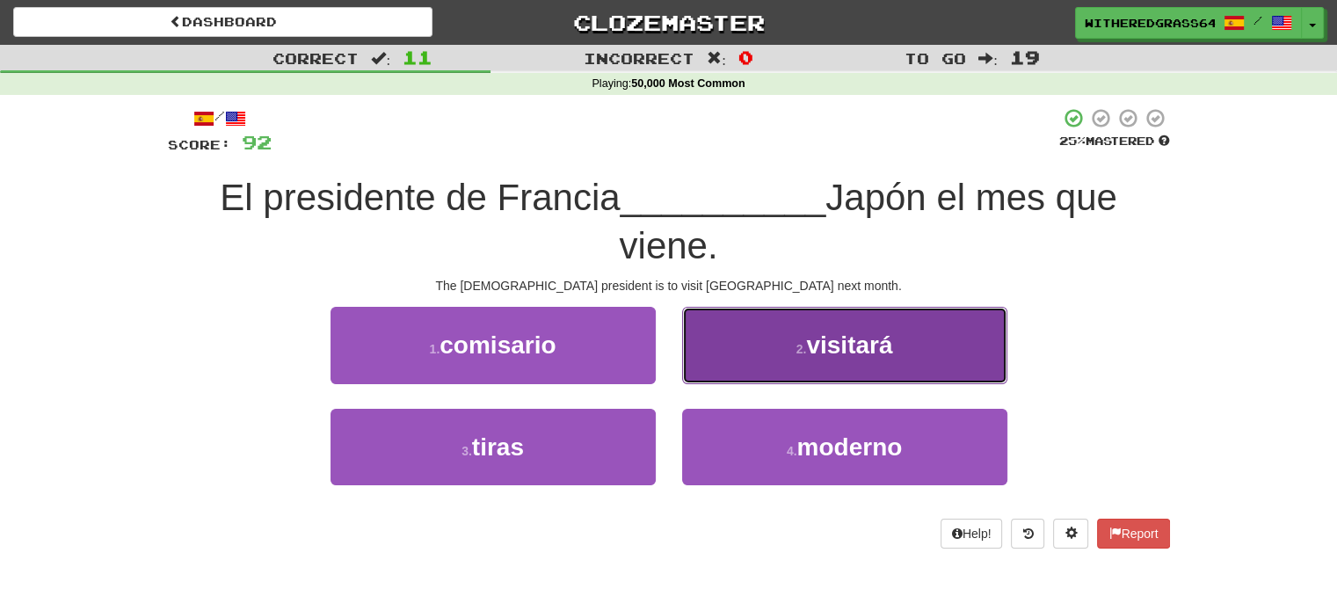
click at [746, 350] on button "2 . visitará" at bounding box center [844, 345] width 325 height 76
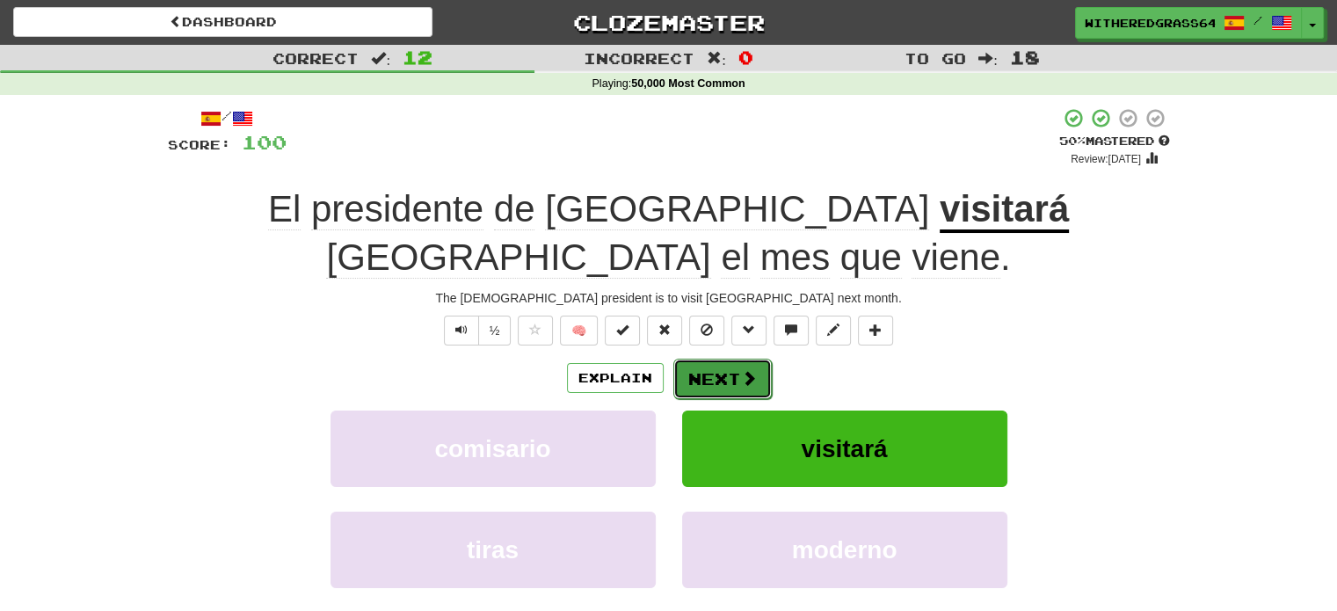
click at [746, 370] on span at bounding box center [749, 378] width 16 height 16
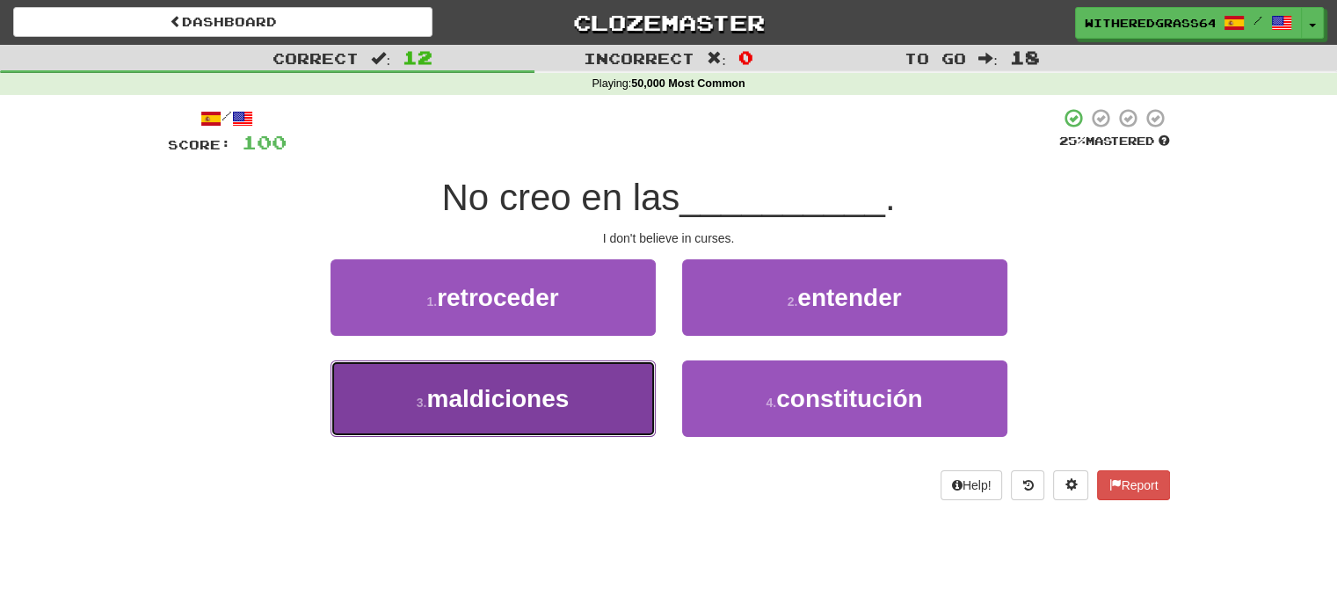
click at [612, 396] on button "3 . maldiciones" at bounding box center [493, 398] width 325 height 76
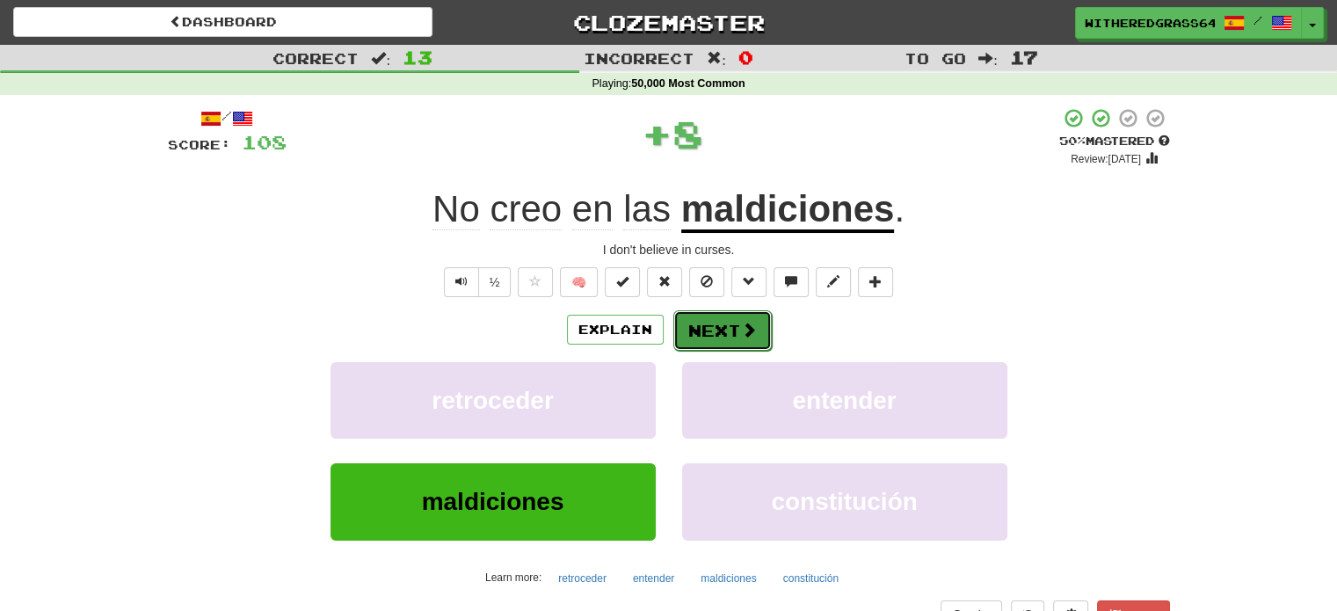
click at [721, 331] on button "Next" at bounding box center [722, 330] width 98 height 40
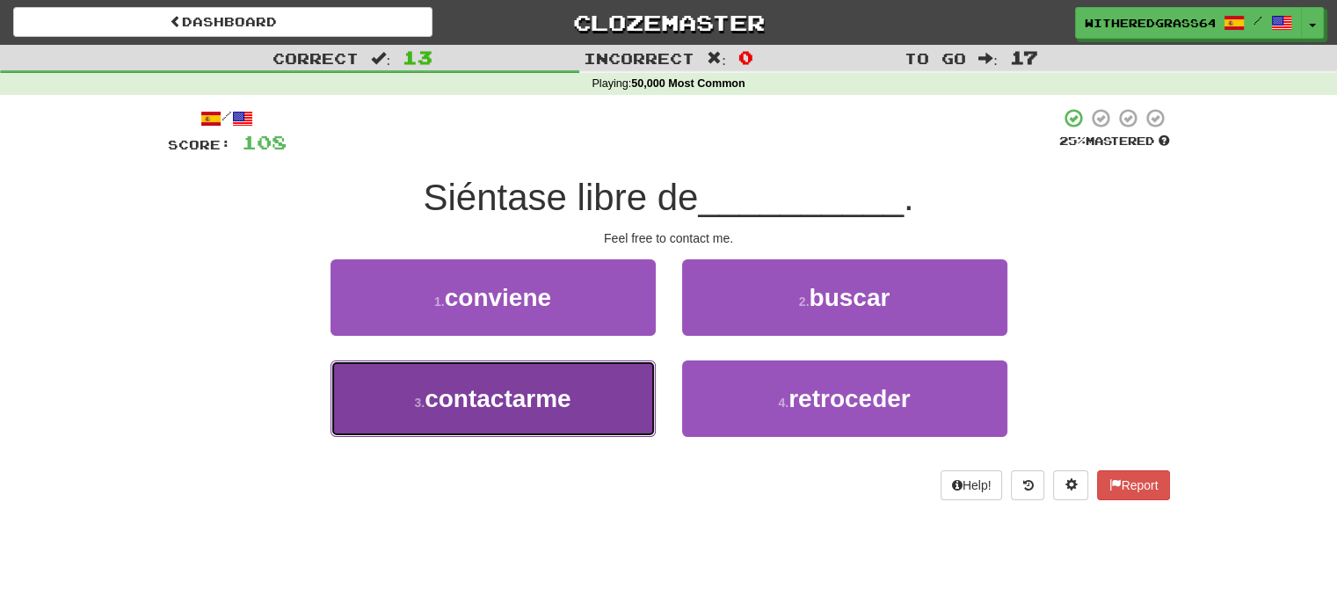
click at [598, 401] on button "3 . contactarme" at bounding box center [493, 398] width 325 height 76
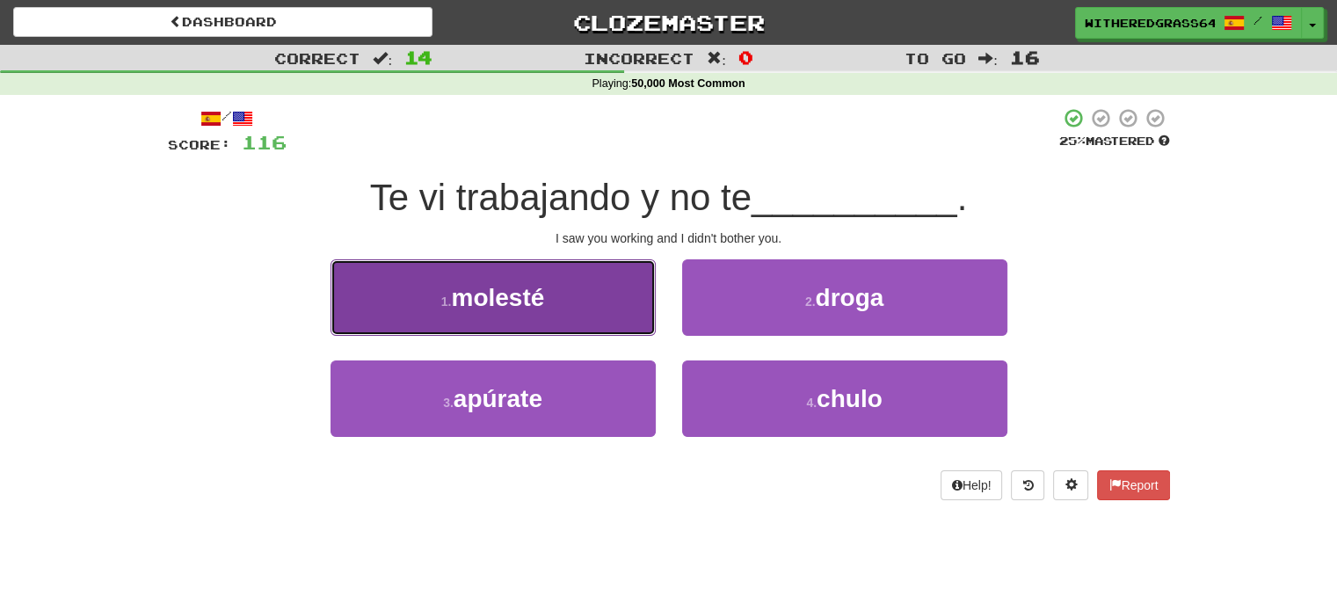
click at [592, 303] on button "1 . molesté" at bounding box center [493, 297] width 325 height 76
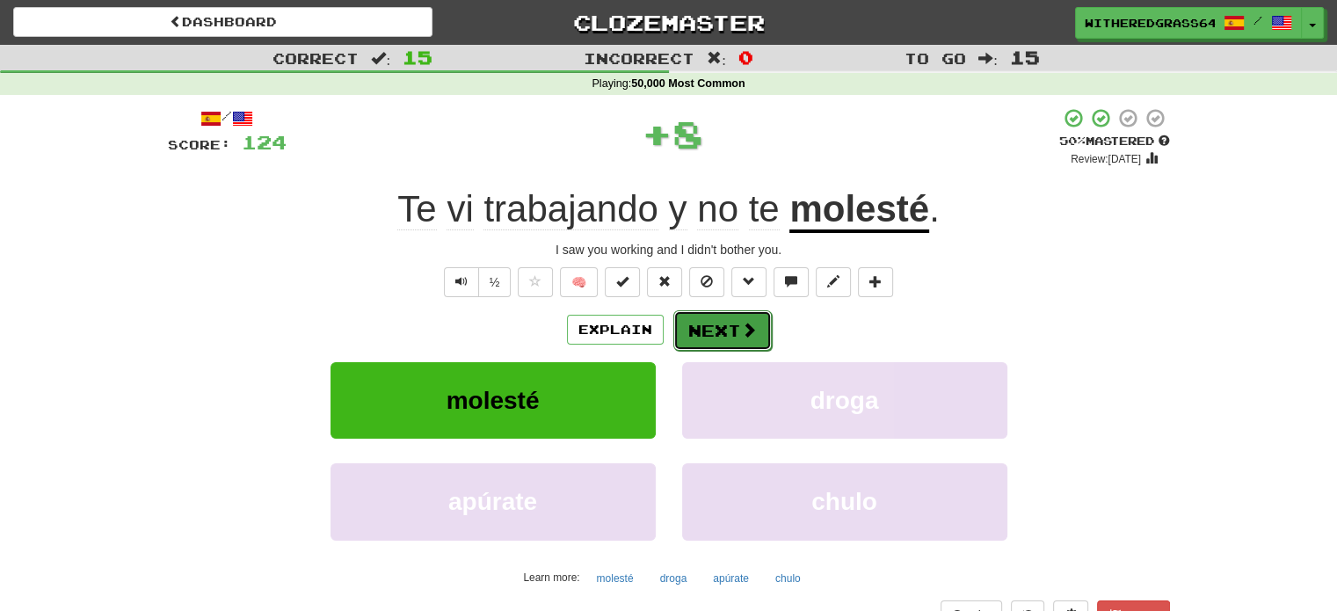
click at [735, 338] on button "Next" at bounding box center [722, 330] width 98 height 40
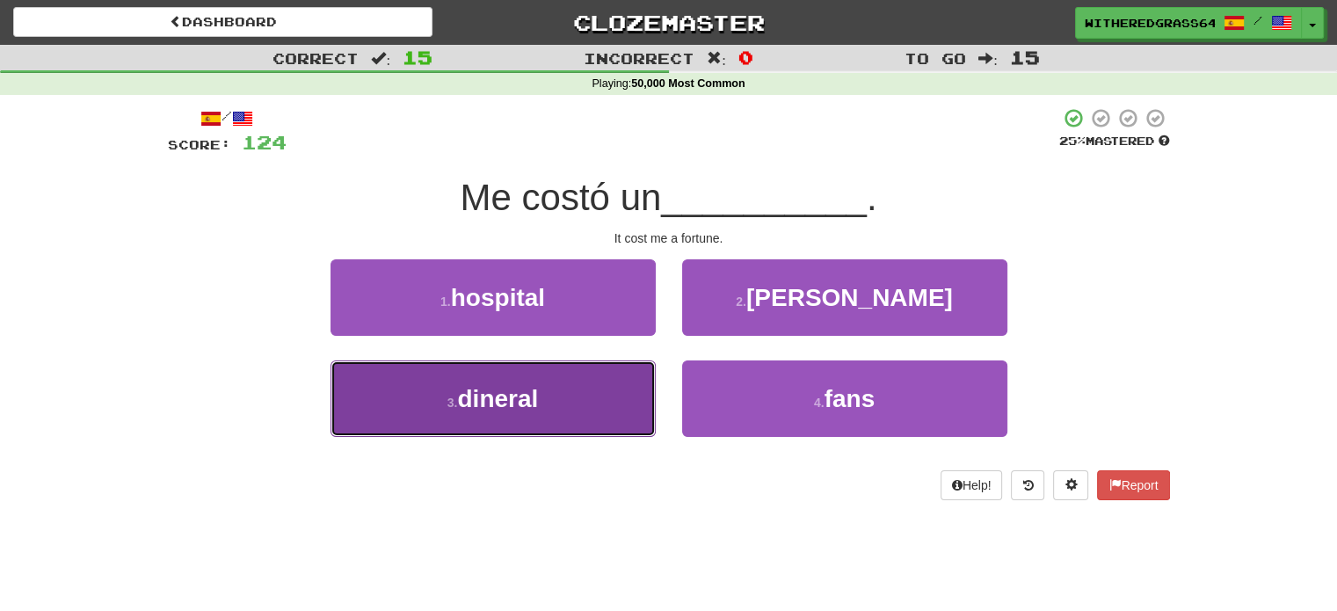
click at [610, 384] on button "3 . dineral" at bounding box center [493, 398] width 325 height 76
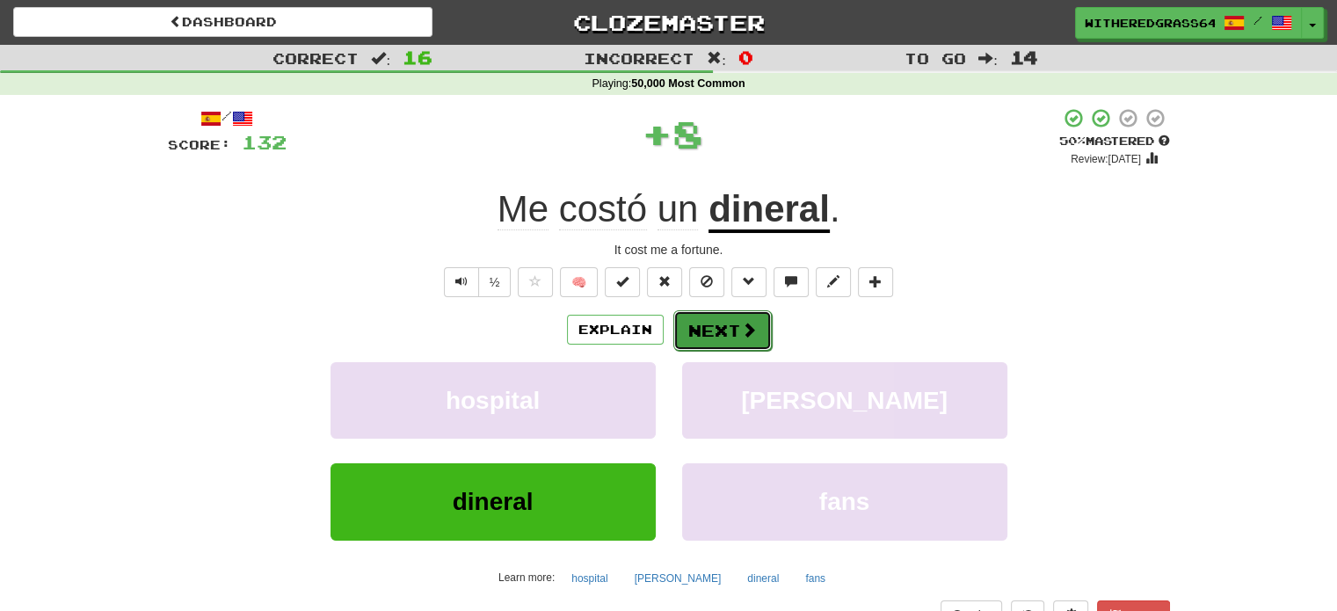
click at [704, 336] on button "Next" at bounding box center [722, 330] width 98 height 40
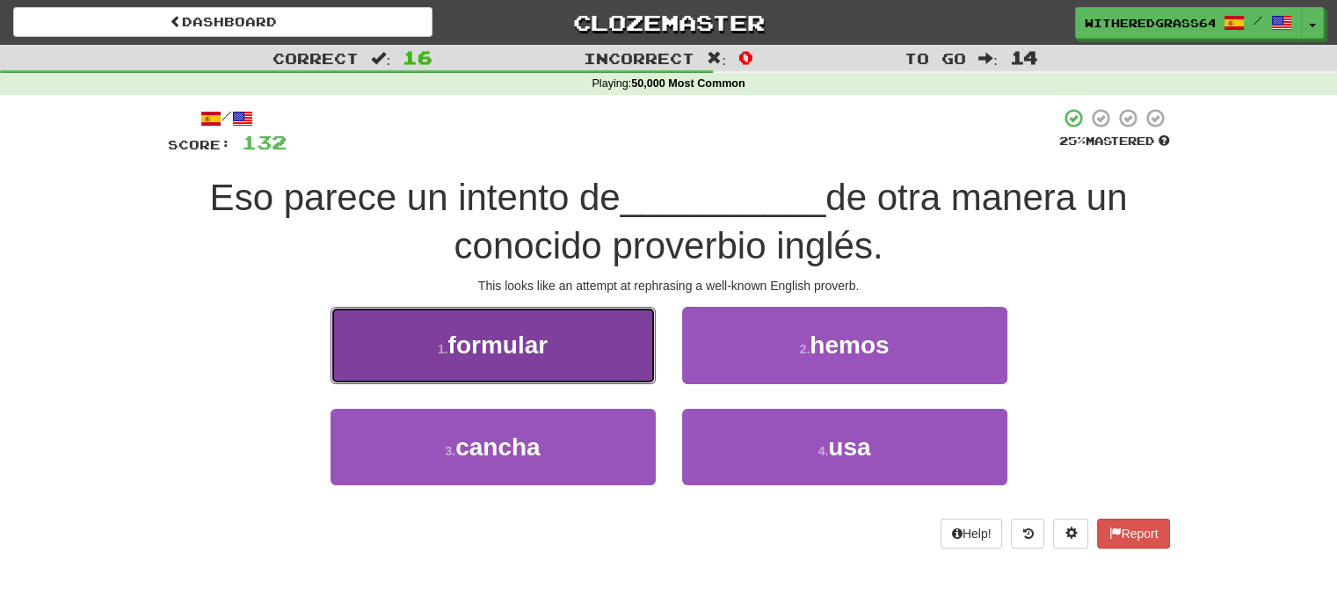
click at [608, 349] on button "1 . formular" at bounding box center [493, 345] width 325 height 76
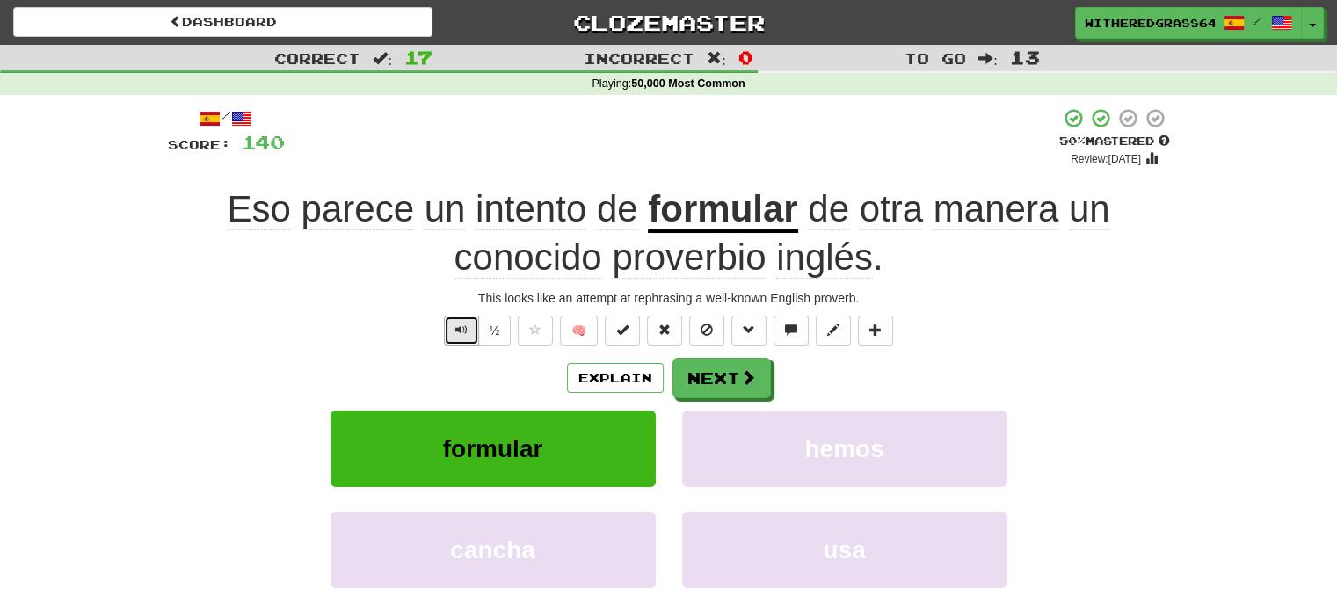
click at [462, 325] on span "Text-to-speech controls" at bounding box center [461, 330] width 12 height 12
click at [728, 383] on button "Next" at bounding box center [722, 379] width 98 height 40
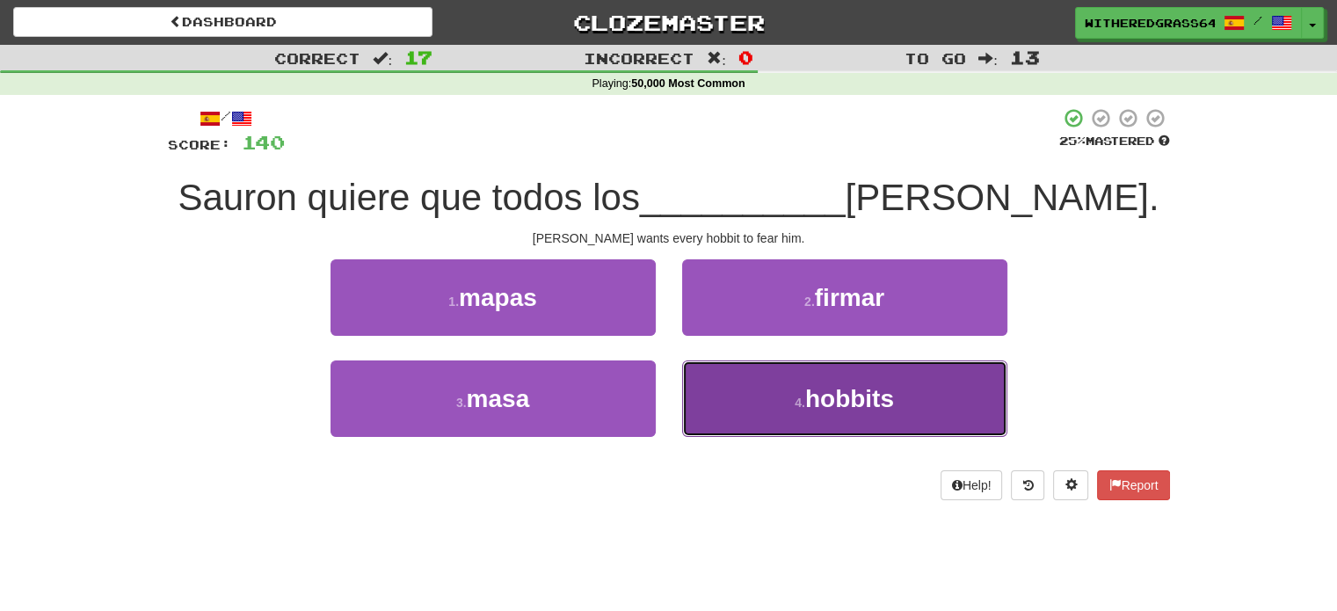
click at [723, 384] on button "4 . hobbits" at bounding box center [844, 398] width 325 height 76
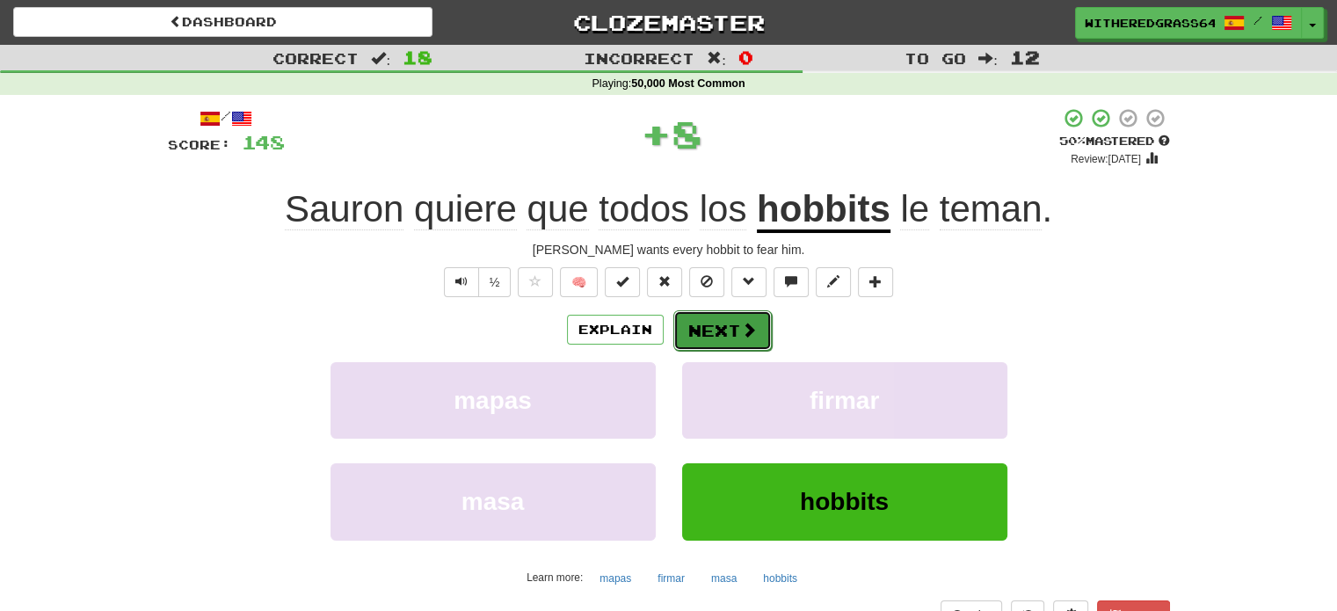
click at [706, 337] on button "Next" at bounding box center [722, 330] width 98 height 40
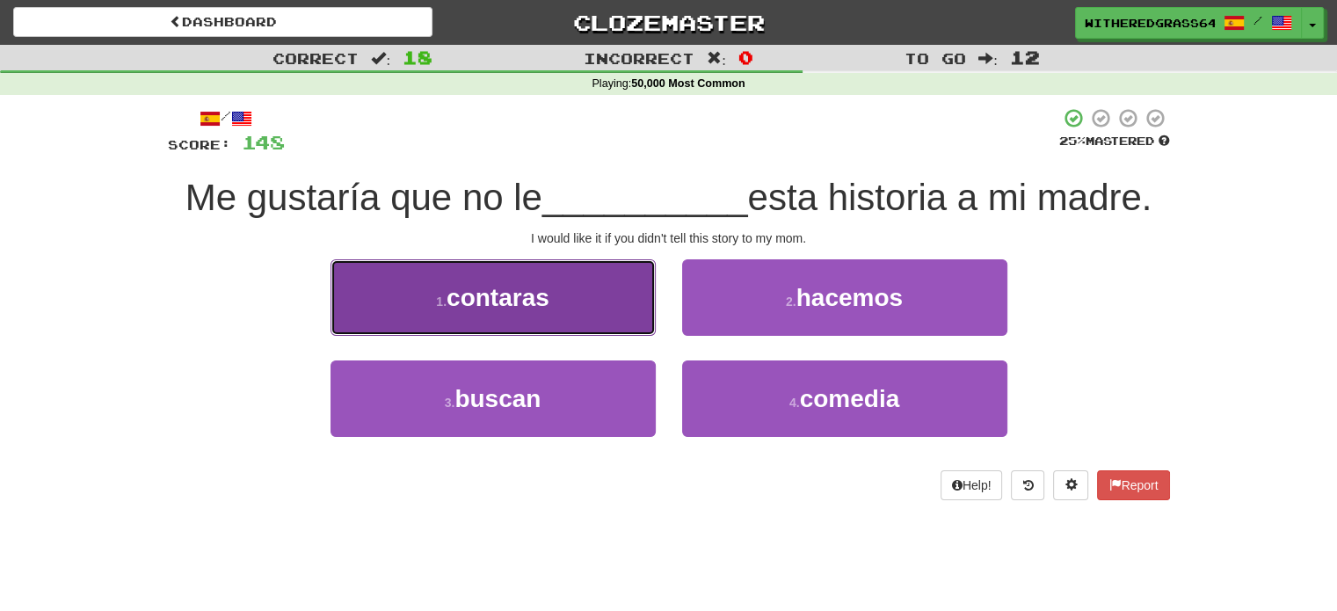
click at [617, 304] on button "1 . contaras" at bounding box center [493, 297] width 325 height 76
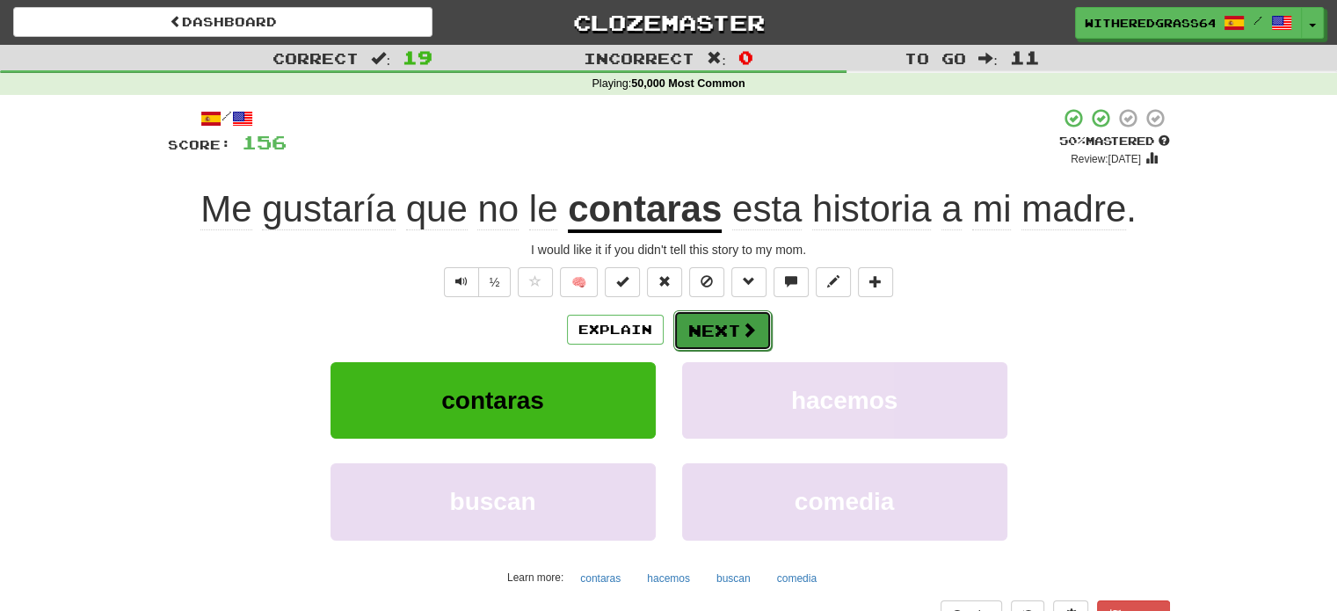
click at [730, 337] on button "Next" at bounding box center [722, 330] width 98 height 40
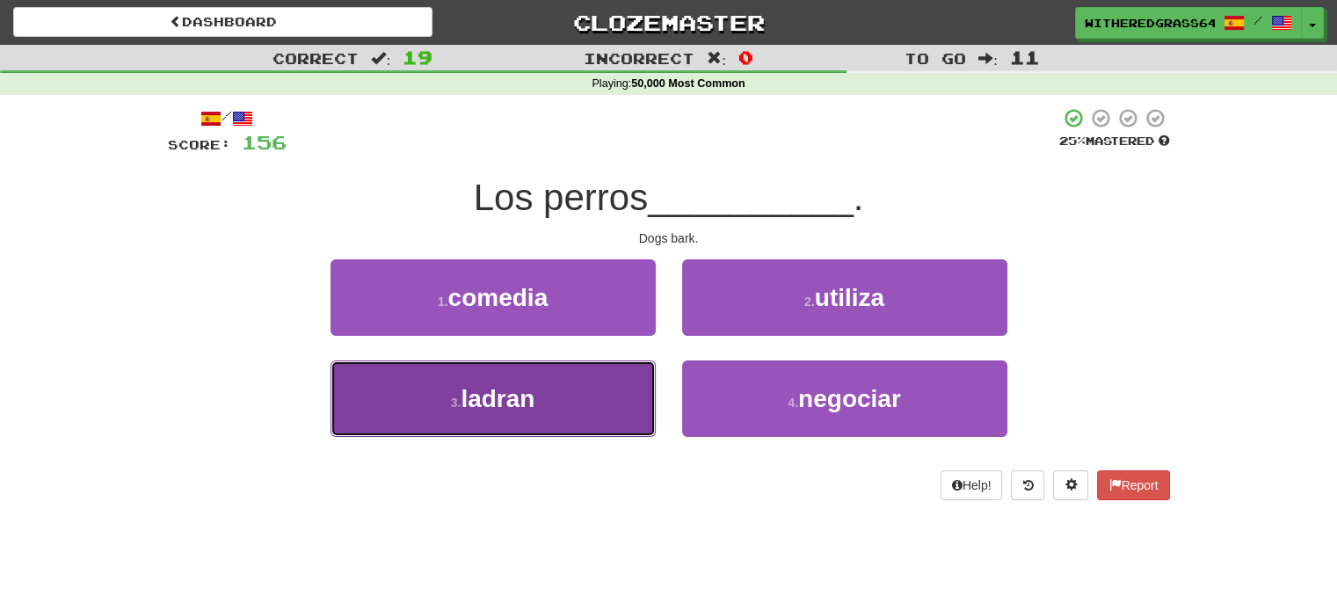
click at [591, 391] on button "3 . ladran" at bounding box center [493, 398] width 325 height 76
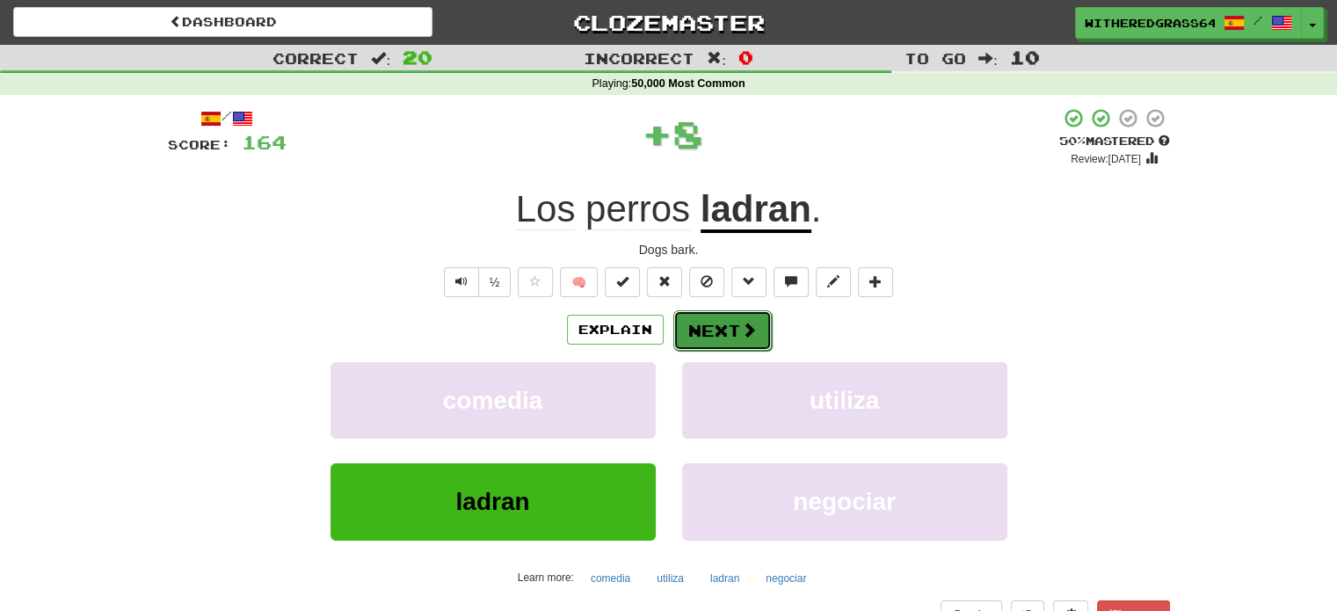
click at [697, 336] on button "Next" at bounding box center [722, 330] width 98 height 40
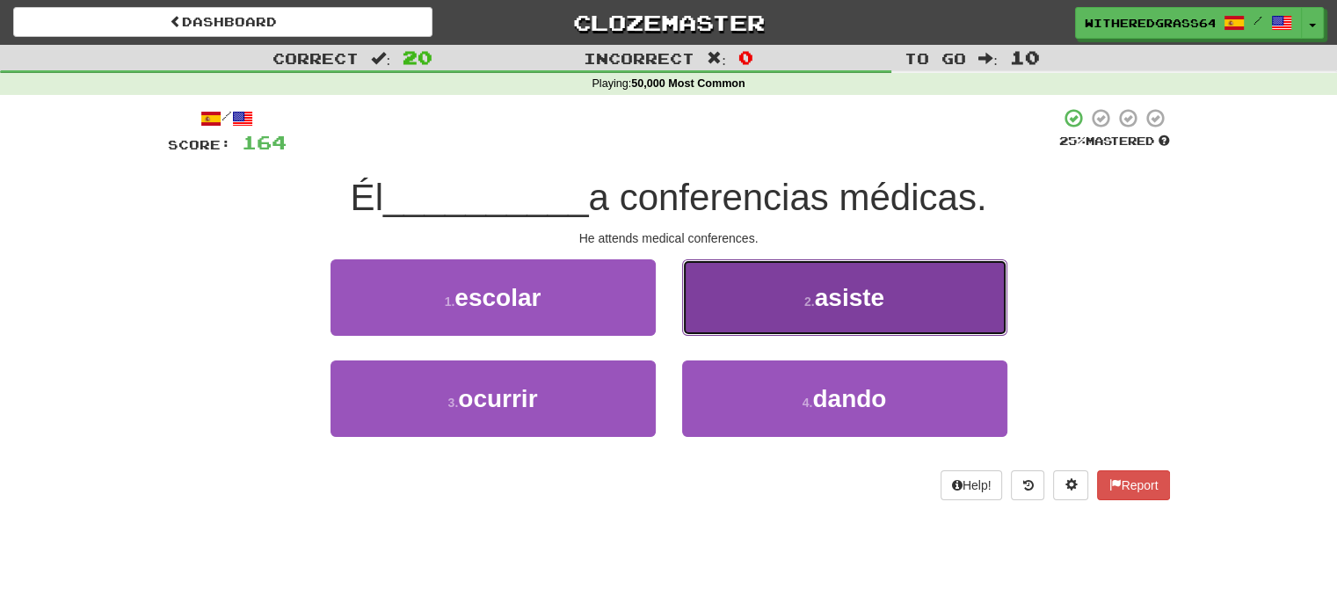
click at [729, 321] on button "2 . asiste" at bounding box center [844, 297] width 325 height 76
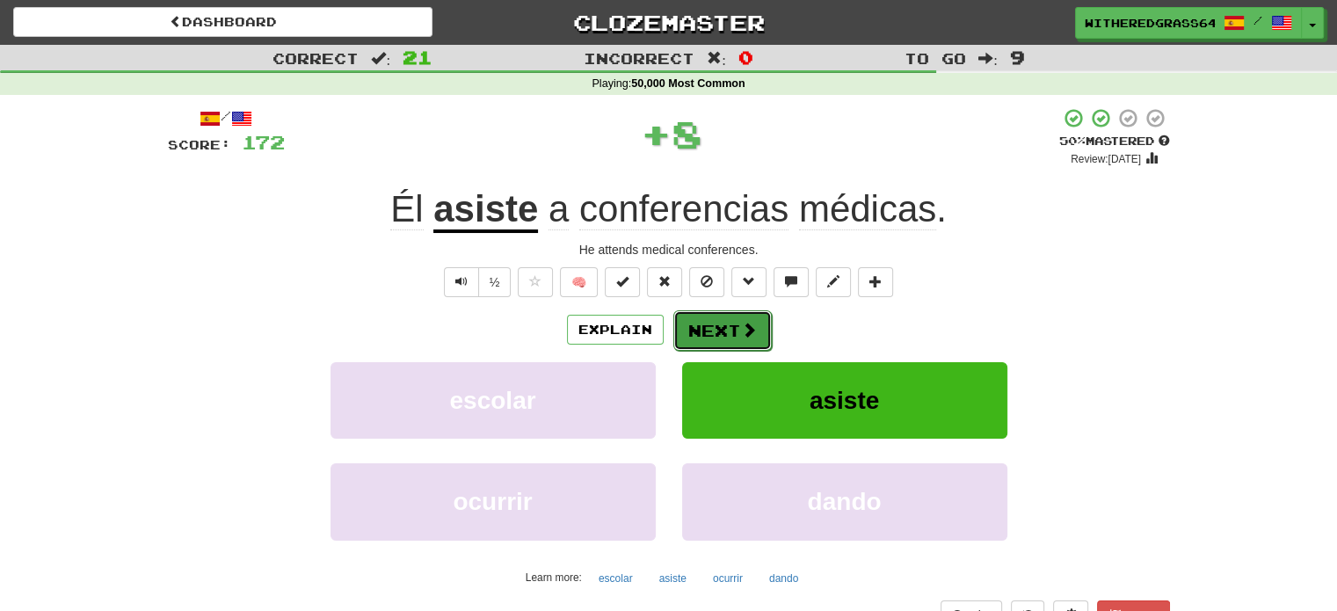
click at [710, 335] on button "Next" at bounding box center [722, 330] width 98 height 40
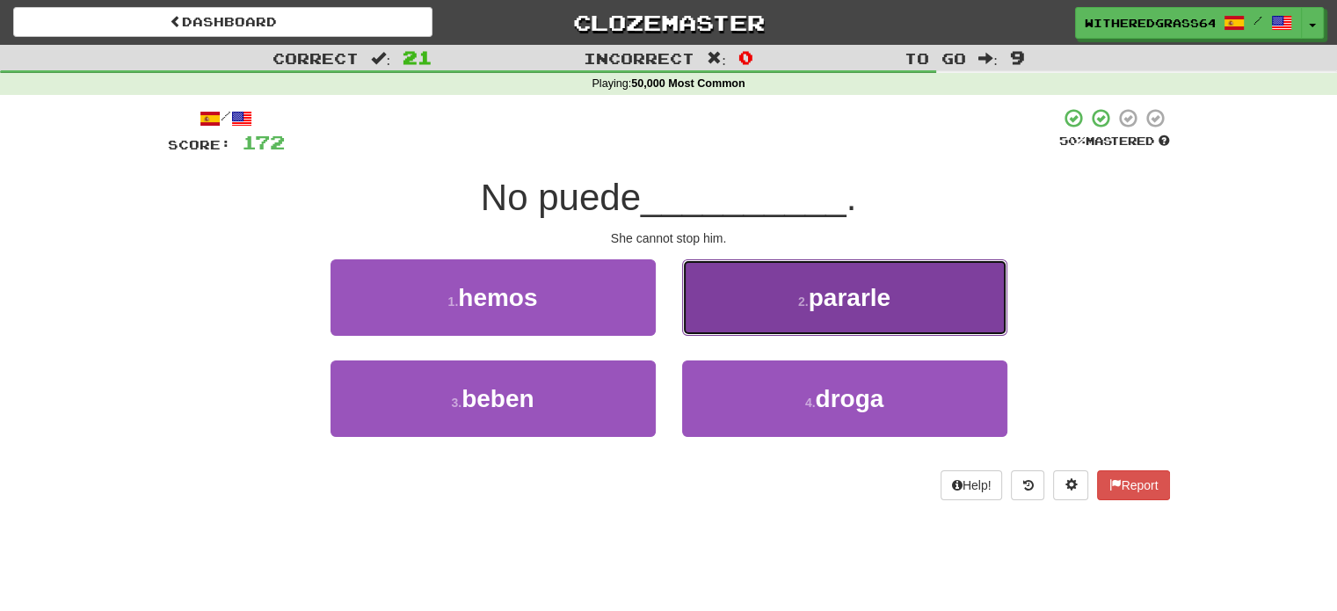
click at [752, 301] on button "2 . pararle" at bounding box center [844, 297] width 325 height 76
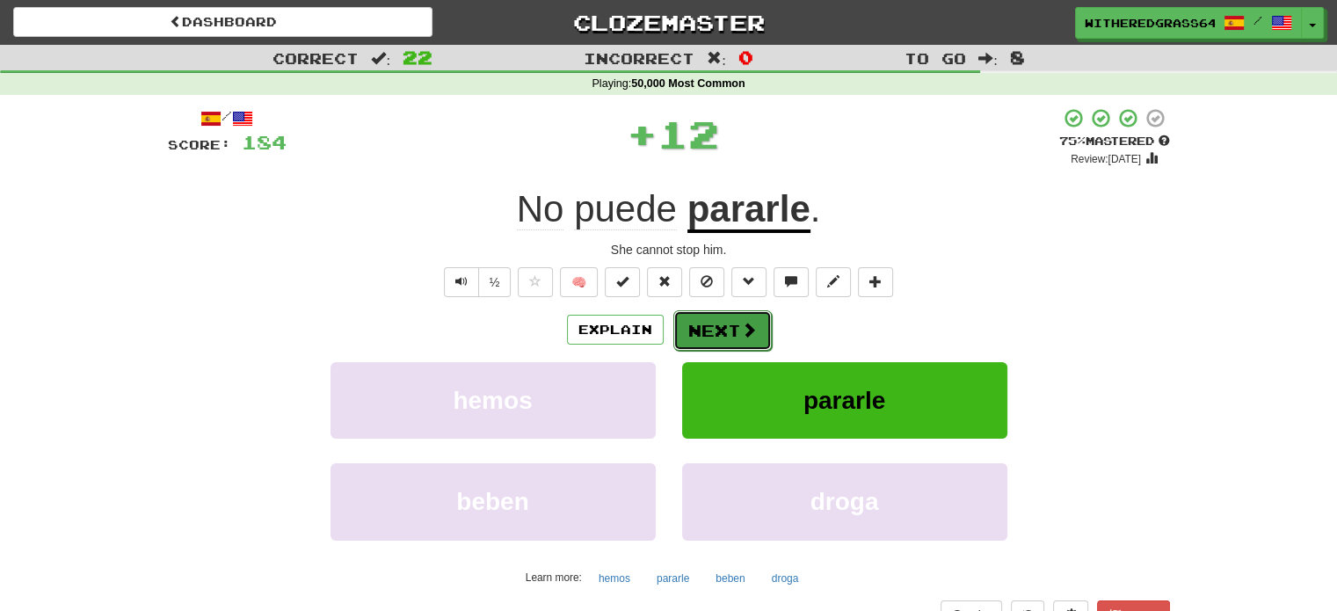
click at [720, 329] on button "Next" at bounding box center [722, 330] width 98 height 40
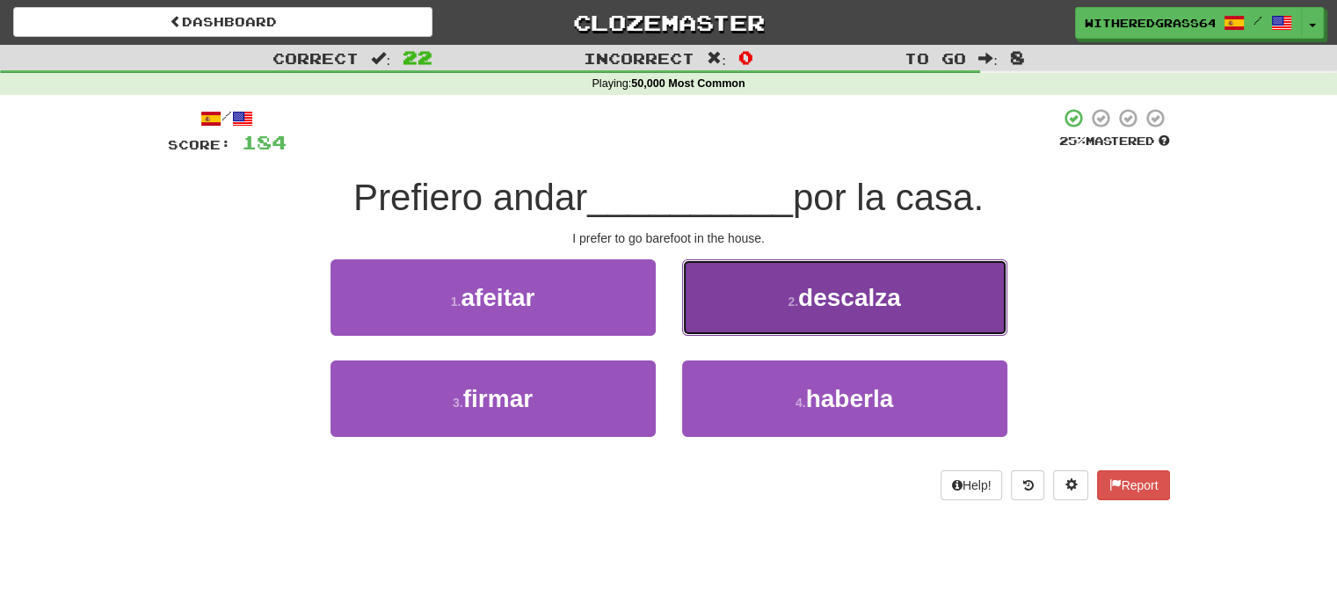
click at [750, 315] on button "2 . descalza" at bounding box center [844, 297] width 325 height 76
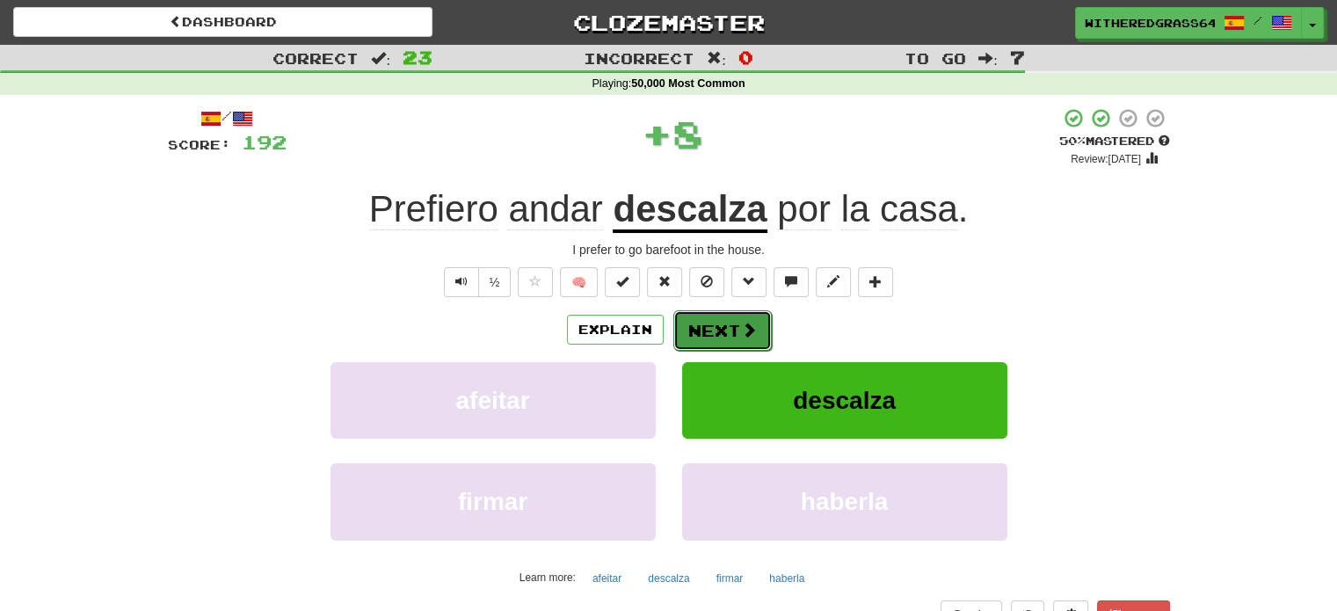
click at [723, 324] on button "Next" at bounding box center [722, 330] width 98 height 40
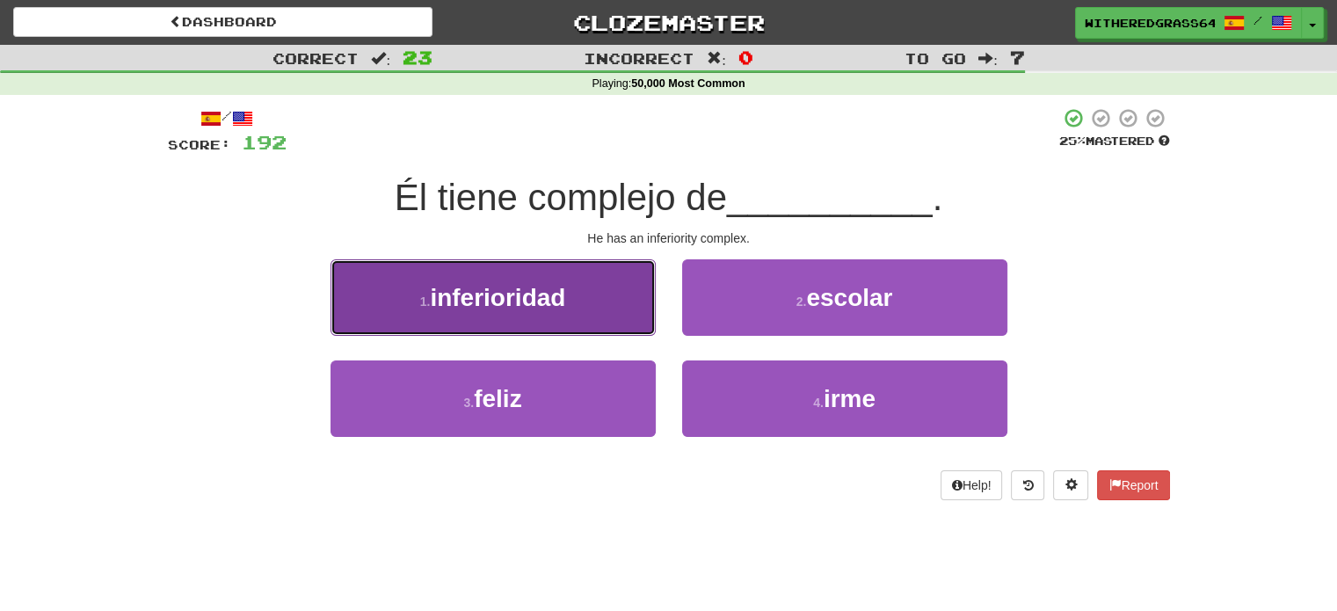
click at [619, 302] on button "1 . inferioridad" at bounding box center [493, 297] width 325 height 76
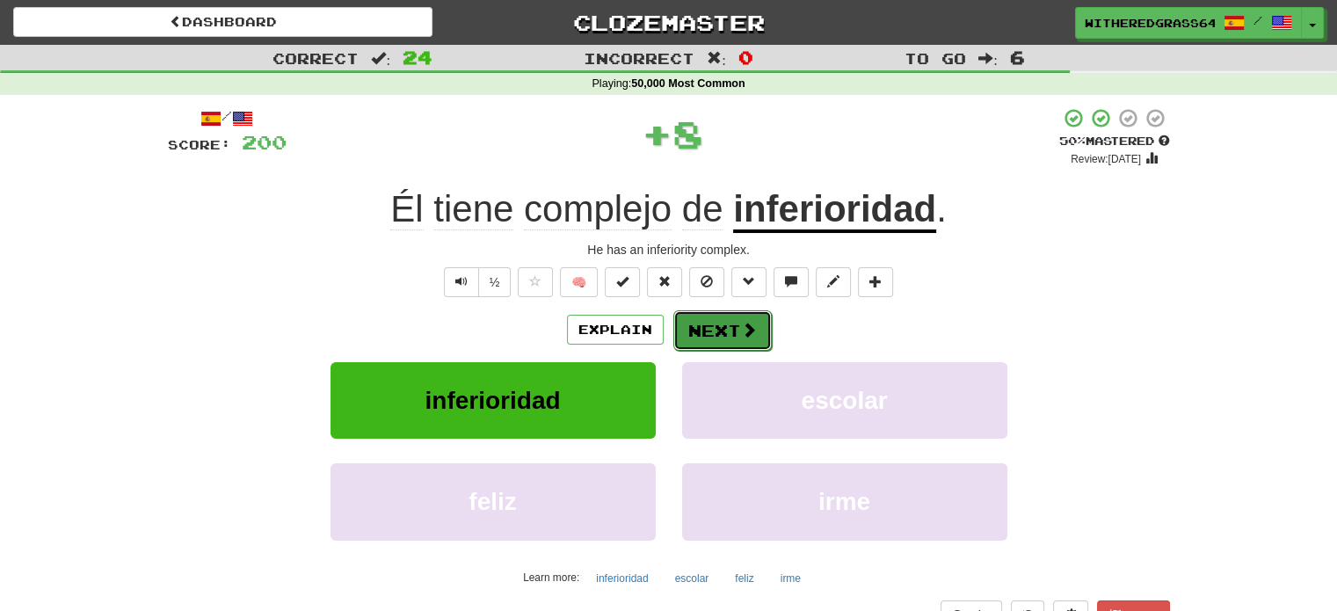
click at [730, 333] on button "Next" at bounding box center [722, 330] width 98 height 40
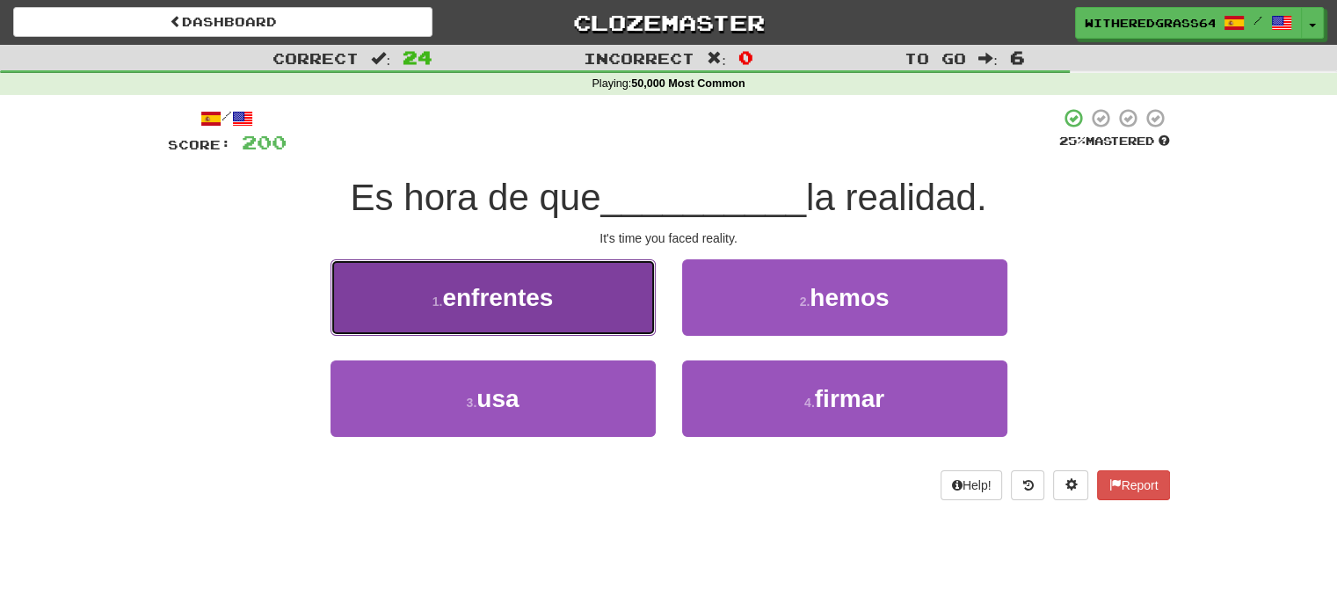
click at [619, 298] on button "1 . enfrentes" at bounding box center [493, 297] width 325 height 76
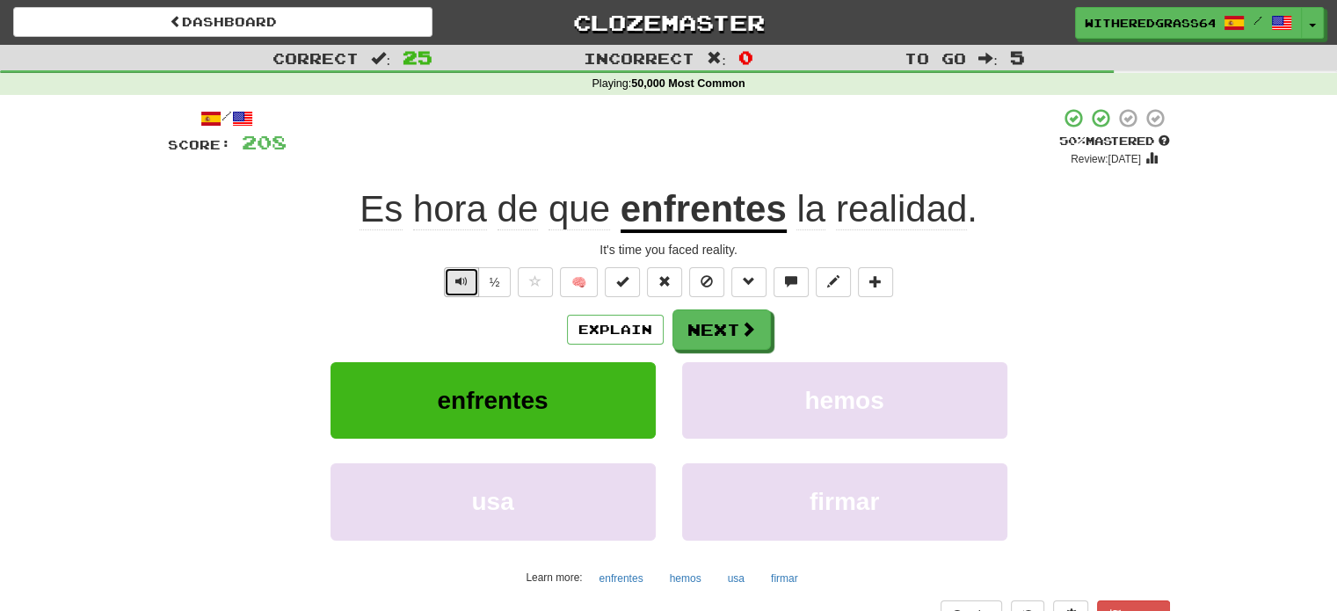
click at [457, 280] on span "Text-to-speech controls" at bounding box center [461, 281] width 12 height 12
click at [633, 326] on button "Explain" at bounding box center [615, 330] width 97 height 30
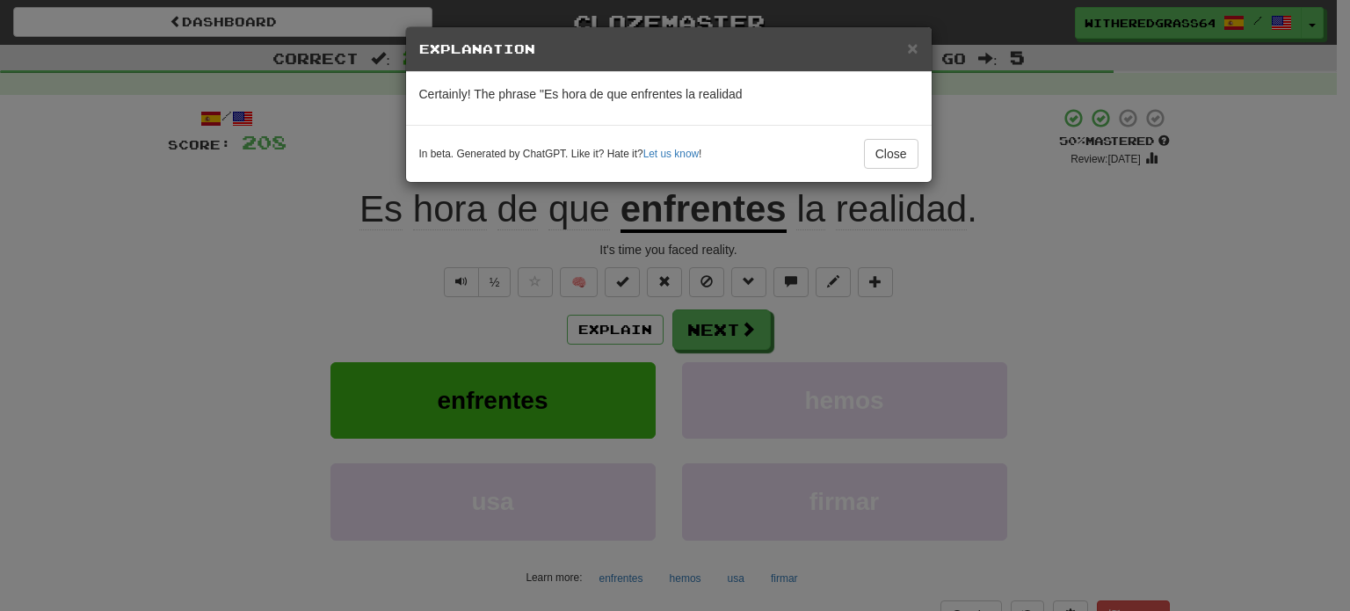
click at [692, 331] on div "× Explanation Certainly! The phrase "Es hora de que enfrentes la realidad In be…" at bounding box center [675, 305] width 1350 height 611
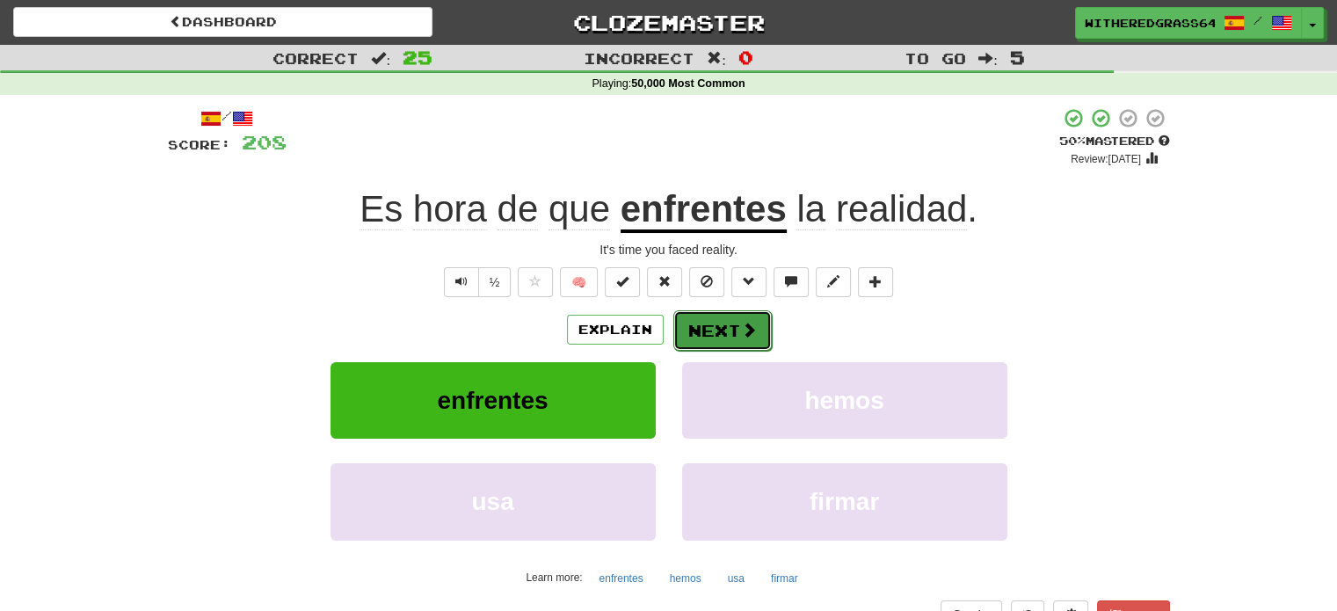
click at [693, 335] on button "Next" at bounding box center [722, 330] width 98 height 40
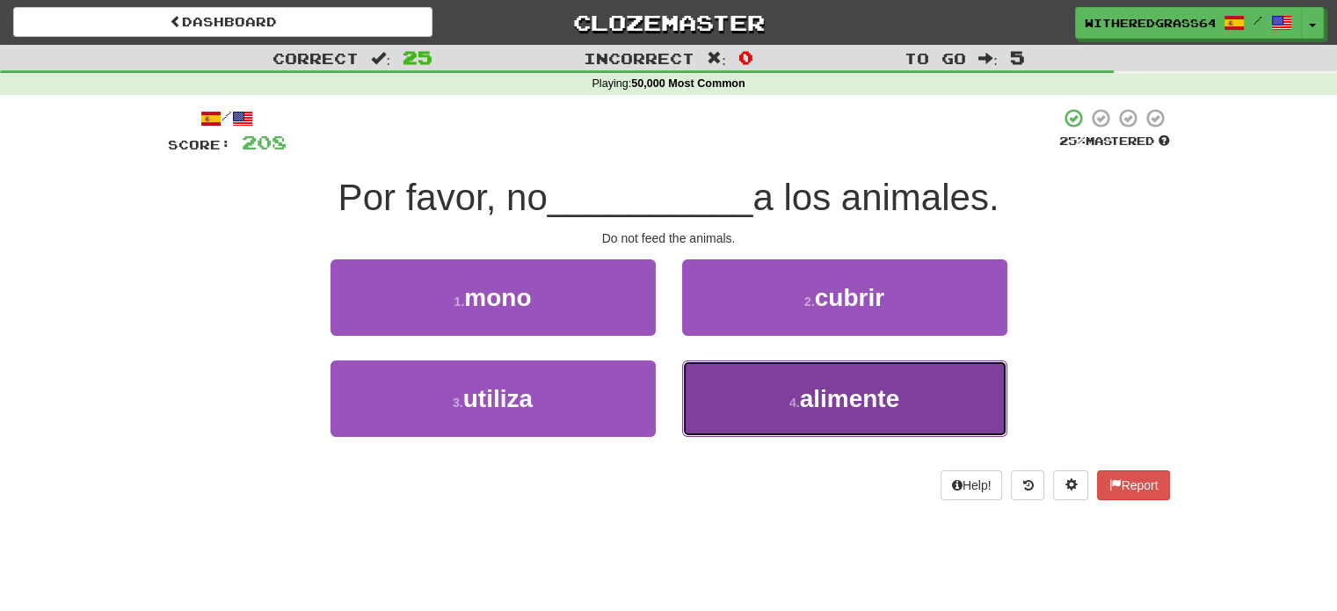
click at [726, 382] on button "4 . alimente" at bounding box center [844, 398] width 325 height 76
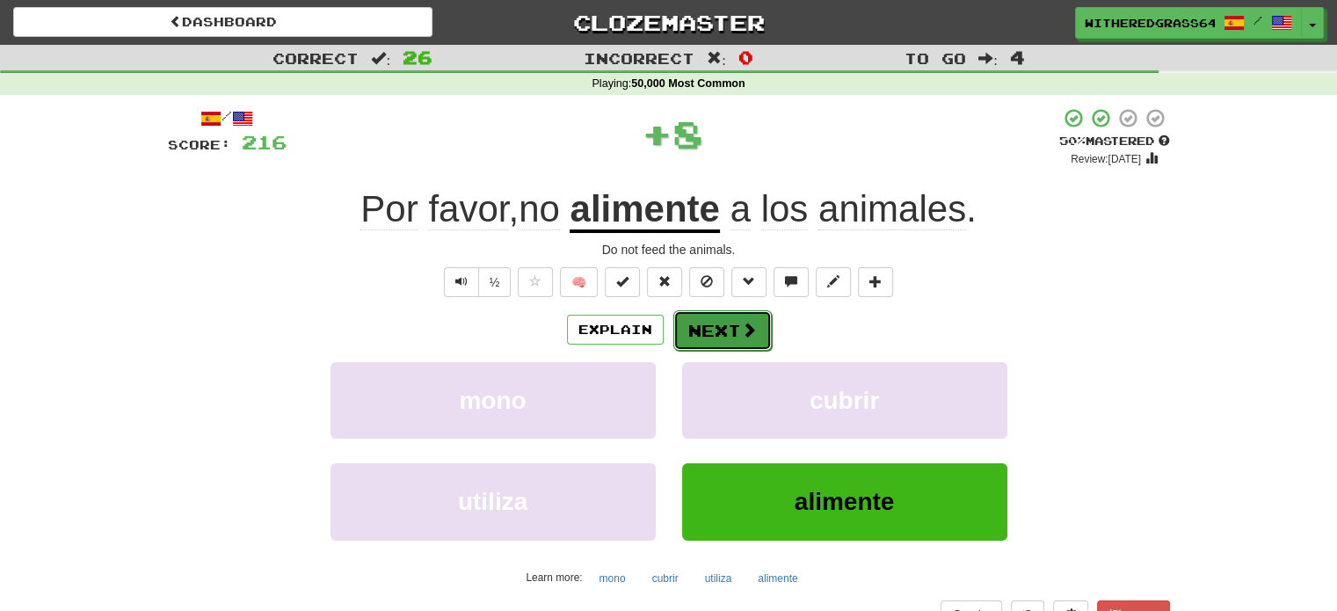
click at [716, 333] on button "Next" at bounding box center [722, 330] width 98 height 40
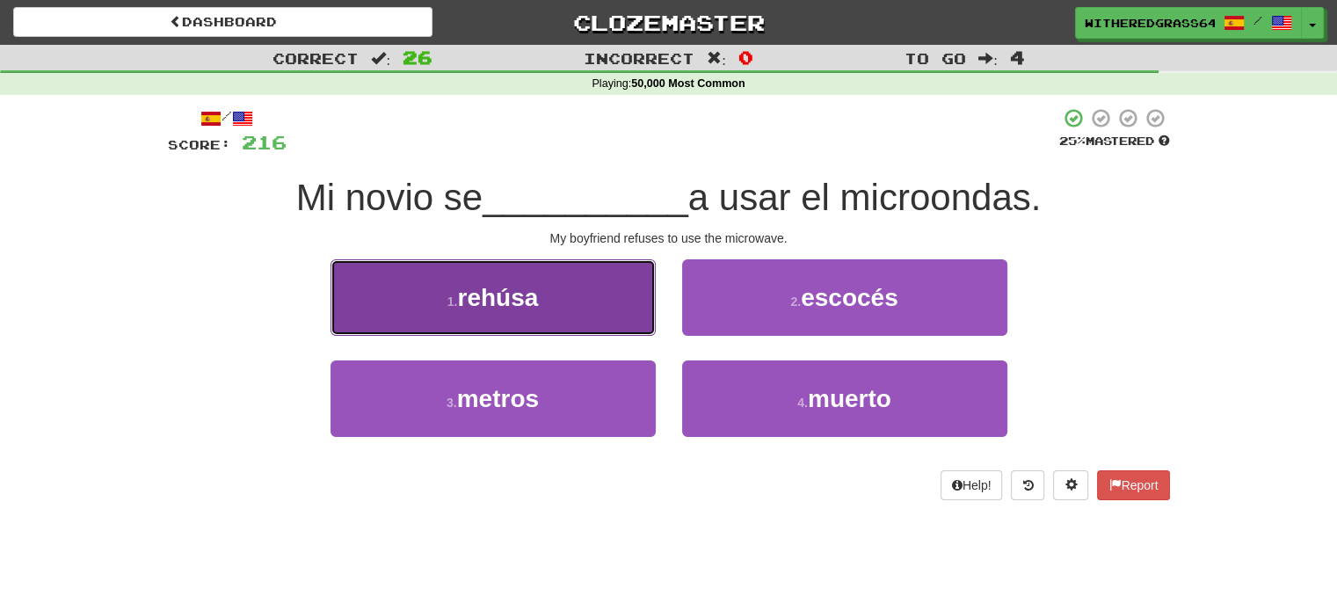
click at [630, 301] on button "1 . rehúsa" at bounding box center [493, 297] width 325 height 76
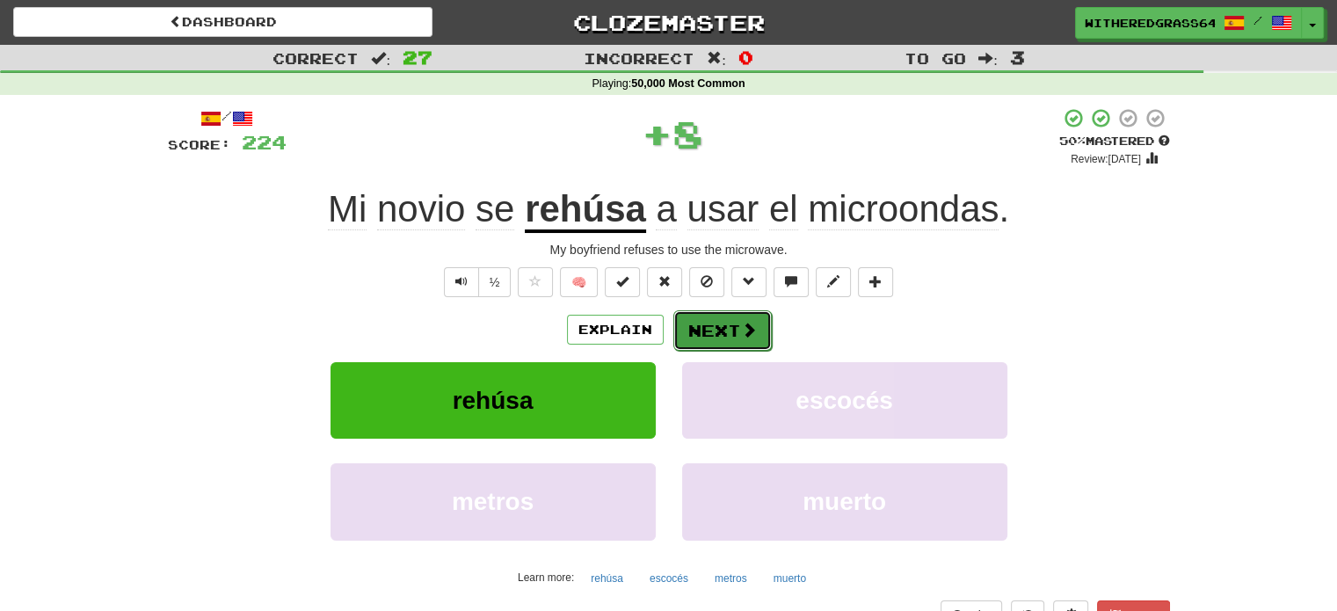
click at [709, 326] on button "Next" at bounding box center [722, 330] width 98 height 40
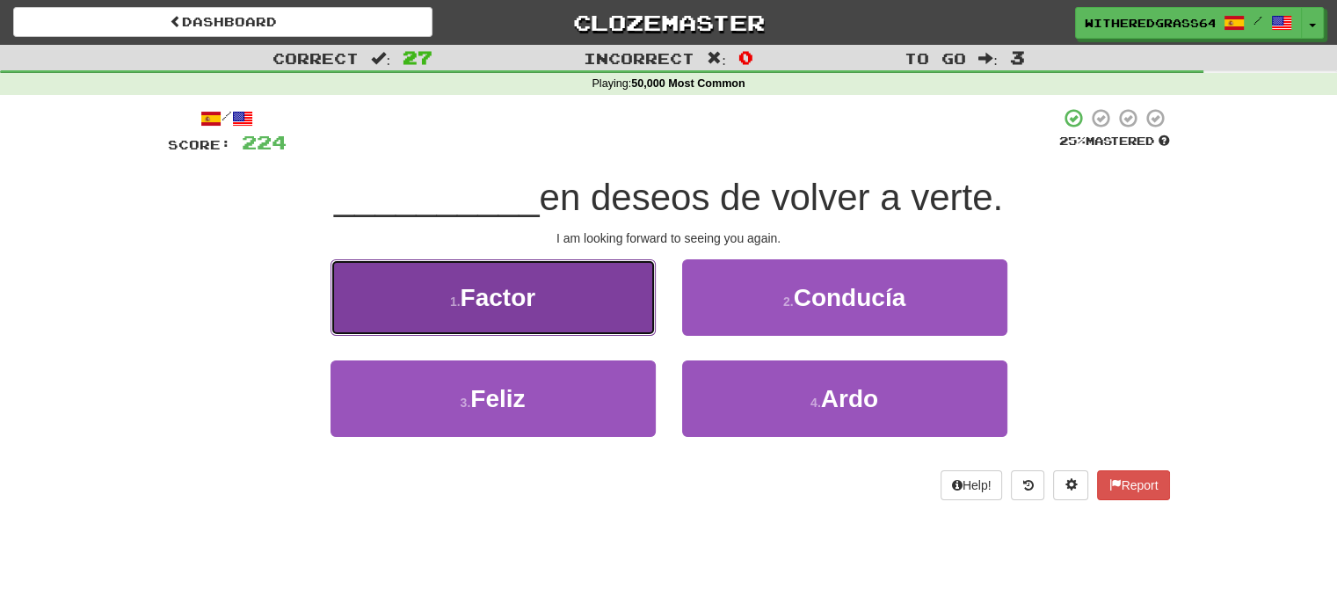
click at [582, 329] on button "1 . Factor" at bounding box center [493, 297] width 325 height 76
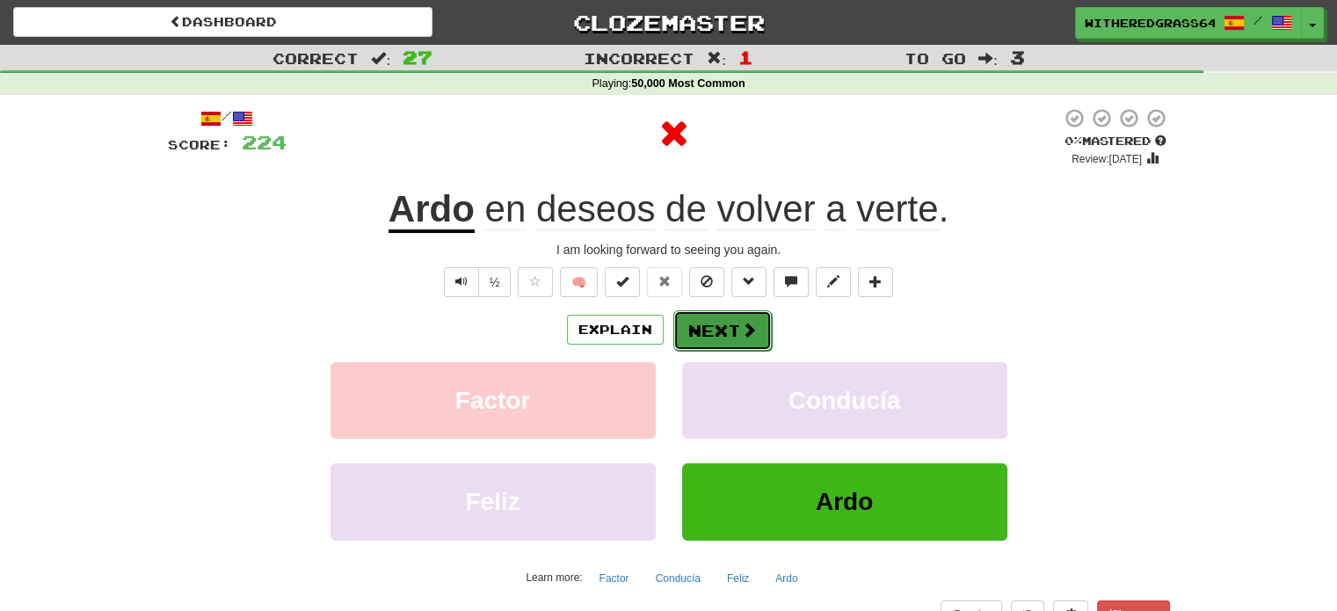
click at [720, 325] on button "Next" at bounding box center [722, 330] width 98 height 40
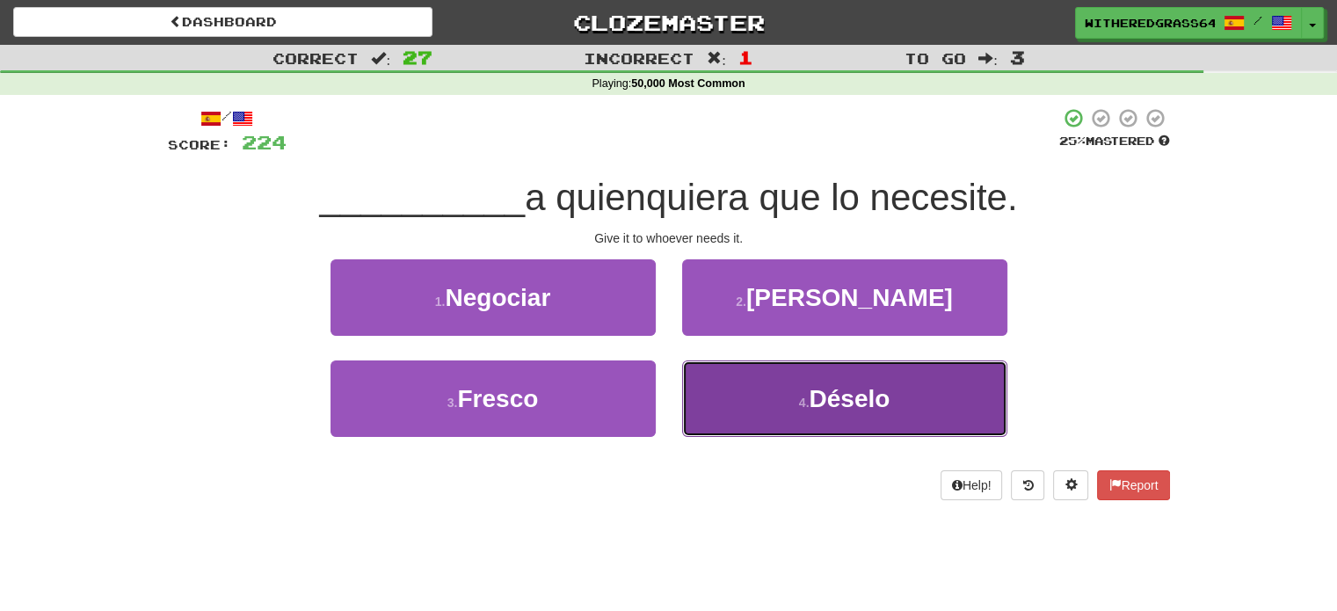
click at [753, 384] on button "4 . Déselo" at bounding box center [844, 398] width 325 height 76
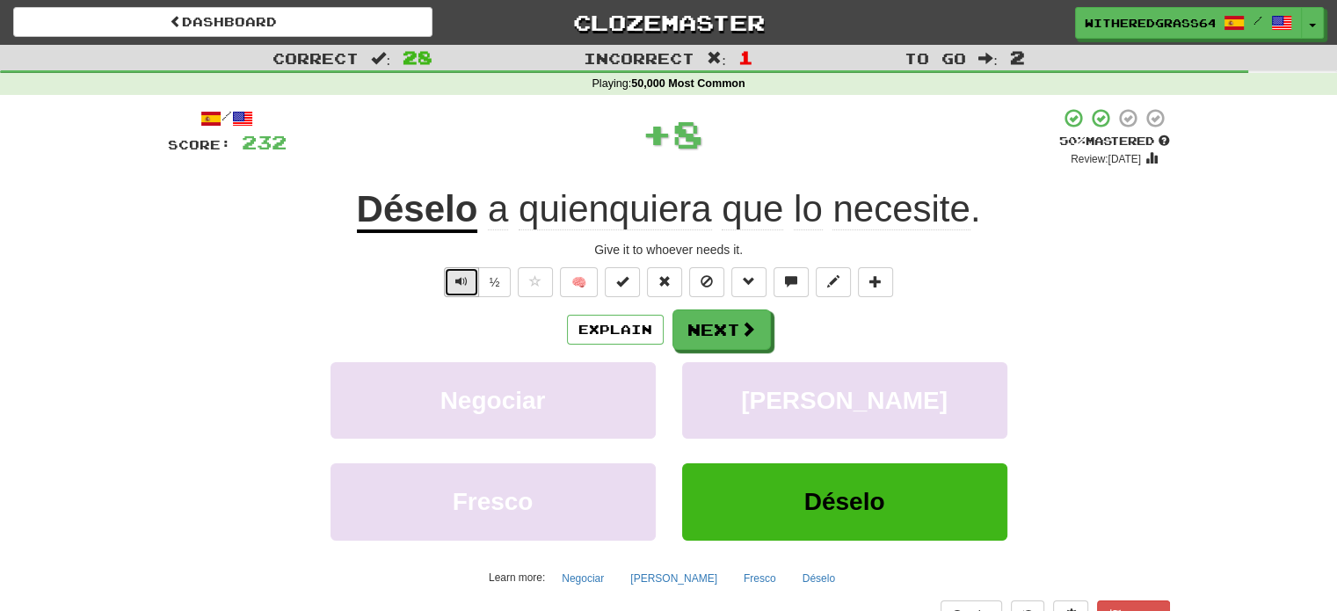
click at [465, 278] on span "Text-to-speech controls" at bounding box center [461, 281] width 12 height 12
click at [707, 342] on button "Next" at bounding box center [722, 330] width 98 height 40
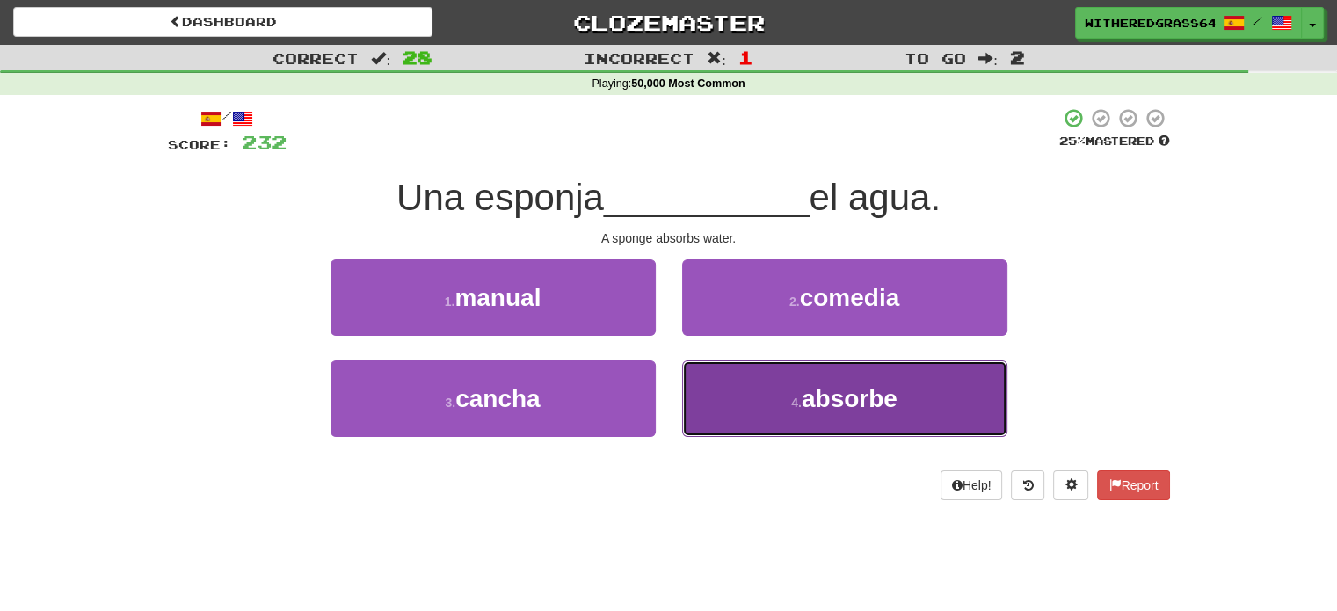
click at [725, 389] on button "4 . absorbe" at bounding box center [844, 398] width 325 height 76
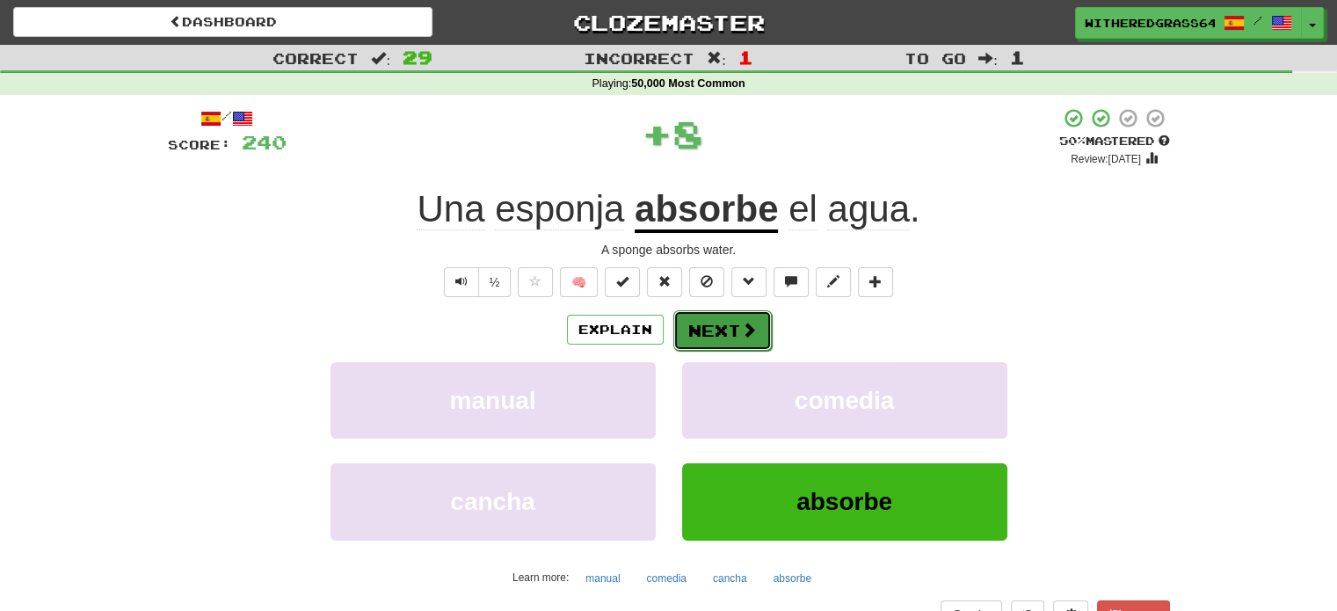
click at [713, 326] on button "Next" at bounding box center [722, 330] width 98 height 40
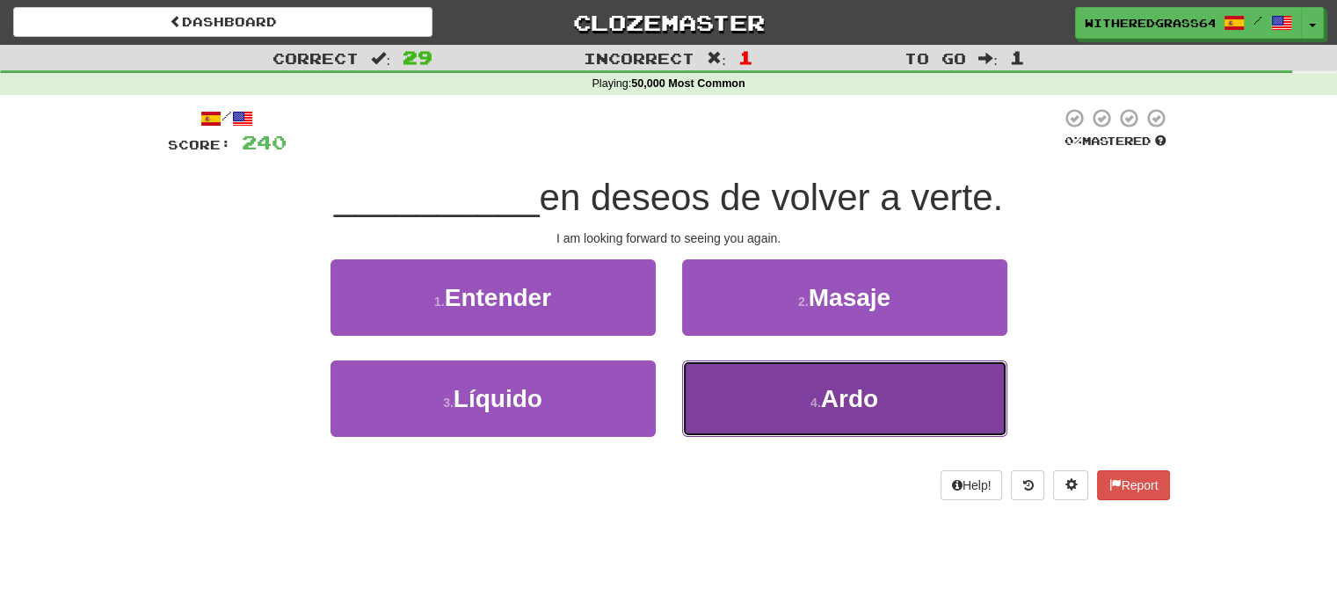
click at [738, 393] on button "4 . Ardo" at bounding box center [844, 398] width 325 height 76
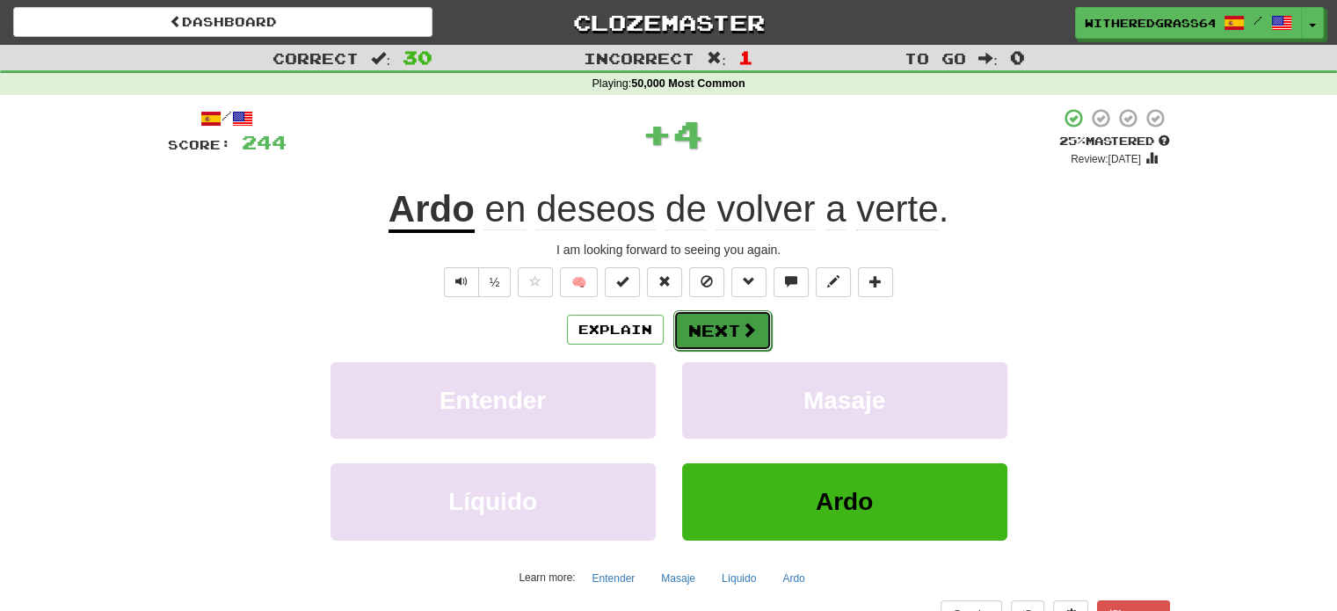
click at [721, 330] on button "Next" at bounding box center [722, 330] width 98 height 40
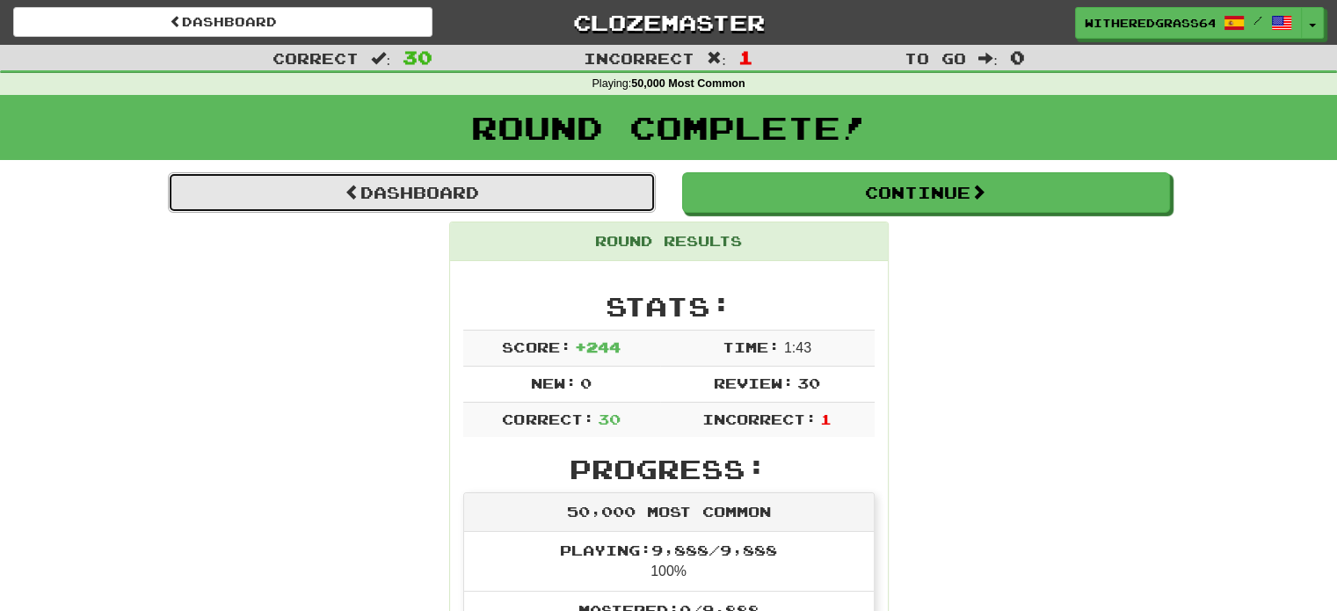
click at [614, 201] on link "Dashboard" at bounding box center [412, 192] width 488 height 40
